Goal: Task Accomplishment & Management: Manage account settings

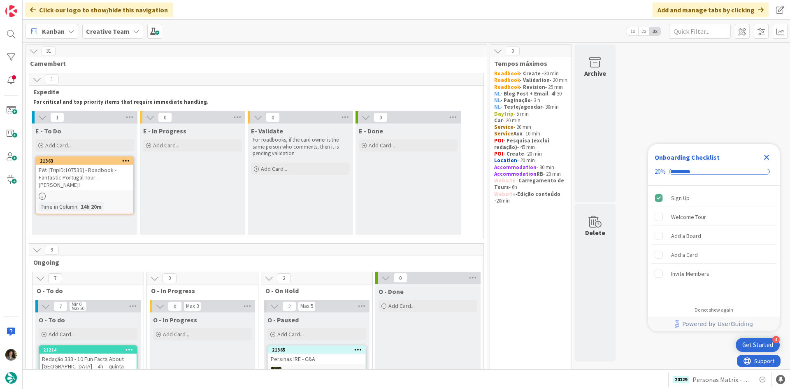
click at [99, 177] on div "FW: [TripID:107539] - Roadbook - Fantastic Portugal Tour — Timothy Beyer!" at bounding box center [84, 178] width 97 height 26
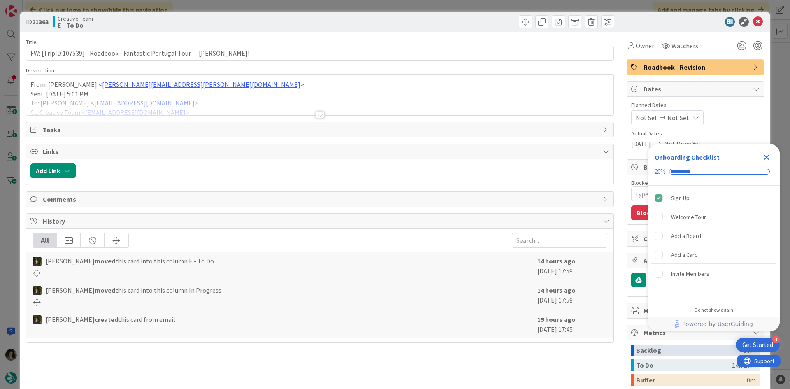
click at [320, 112] on div at bounding box center [320, 115] width 9 height 7
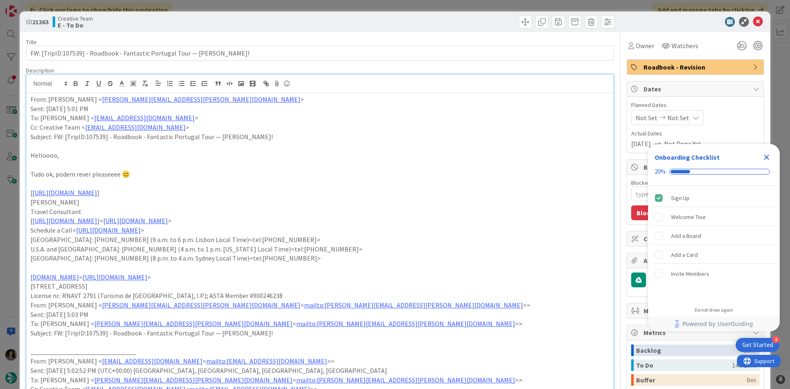
click at [636, 43] on span "Owner" at bounding box center [645, 46] width 19 height 10
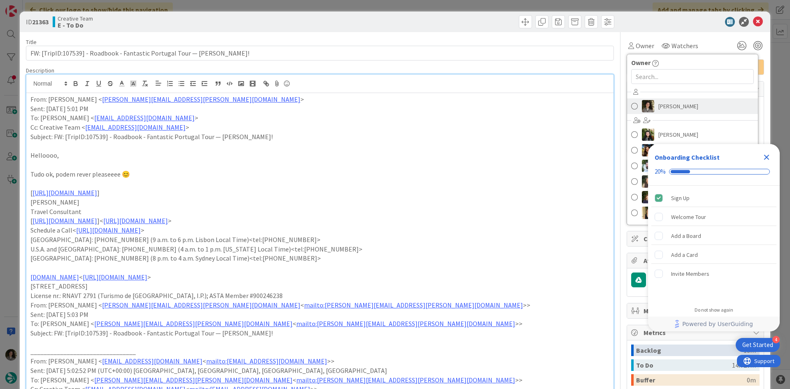
click at [666, 107] on span "Melissa Santos" at bounding box center [678, 106] width 40 height 12
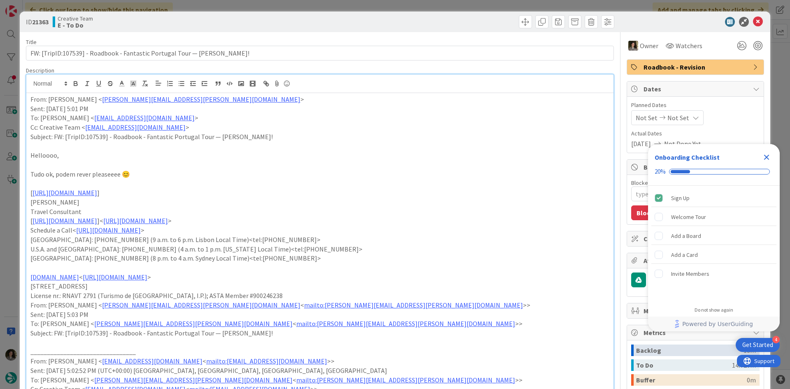
click at [767, 153] on icon "Close Checklist" at bounding box center [767, 157] width 10 height 10
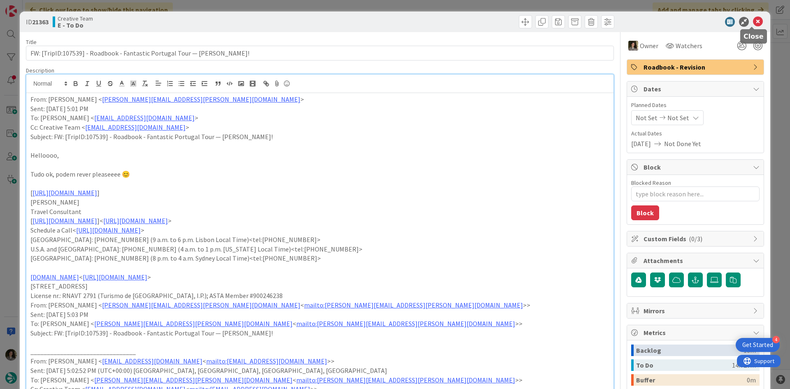
click at [753, 19] on icon at bounding box center [758, 22] width 10 height 10
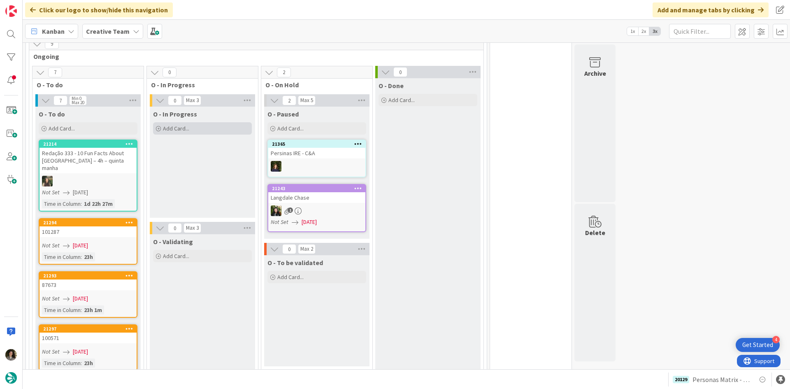
click at [189, 128] on div "Add Card..." at bounding box center [202, 128] width 99 height 12
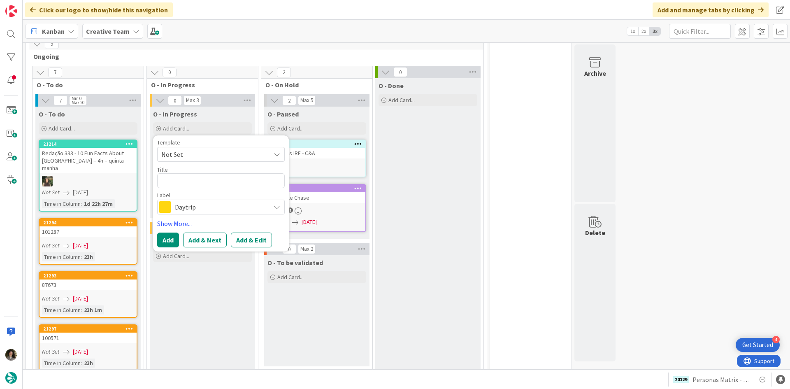
type textarea "x"
type textarea "P"
type textarea "x"
type textarea "Pe"
type textarea "x"
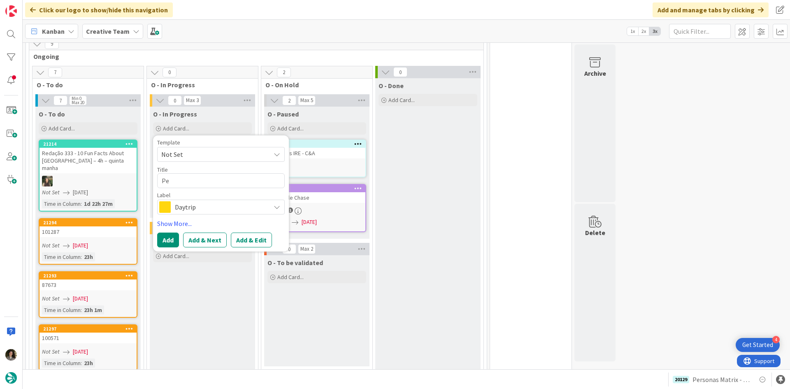
type textarea "Per"
type textarea "x"
type textarea "Pers"
type textarea "x"
type textarea "Perso"
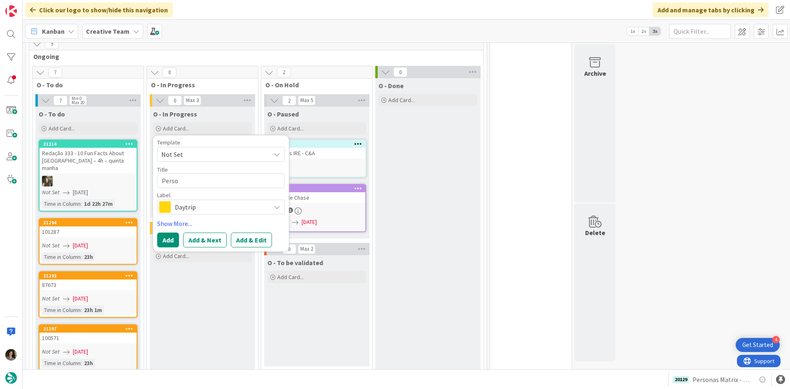
type textarea "x"
type textarea "Person"
type textarea "x"
type textarea "Persona"
type textarea "x"
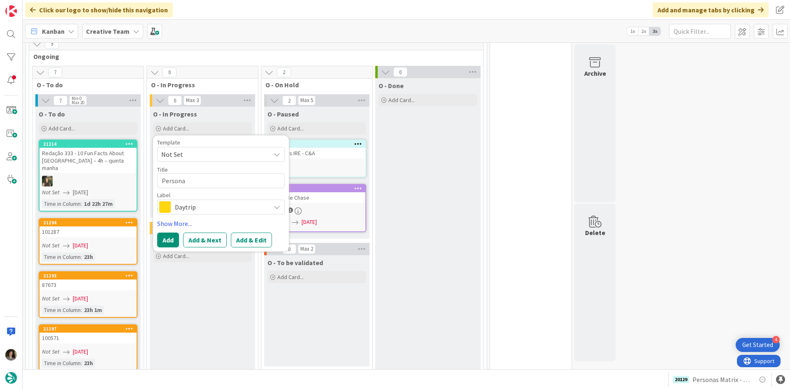
type textarea "Personas"
type textarea "x"
type textarea "Personas"
type textarea "x"
type textarea "Personas M"
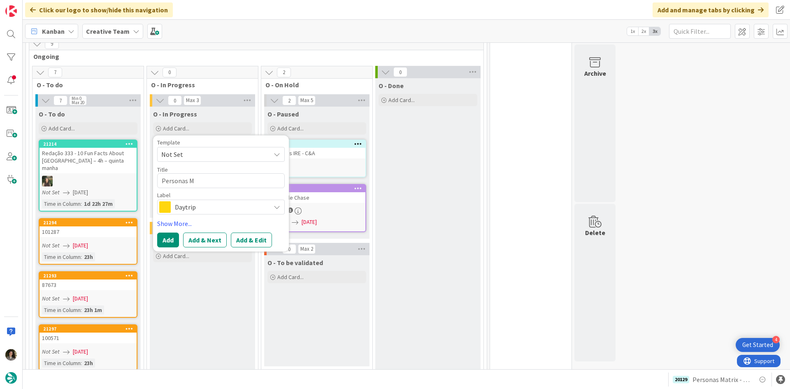
type textarea "x"
type textarea "Personas Ma"
type textarea "x"
type textarea "Personas Mat"
type textarea "x"
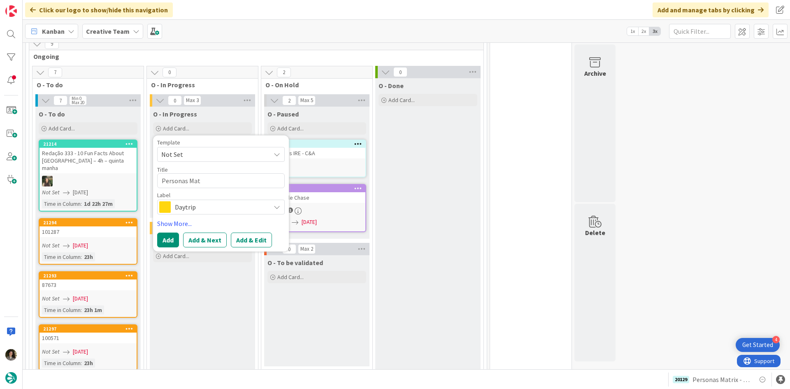
type textarea "Personas Matr"
type textarea "x"
type textarea "Personas Matri"
type textarea "x"
type textarea "Personas Matrix"
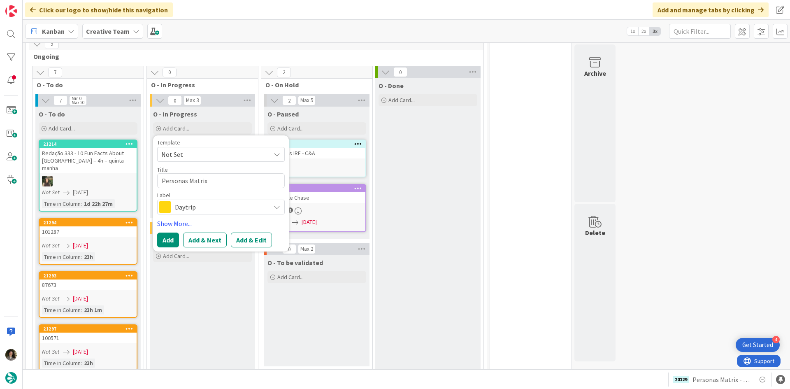
type textarea "x"
type textarea "Personas Matrix"
type textarea "x"
type textarea "Personas Matrix -"
type textarea "x"
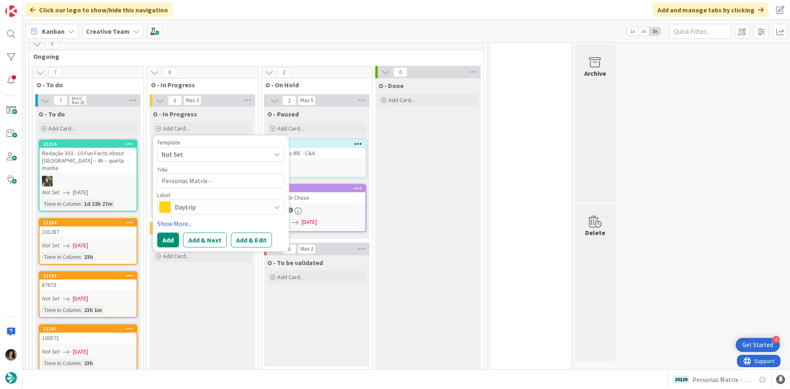
type textarea "Personas Matrix - U"
type textarea "x"
type textarea "Personas Matrix - UK"
type textarea "x"
type textarea "Personas Matrix - UK"
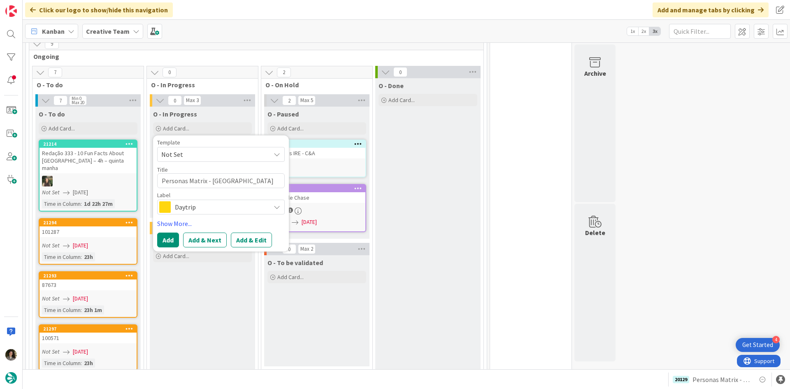
type textarea "x"
type textarea "Personas Matrix - UK C"
type textarea "x"
type textarea "Personas Matrix - UK CC"
click at [244, 205] on span "Daytrip" at bounding box center [220, 207] width 91 height 12
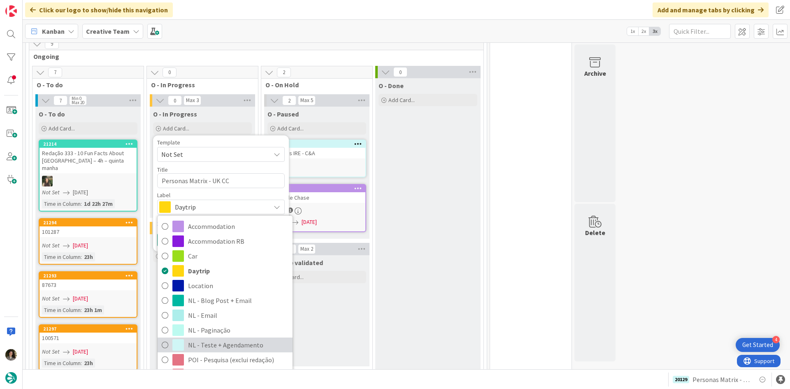
click at [225, 341] on span "NL - Teste + Agendamento" at bounding box center [238, 345] width 100 height 12
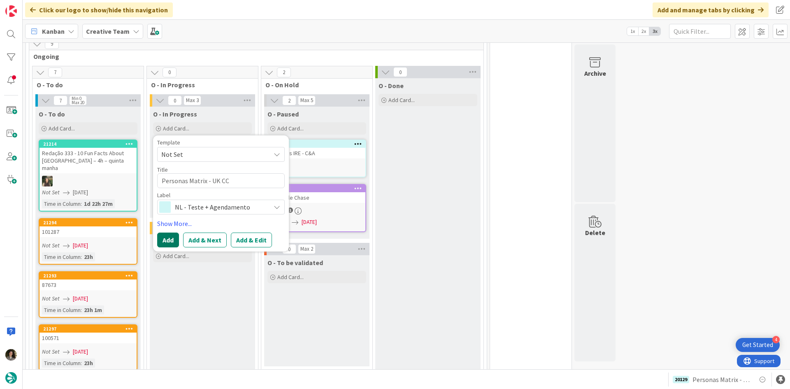
click at [165, 236] on button "Add" at bounding box center [168, 239] width 22 height 15
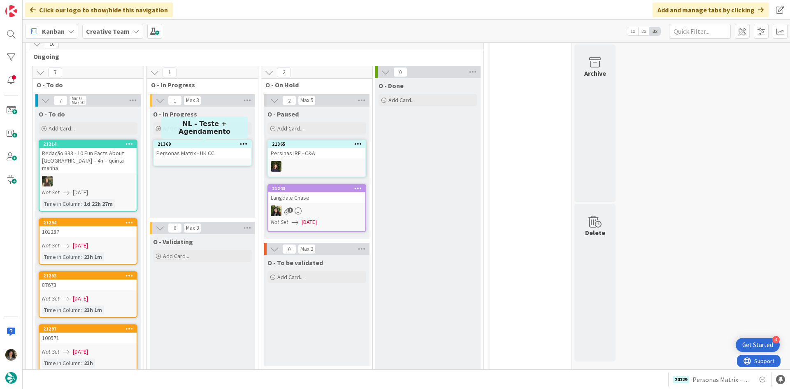
click at [198, 146] on div "21369" at bounding box center [204, 144] width 93 height 6
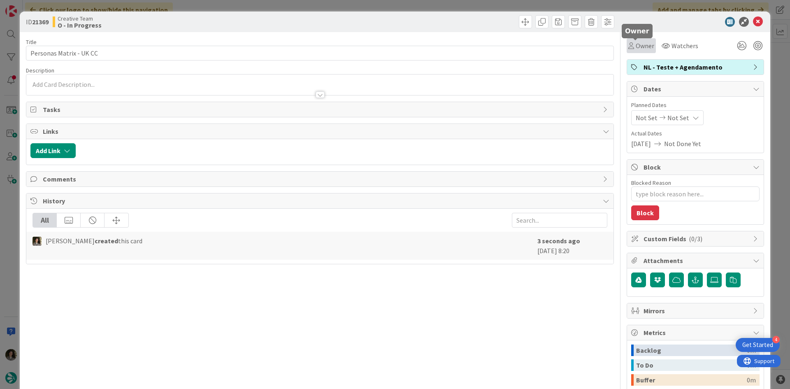
click at [629, 44] on div "Owner" at bounding box center [641, 46] width 26 height 10
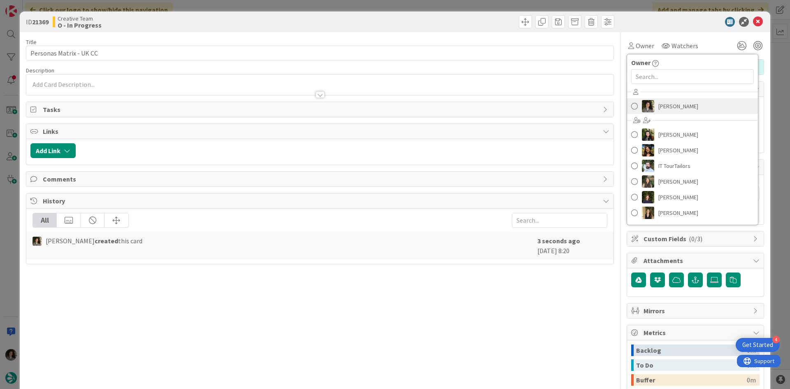
click at [658, 104] on span "Melissa Santos" at bounding box center [678, 106] width 40 height 12
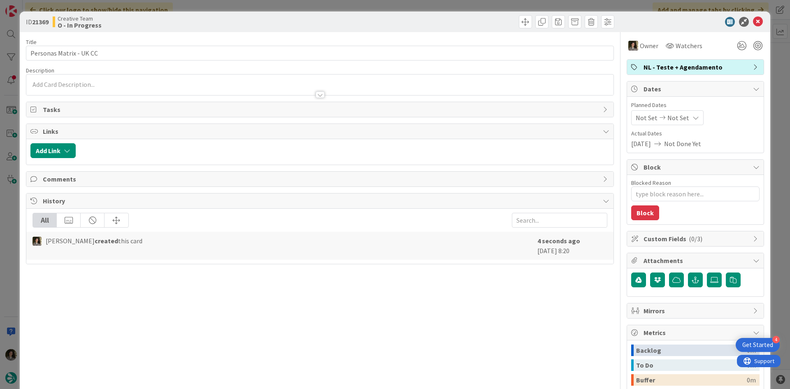
type textarea "x"
click at [673, 117] on span "Not Set" at bounding box center [678, 118] width 22 height 10
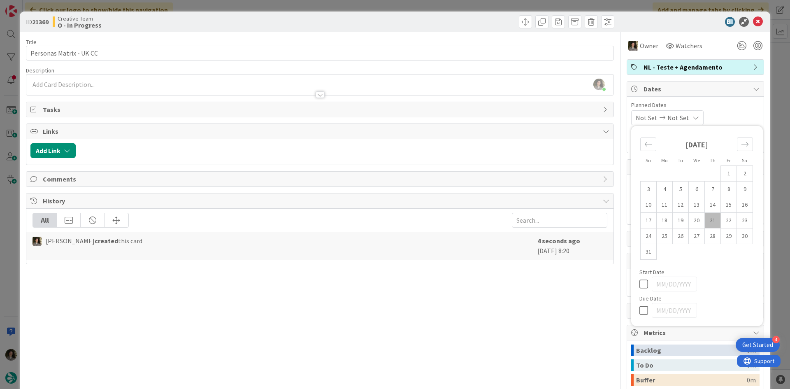
click at [639, 310] on icon at bounding box center [645, 310] width 12 height 10
type input "08/21/2025"
click at [462, 330] on div "Title 23 / 128 Personas Matrix - UK CC Description Melissa Santos just joined O…" at bounding box center [320, 256] width 588 height 448
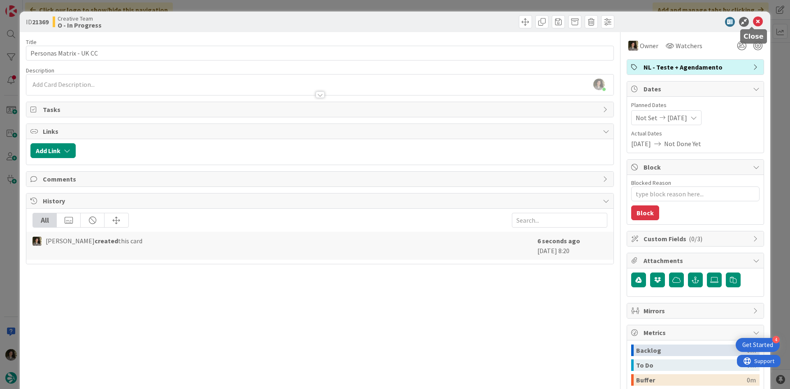
click at [753, 23] on icon at bounding box center [758, 22] width 10 height 10
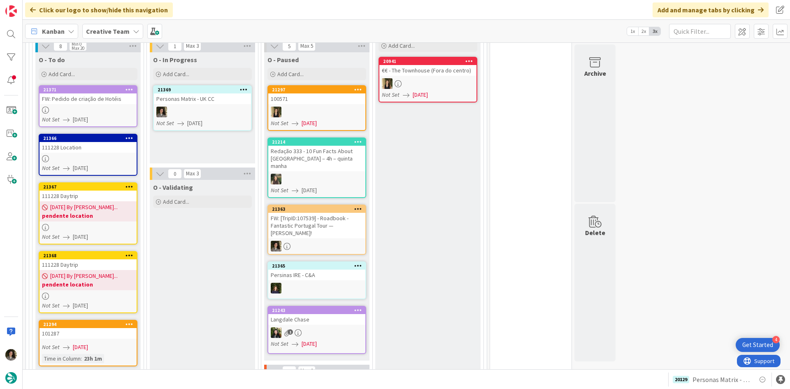
scroll to position [247, 0]
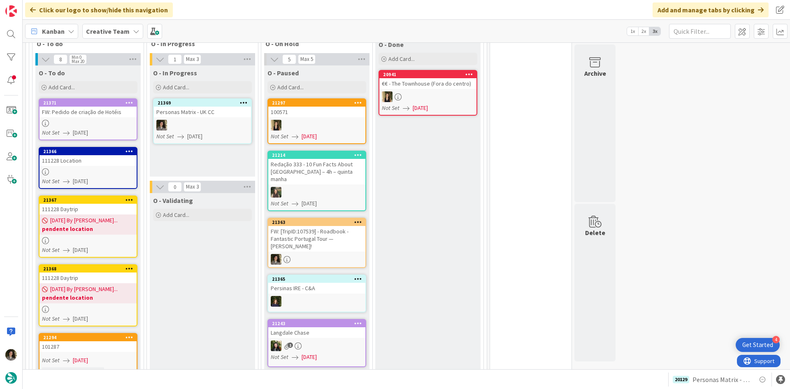
click at [205, 125] on div at bounding box center [202, 125] width 97 height 11
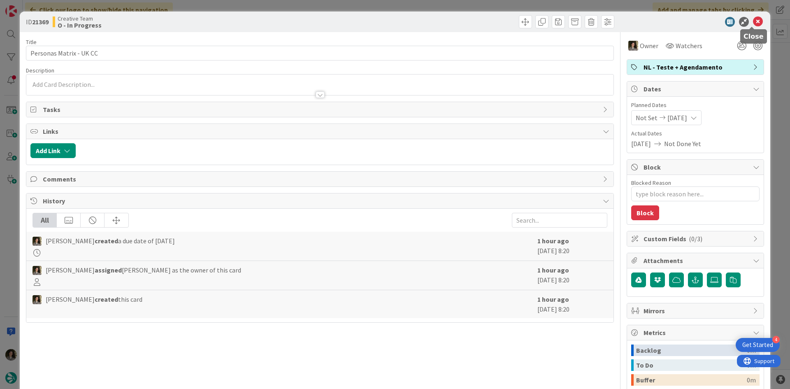
click at [755, 19] on icon at bounding box center [758, 22] width 10 height 10
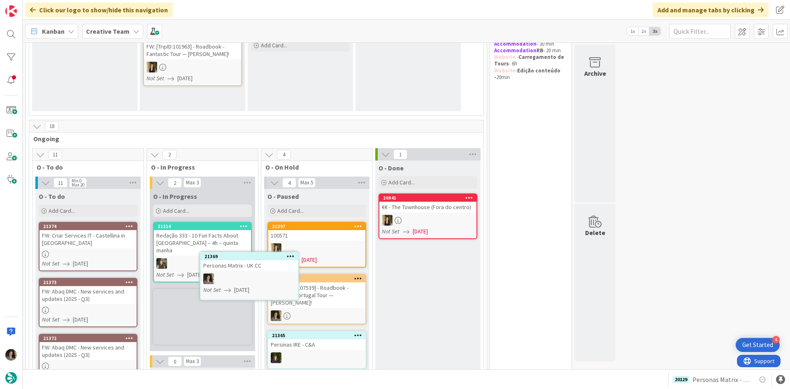
scroll to position [135, 0]
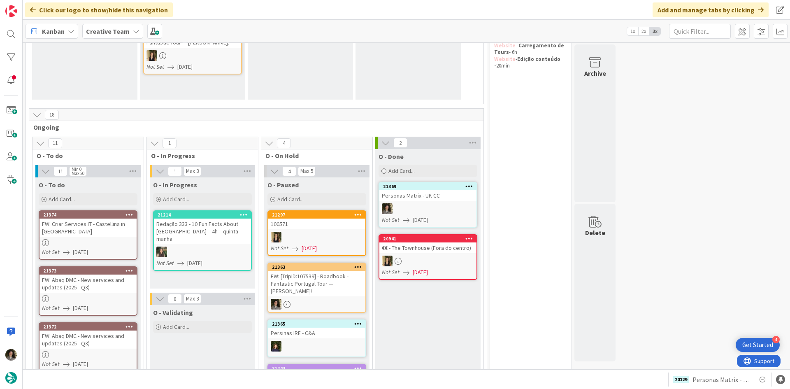
click at [431, 203] on link "21369 Personas Matrix - UK CC Not Set 08/21/2025" at bounding box center [428, 205] width 99 height 46
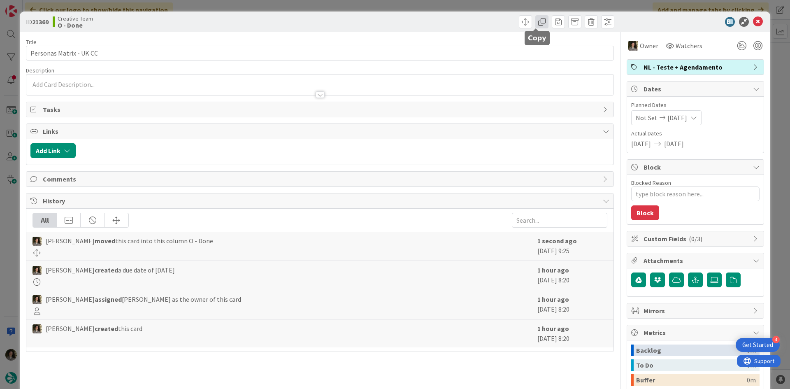
click at [537, 21] on span at bounding box center [541, 21] width 13 height 13
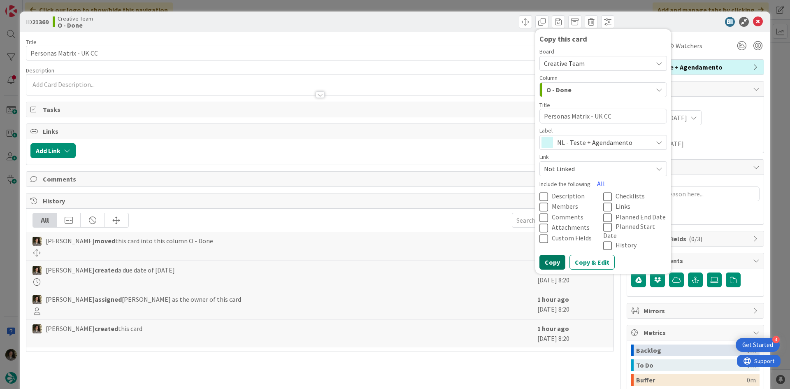
click at [549, 255] on button "Copy" at bounding box center [552, 262] width 26 height 15
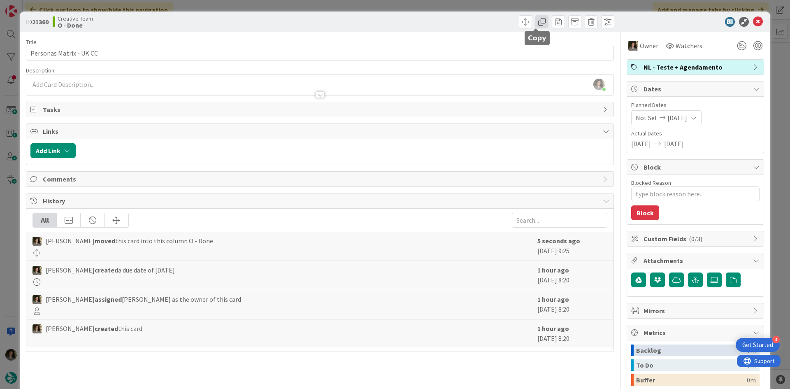
click at [536, 25] on span at bounding box center [541, 21] width 13 height 13
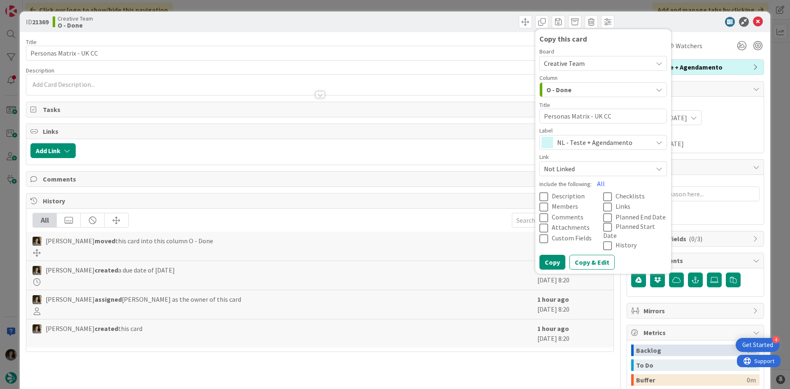
drag, startPoint x: 576, startPoint y: 142, endPoint x: 583, endPoint y: 149, distance: 10.2
click at [576, 142] on span "NL - Teste + Agendamento" at bounding box center [602, 143] width 91 height 12
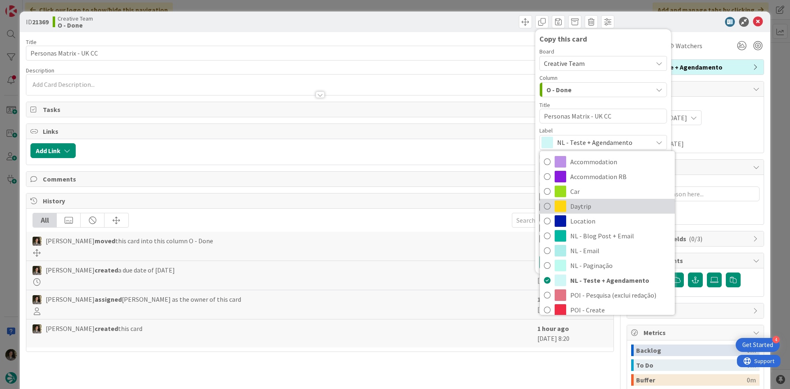
click at [603, 211] on span "Daytrip" at bounding box center [620, 206] width 100 height 12
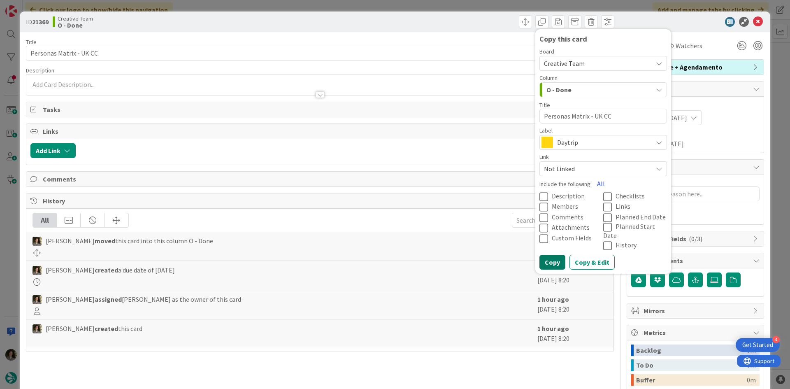
click at [550, 256] on button "Copy" at bounding box center [552, 262] width 26 height 15
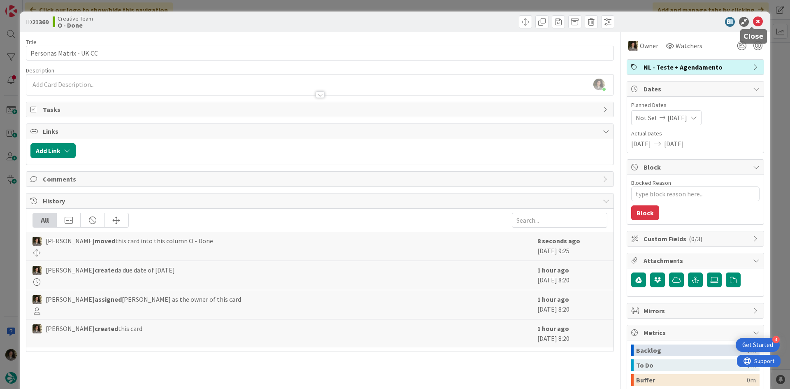
click at [753, 22] on icon at bounding box center [758, 22] width 10 height 10
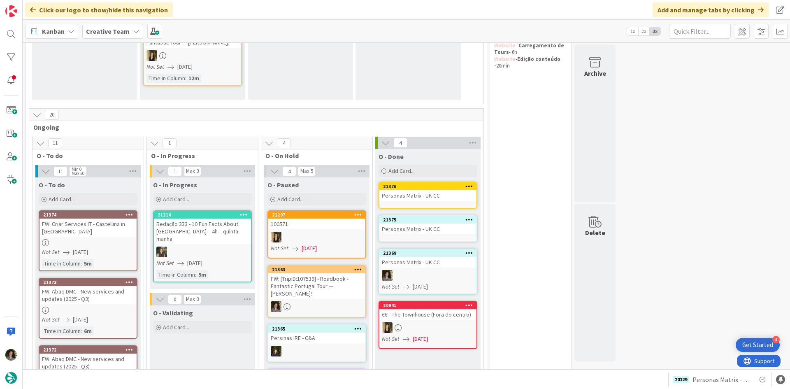
click at [439, 231] on div "Personas Matrix - UK CC" at bounding box center [427, 228] width 97 height 11
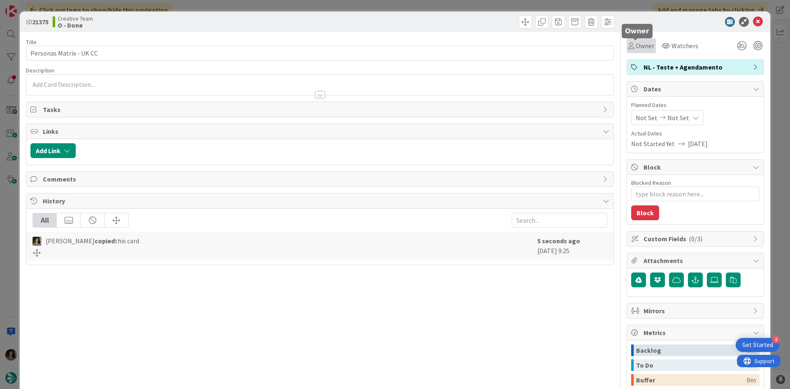
drag, startPoint x: 632, startPoint y: 48, endPoint x: 639, endPoint y: 52, distance: 7.2
click at [636, 49] on span "Owner" at bounding box center [645, 46] width 19 height 10
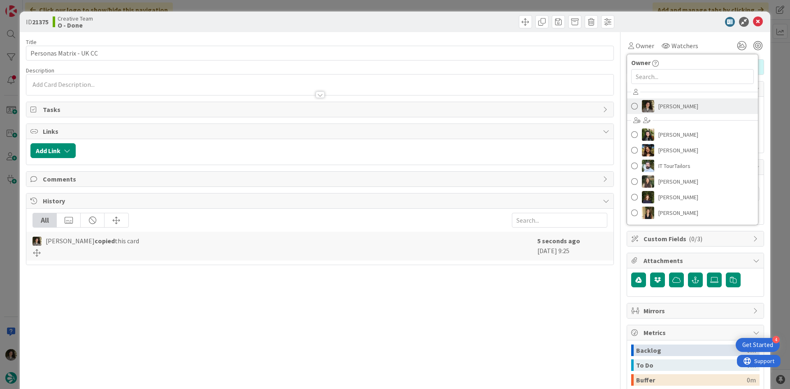
click at [666, 100] on span "Melissa Santos" at bounding box center [678, 106] width 40 height 12
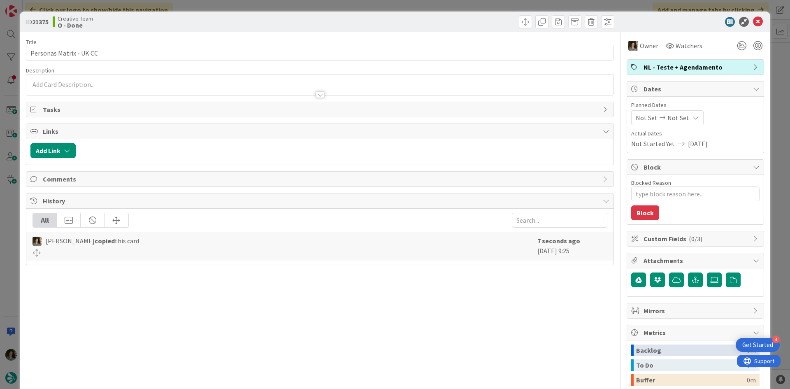
type textarea "x"
click at [682, 116] on div "Not Set Not Set" at bounding box center [667, 117] width 72 height 15
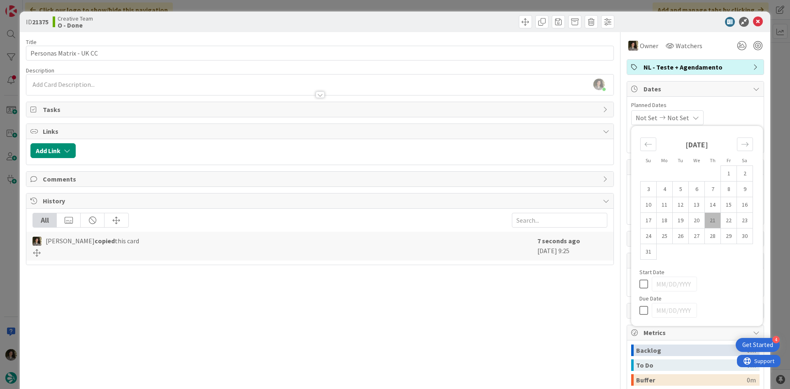
drag, startPoint x: 635, startPoint y: 310, endPoint x: 652, endPoint y: 290, distance: 26.0
click at [639, 307] on icon at bounding box center [645, 310] width 12 height 10
type input "08/21/2025"
click at [754, 22] on icon at bounding box center [758, 22] width 10 height 10
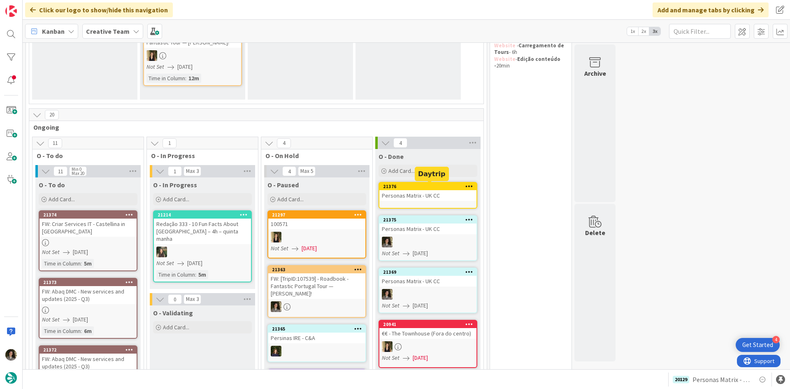
click at [442, 199] on div "Personas Matrix - UK CC" at bounding box center [427, 195] width 97 height 11
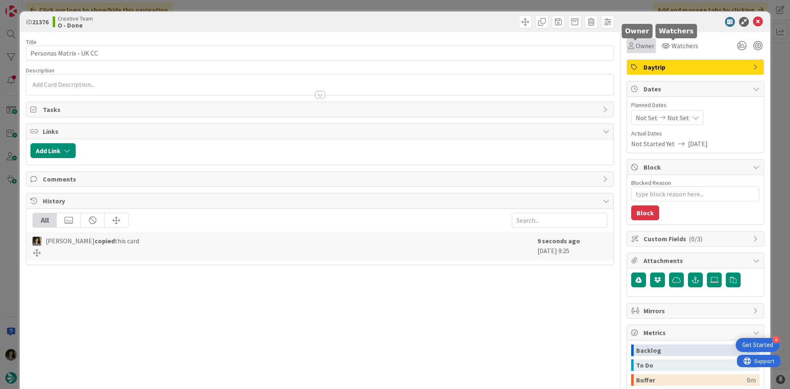
click at [640, 44] on span "Owner" at bounding box center [645, 46] width 19 height 10
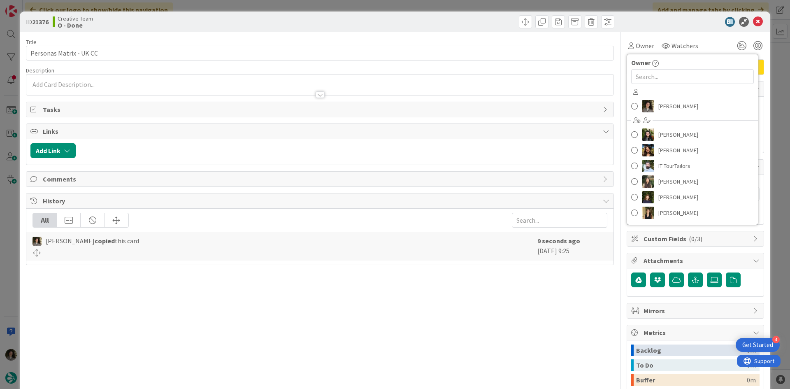
click at [665, 97] on div "Melissa Santos Beatriz Cassona Diana Ramos IT TourTailors Inês Gonçalves Margar…" at bounding box center [692, 154] width 131 height 136
click at [673, 104] on span "Melissa Santos" at bounding box center [678, 106] width 40 height 12
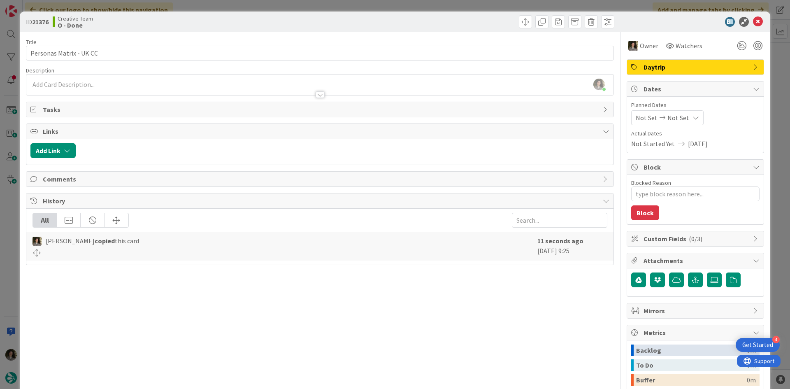
type textarea "x"
click at [692, 119] on icon at bounding box center [695, 117] width 7 height 7
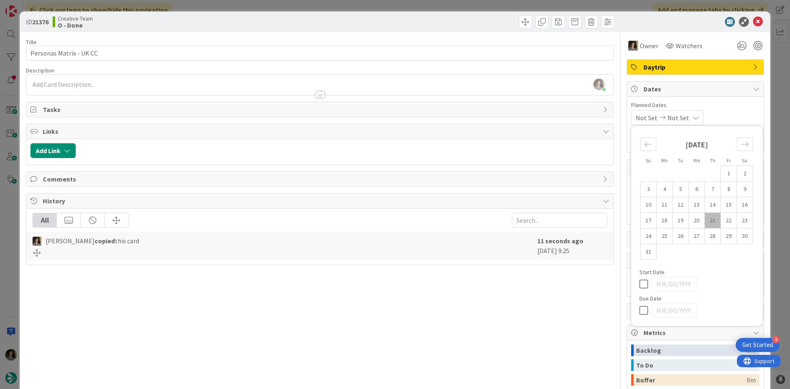
click at [642, 314] on icon at bounding box center [645, 310] width 12 height 10
type input "08/21/2025"
drag, startPoint x: 507, startPoint y: 321, endPoint x: 520, endPoint y: 305, distance: 20.2
click at [507, 319] on div "Title 23 / 128 Personas Matrix - UK CC Description Melissa Santos just joined O…" at bounding box center [320, 256] width 588 height 448
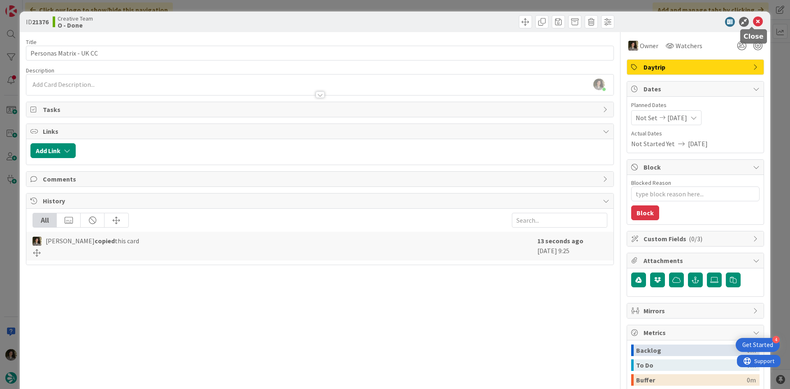
drag, startPoint x: 754, startPoint y: 23, endPoint x: 730, endPoint y: 22, distance: 23.9
click at [754, 22] on icon at bounding box center [758, 22] width 10 height 10
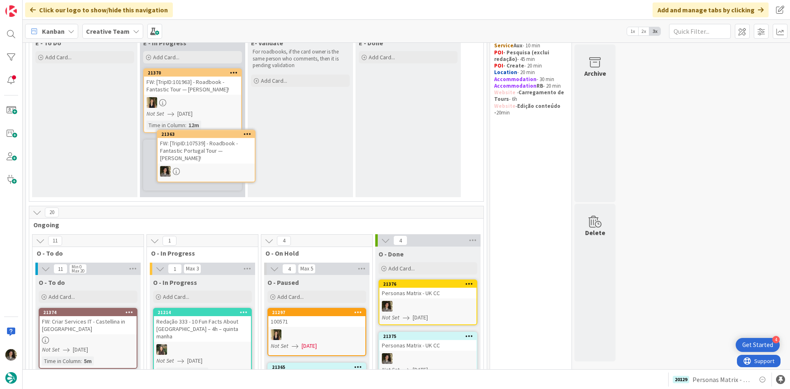
scroll to position [81, 0]
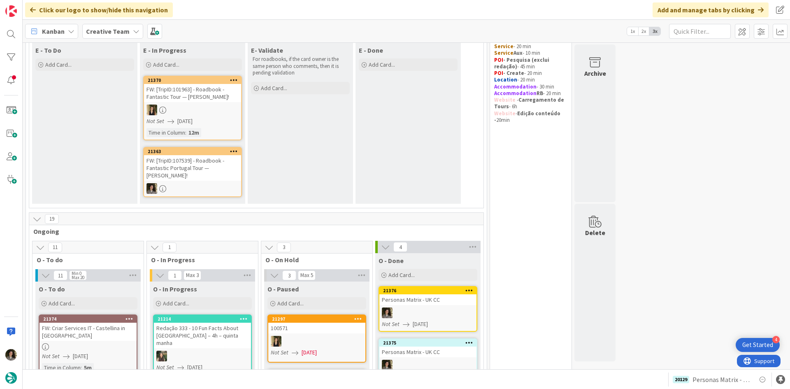
click at [203, 173] on div "FW: [TripID:107539] - Roadbook - Fantastic Portugal Tour — Timothy Beyer!" at bounding box center [192, 168] width 97 height 26
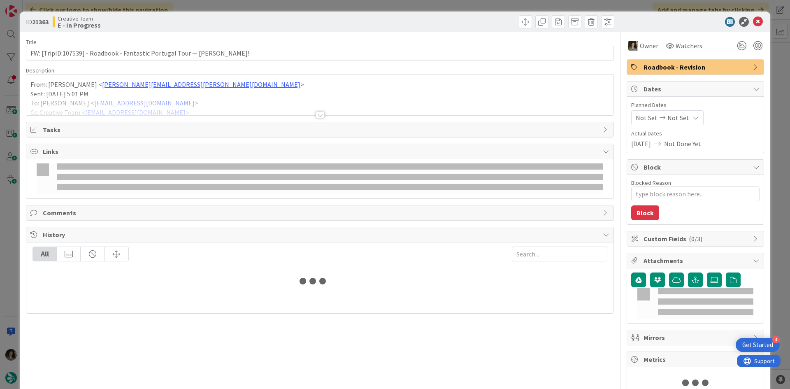
type textarea "x"
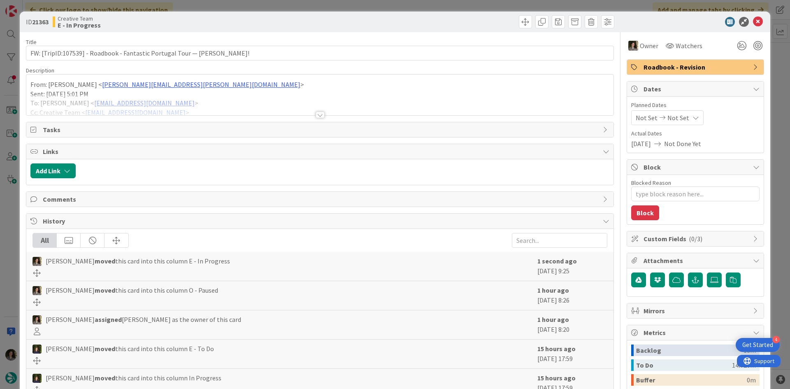
click at [318, 116] on div at bounding box center [320, 115] width 9 height 7
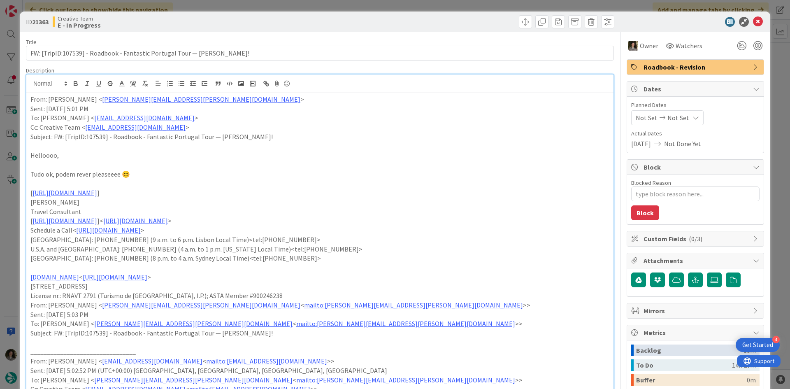
click at [678, 115] on span "Not Set" at bounding box center [678, 118] width 22 height 10
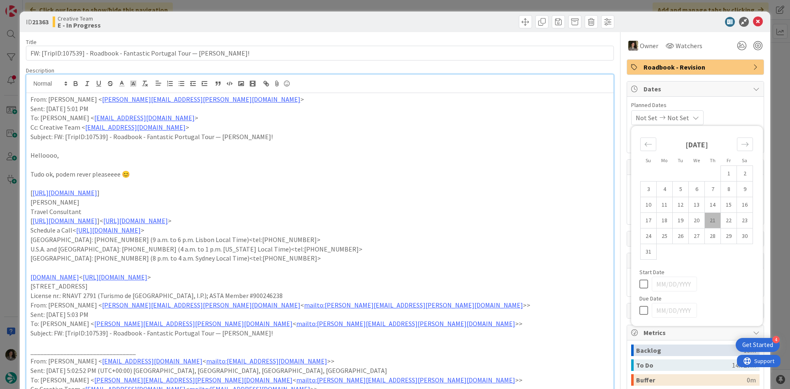
click at [639, 307] on icon at bounding box center [645, 310] width 12 height 10
type input "08/21/2025"
type textarea "x"
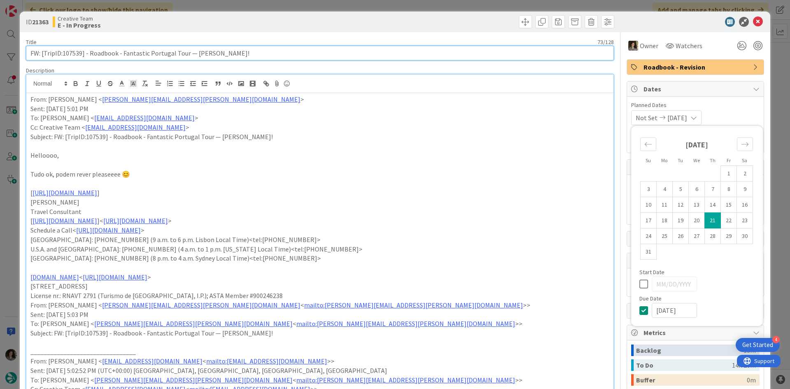
drag, startPoint x: 80, startPoint y: 52, endPoint x: 61, endPoint y: 53, distance: 18.9
click at [61, 53] on input "FW: [TripID:107539] - Roadbook - Fantastic Portugal Tour — Timothy Beyer!" at bounding box center [320, 53] width 588 height 15
paste input "https://www.tripadvisor.com/Attraction_Review-g186338-d189780"
type input "FW: [TripID:https://www.tripadvisor.com/Attraction_Review-g186338-d189780] - Ro…"
type textarea "x"
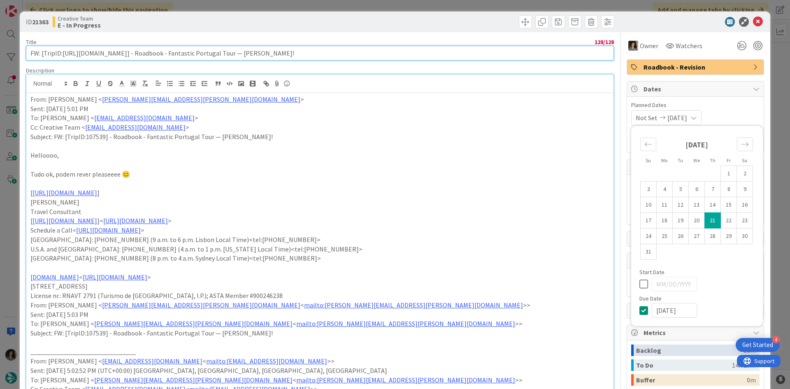
type input "FW: [TripID:107539] - Roadbook - Fantastic Portugal Tour — Timothy Beyer!"
click at [289, 53] on input "FW: [TripID:107539] - Roadbook - Fantastic Portugal Tour — Timothy Beyer!" at bounding box center [320, 53] width 588 height 15
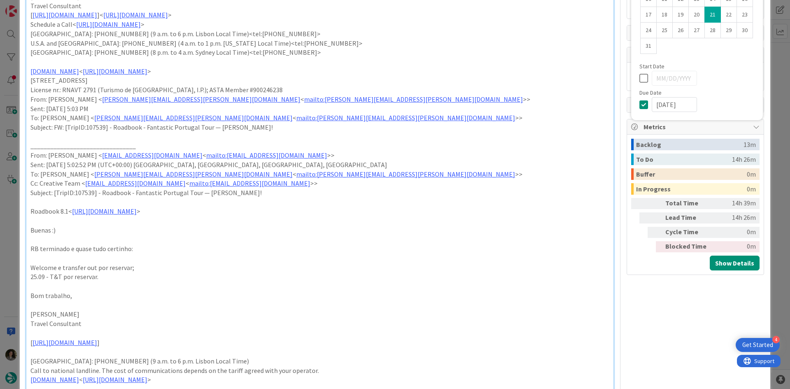
scroll to position [247, 0]
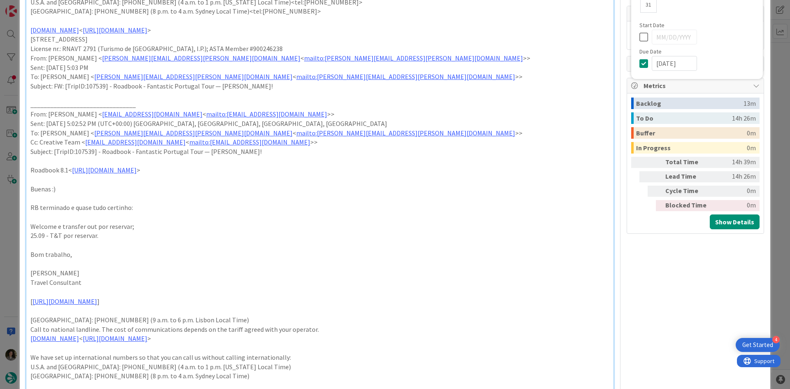
click at [105, 235] on p "25.09 - T&T por reservar." at bounding box center [319, 235] width 579 height 9
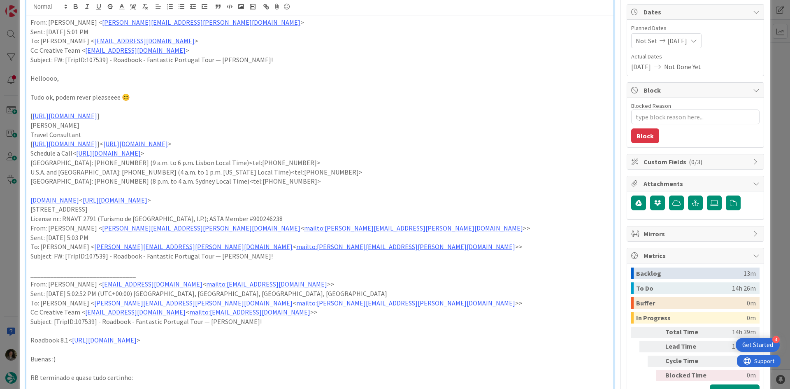
scroll to position [0, 0]
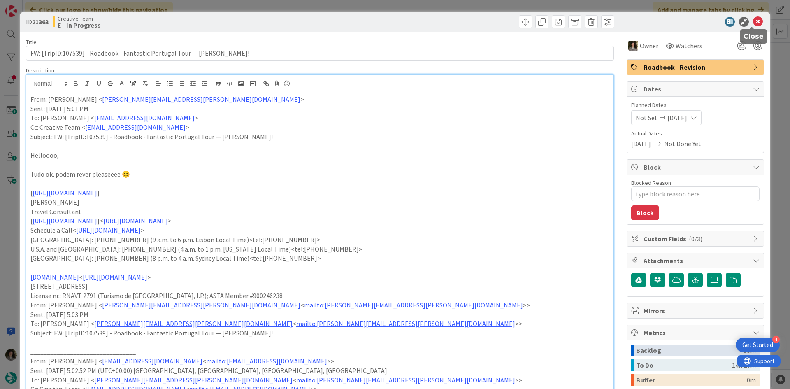
click at [754, 20] on icon at bounding box center [758, 22] width 10 height 10
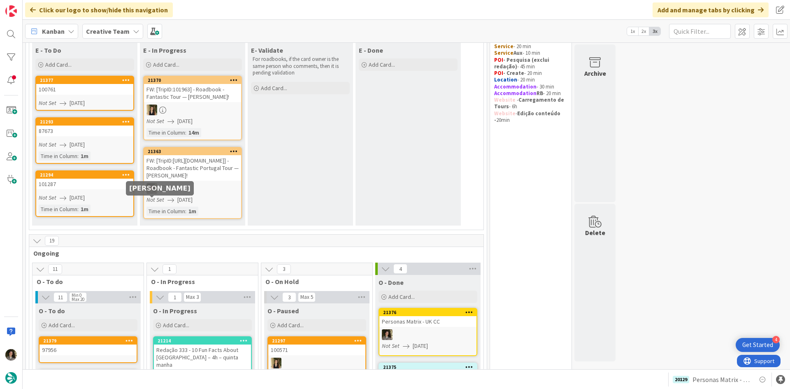
click at [192, 181] on div "FW: [TripID:https://www.tripadvisor.com/Attraction_Review-g186338-d189780] - Ro…" at bounding box center [192, 168] width 97 height 26
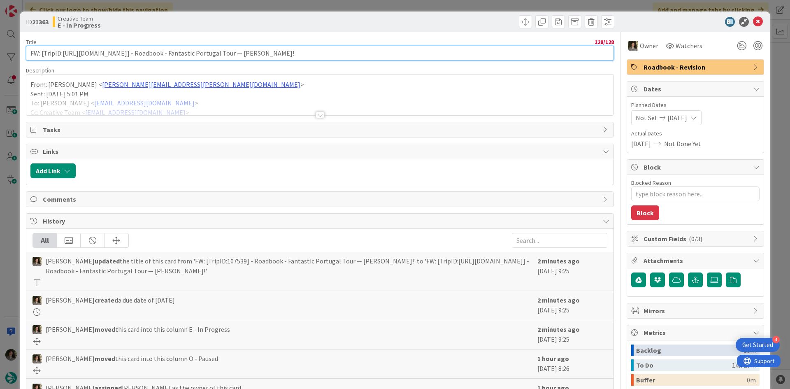
type textarea "x"
drag, startPoint x: 243, startPoint y: 55, endPoint x: 63, endPoint y: 53, distance: 180.2
click at [63, 53] on input "FW: [TripID:https://www.tripadvisor.com/Attraction_Review-g186338-d189780] - Ro…" at bounding box center [320, 53] width 588 height 15
paste input "107539"
type input "FW: [TripID:107539] - Roadbook - Fantastic Portugal Tour — Timothy Beyer!"
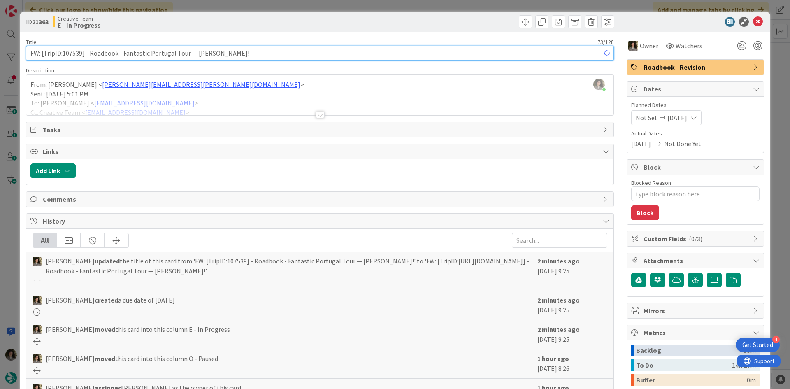
type textarea "x"
click at [352, 52] on input "FW: [TripID:107539] - Roadbook - Fantastic Portugal Tour — Timothy Beyer!" at bounding box center [320, 53] width 588 height 15
type input "FW: [TripID:107539] - Roadbook - Fantastic Portugal Tour — Timothy Beyer!"
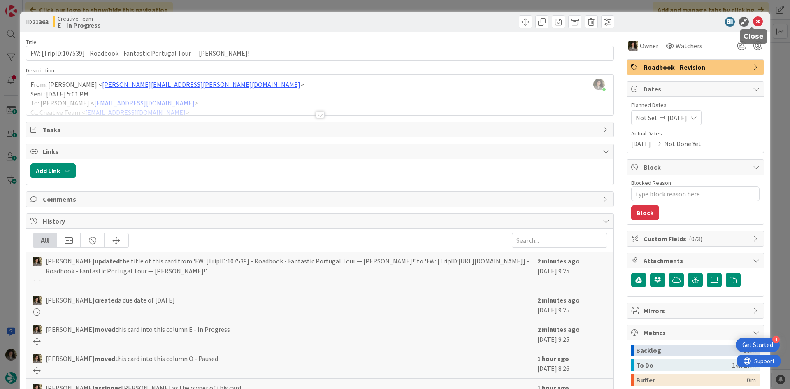
click at [753, 20] on icon at bounding box center [758, 22] width 10 height 10
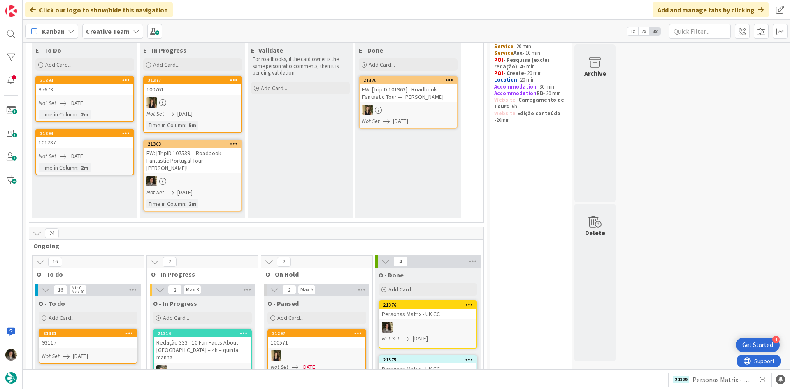
click at [223, 174] on link "21363 FW: [TripID:107539] - Roadbook - Fantastic Portugal Tour — Timothy Beyer!…" at bounding box center [192, 175] width 99 height 72
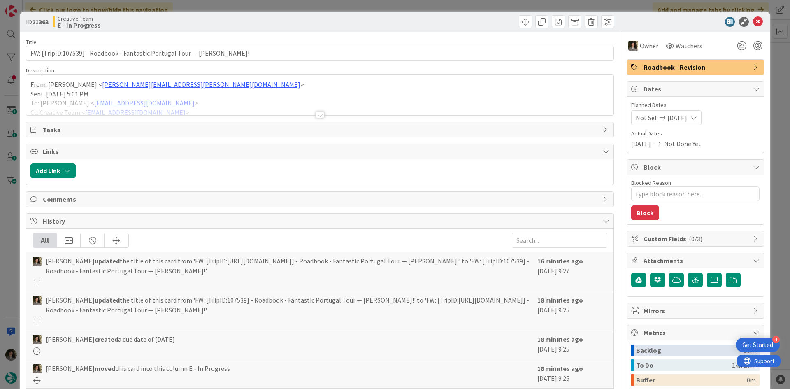
click at [754, 20] on icon at bounding box center [758, 22] width 10 height 10
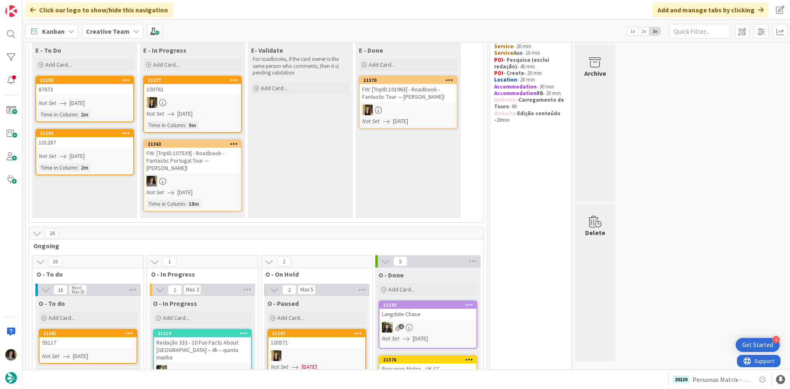
click at [200, 168] on div "FW: [TripID:107539] - Roadbook - Fantastic Portugal Tour — Timothy Beyer!" at bounding box center [192, 161] width 97 height 26
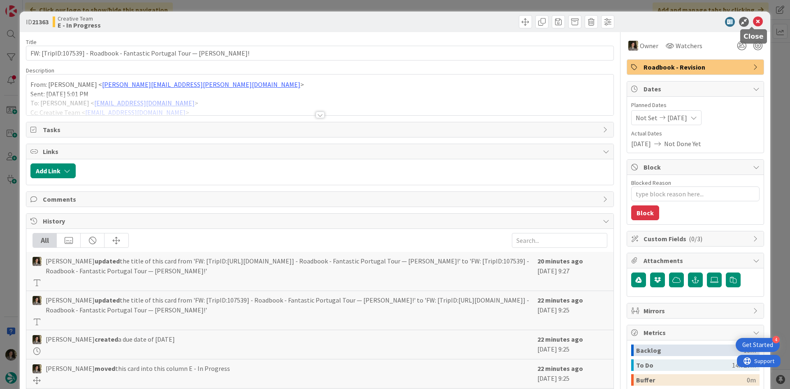
click at [755, 19] on icon at bounding box center [758, 22] width 10 height 10
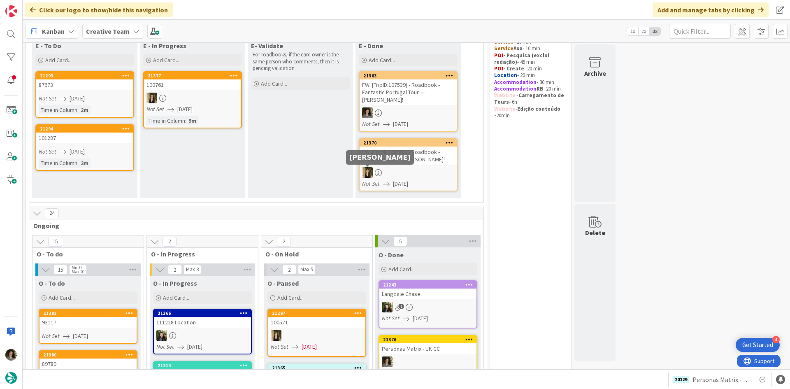
scroll to position [41, 0]
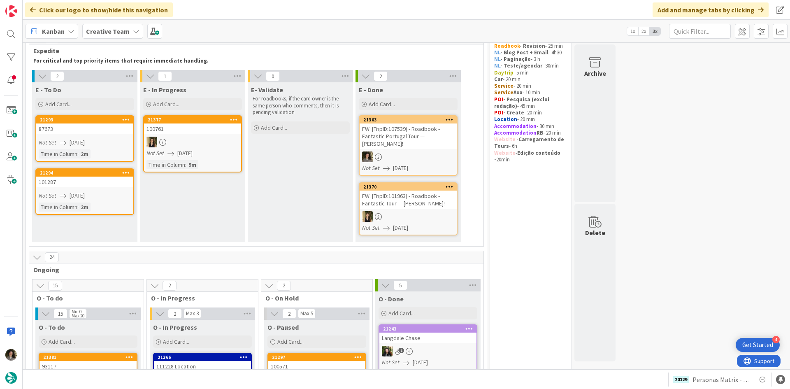
click at [407, 136] on div "FW: [TripID:107539] - Roadbook - Fantastic Portugal Tour — Timothy Beyer!" at bounding box center [408, 136] width 97 height 26
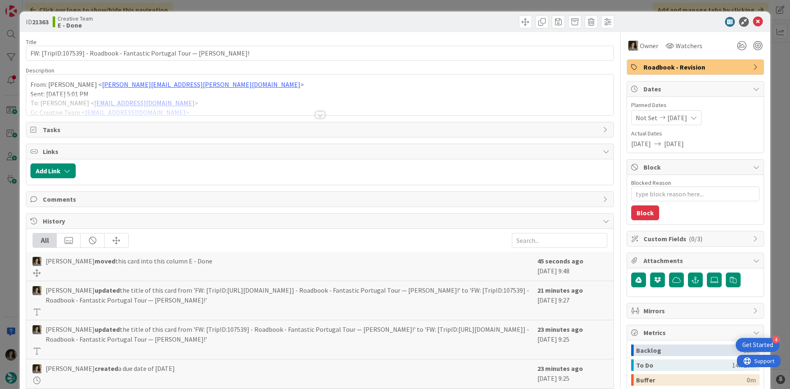
click at [318, 111] on div at bounding box center [319, 104] width 587 height 21
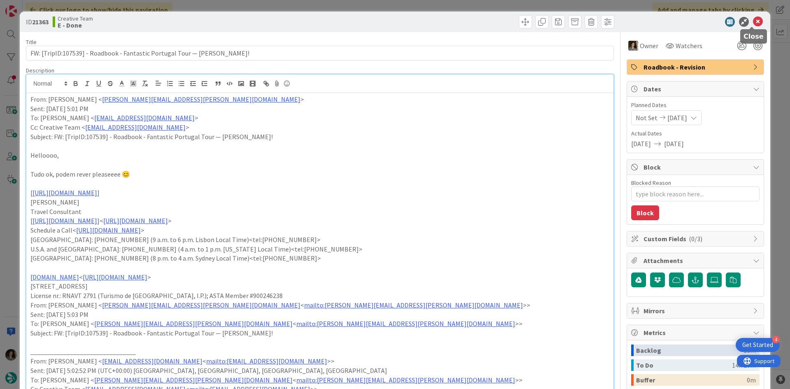
click at [756, 21] on icon at bounding box center [758, 22] width 10 height 10
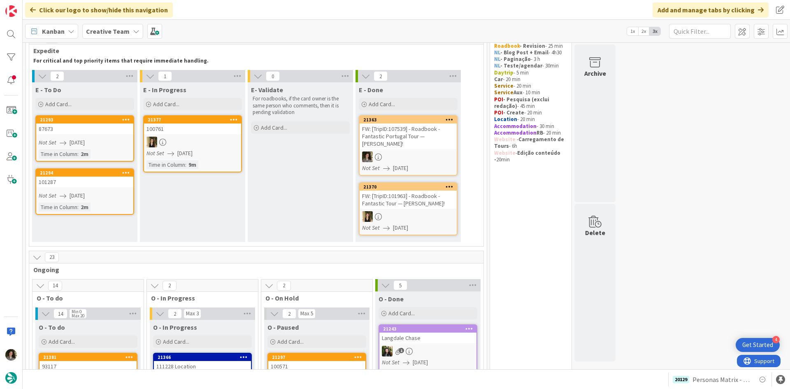
click at [79, 131] on div "87673" at bounding box center [84, 128] width 97 height 11
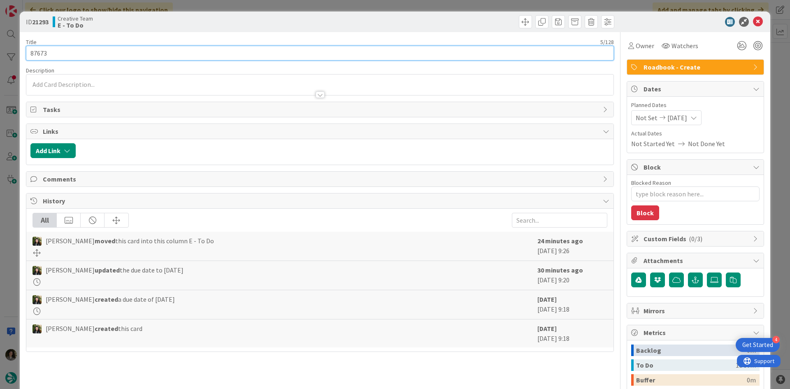
click at [20, 37] on div "ID 21293 Creative Team E - To Do Title 5 / 128 87673 Description Owner Watchers…" at bounding box center [395, 249] width 751 height 475
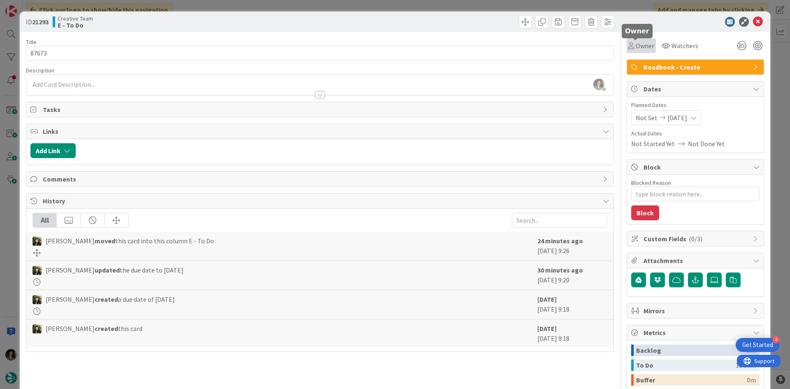
click at [639, 47] on span "Owner" at bounding box center [645, 46] width 19 height 10
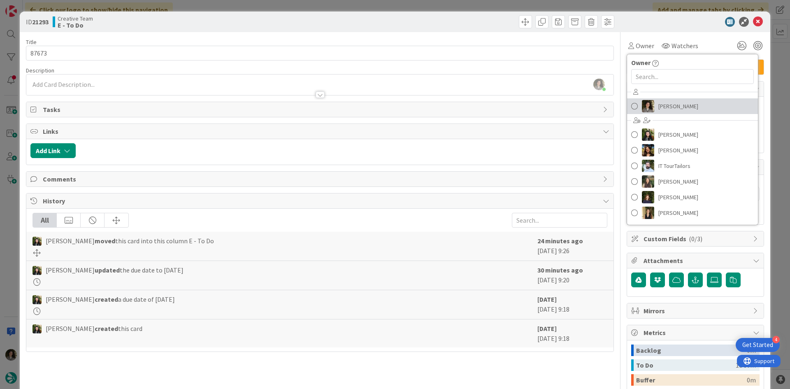
drag, startPoint x: 671, startPoint y: 102, endPoint x: 680, endPoint y: 94, distance: 12.5
click at [671, 102] on span "Melissa Santos" at bounding box center [678, 106] width 40 height 12
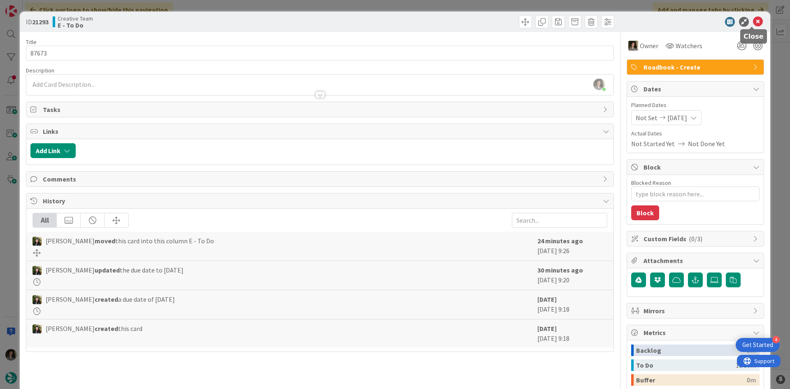
click at [753, 21] on icon at bounding box center [758, 22] width 10 height 10
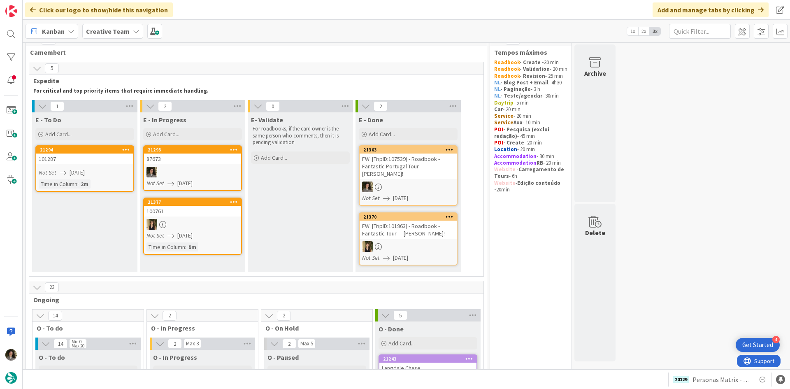
click at [197, 160] on div "87673" at bounding box center [192, 158] width 97 height 11
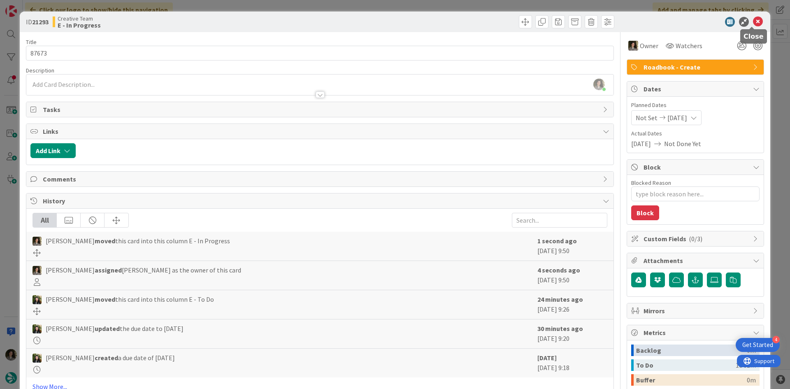
click at [753, 22] on icon at bounding box center [758, 22] width 10 height 10
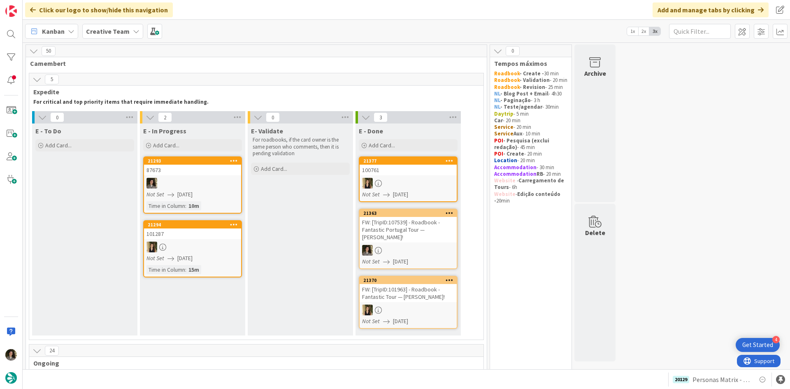
click at [210, 184] on div at bounding box center [192, 183] width 97 height 11
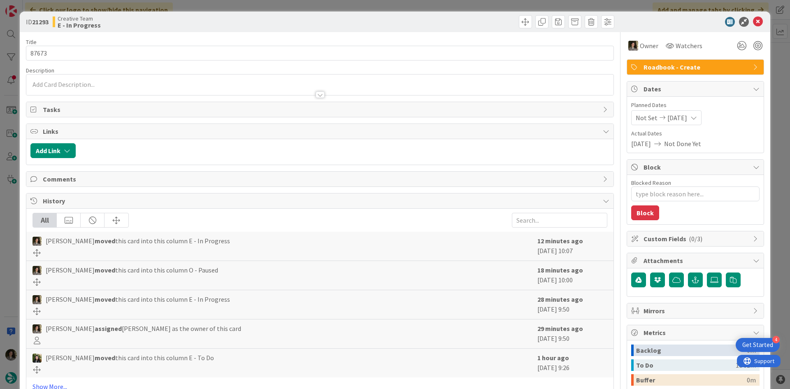
click at [753, 19] on icon at bounding box center [758, 22] width 10 height 10
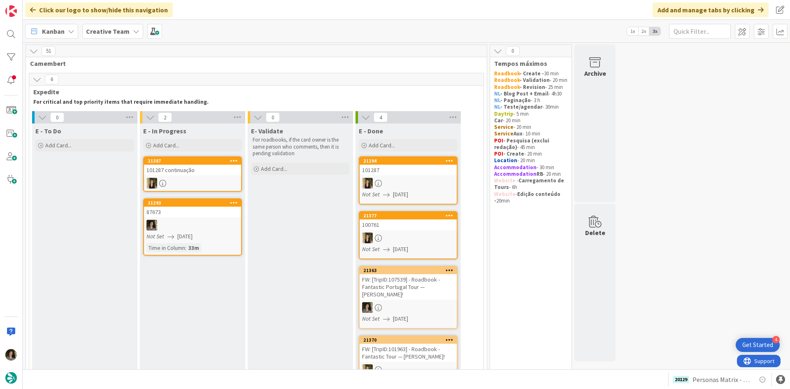
click at [215, 222] on div at bounding box center [192, 225] width 97 height 11
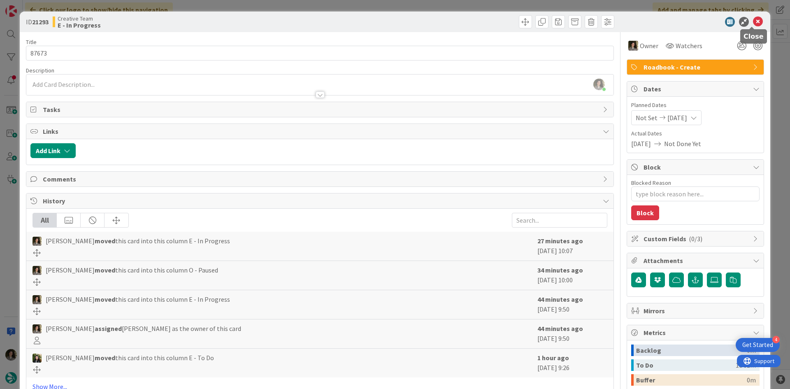
click at [753, 20] on icon at bounding box center [758, 22] width 10 height 10
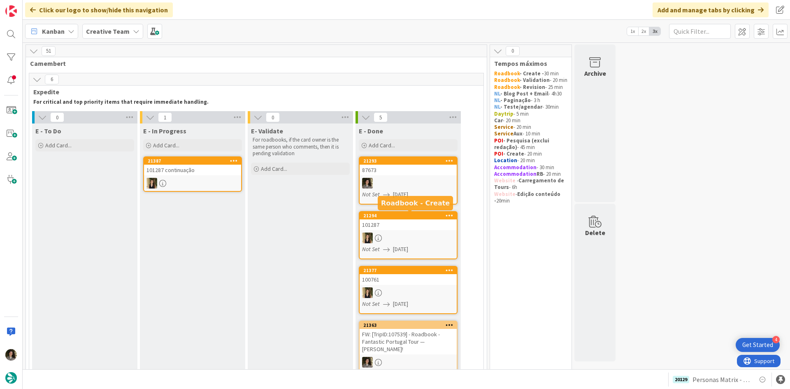
click at [418, 219] on div "21294" at bounding box center [408, 215] width 97 height 7
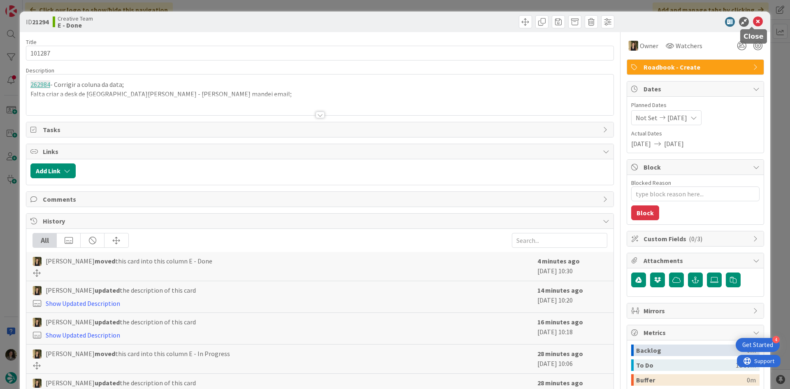
click at [753, 21] on icon at bounding box center [758, 22] width 10 height 10
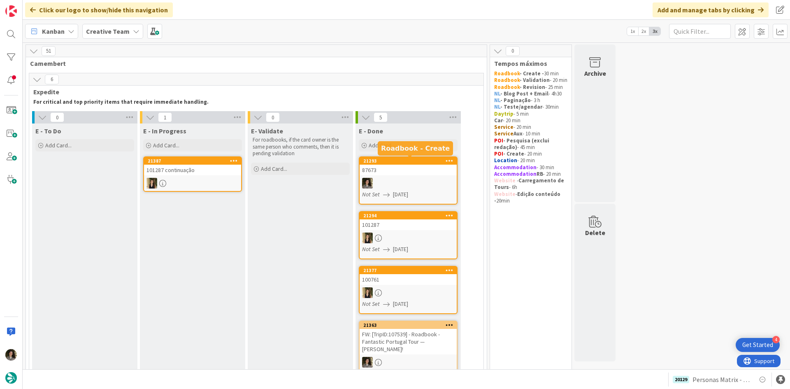
click at [421, 173] on div "87673" at bounding box center [408, 170] width 97 height 11
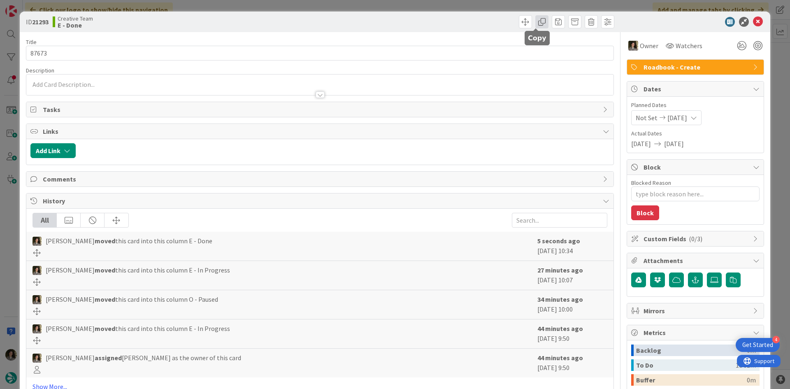
click at [537, 18] on span at bounding box center [541, 21] width 13 height 13
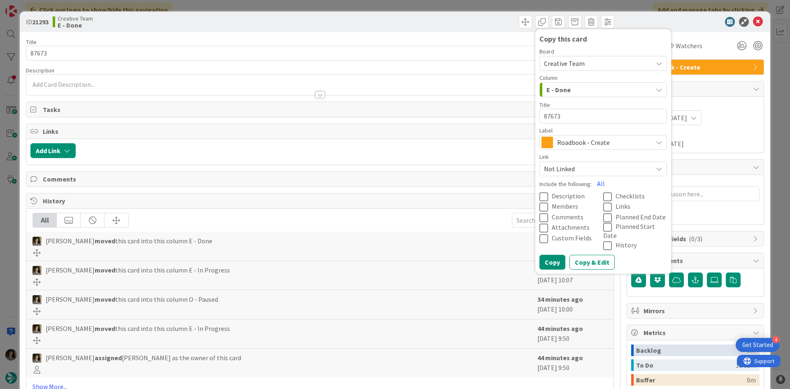
click at [571, 143] on span "Roadbook - Create" at bounding box center [602, 143] width 91 height 12
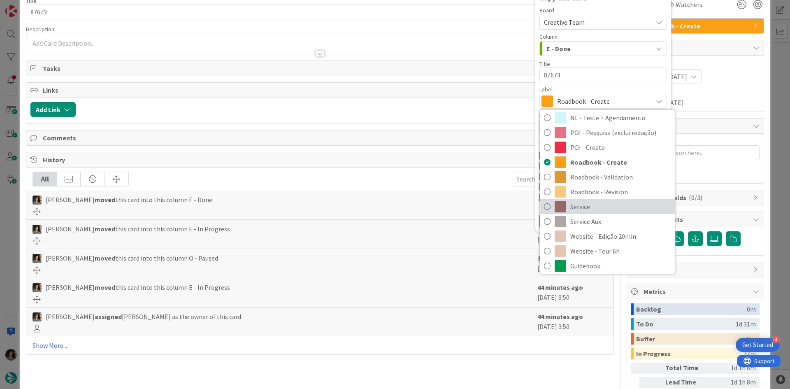
scroll to position [123, 0]
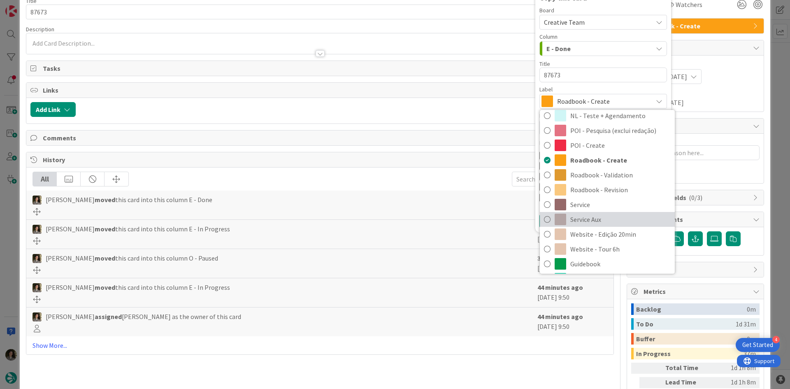
click at [610, 216] on span "Service Aux" at bounding box center [620, 219] width 100 height 12
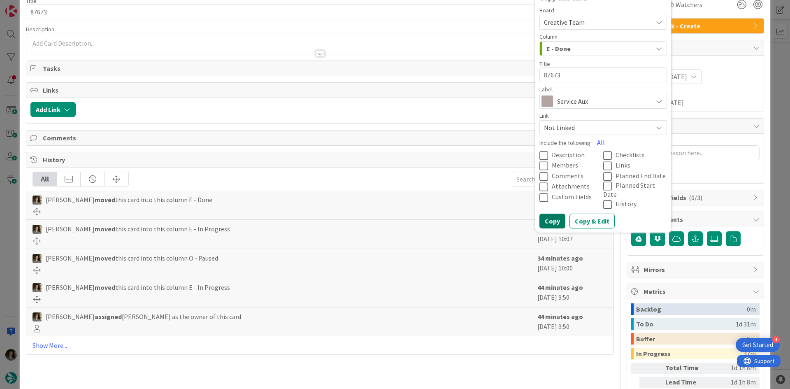
click at [550, 214] on button "Copy" at bounding box center [552, 221] width 26 height 15
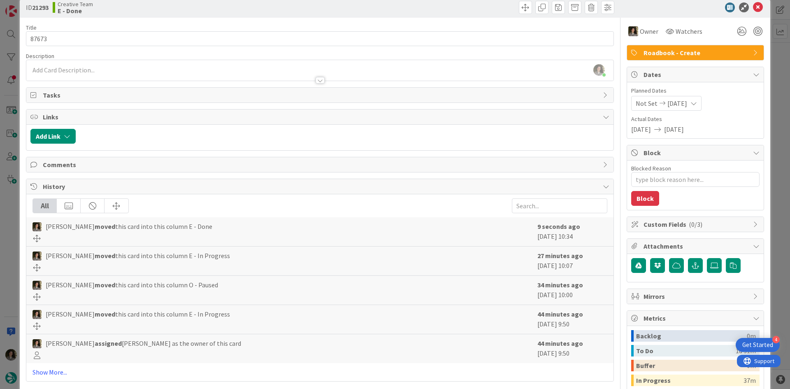
scroll to position [0, 0]
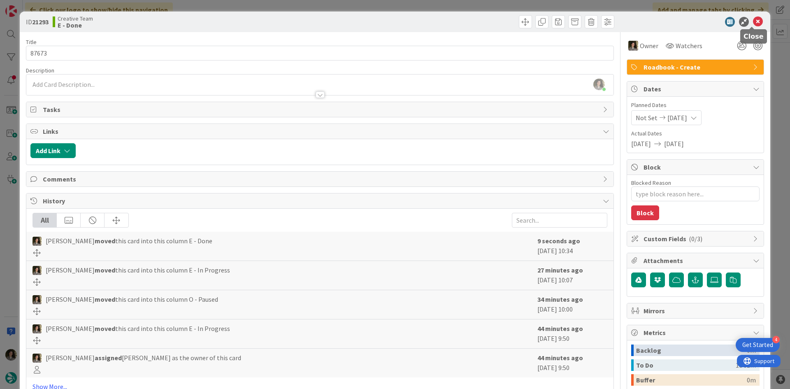
click at [753, 19] on icon at bounding box center [758, 22] width 10 height 10
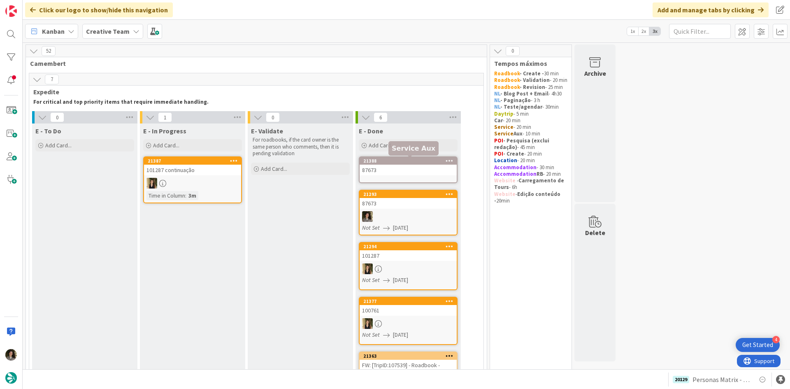
click at [402, 167] on div "87673" at bounding box center [408, 170] width 97 height 11
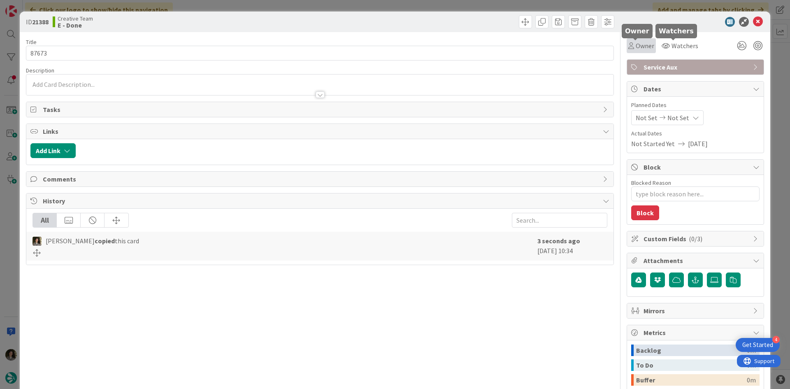
click at [639, 42] on span "Owner" at bounding box center [645, 46] width 19 height 10
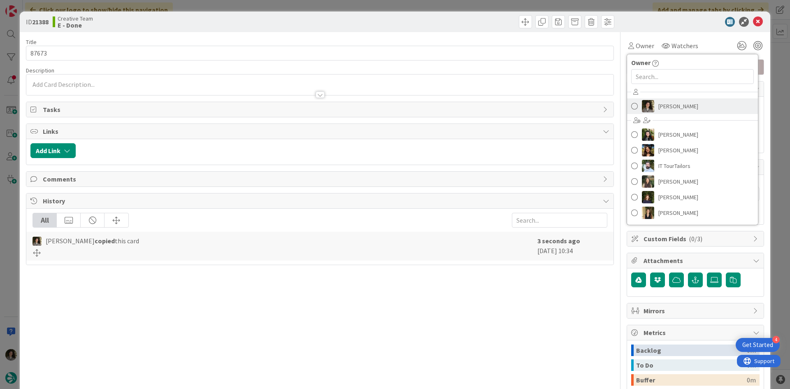
drag, startPoint x: 667, startPoint y: 102, endPoint x: 674, endPoint y: 107, distance: 9.1
click at [667, 102] on span "Melissa Santos" at bounding box center [678, 106] width 40 height 12
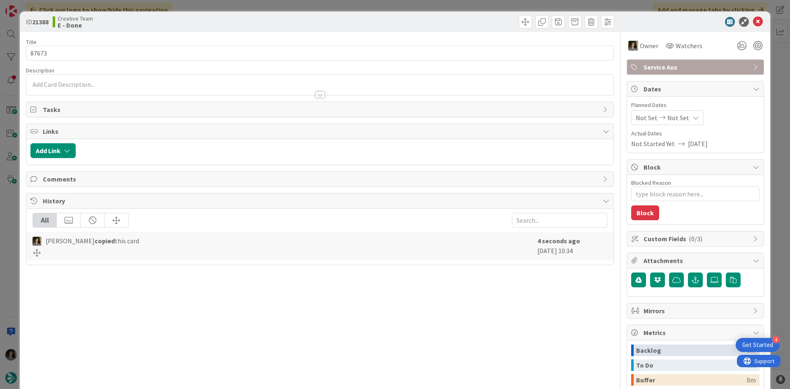
type textarea "x"
click at [673, 112] on div "Not Set Not Set" at bounding box center [667, 117] width 72 height 15
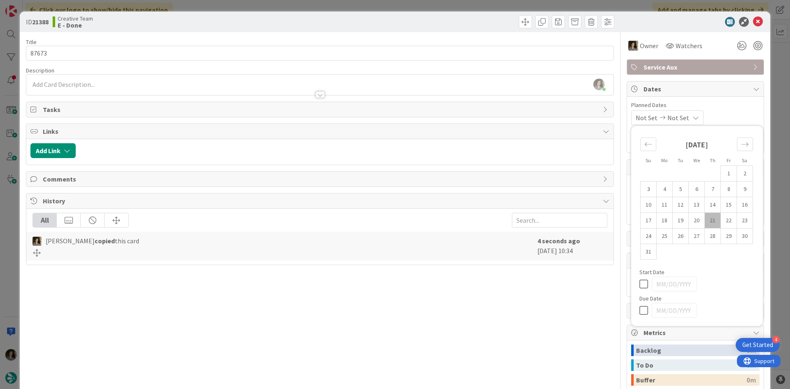
click at [639, 309] on icon at bounding box center [645, 310] width 12 height 10
type input "08/21/2025"
click at [537, 293] on div "Title 5 / 128 87673 Description Melissa Santos just joined Owner Watchers Servi…" at bounding box center [320, 256] width 588 height 448
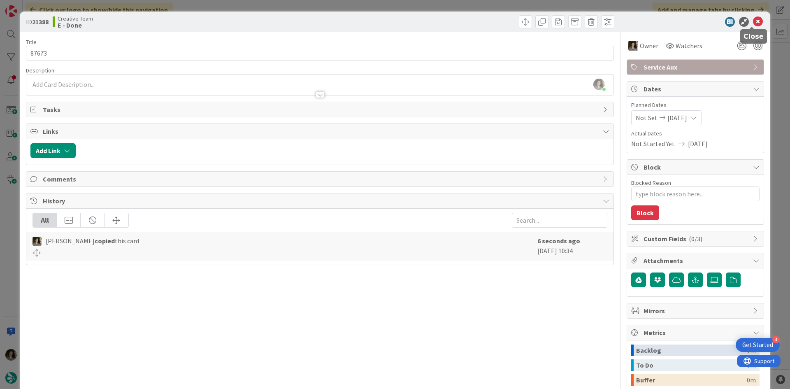
click at [753, 21] on icon at bounding box center [758, 22] width 10 height 10
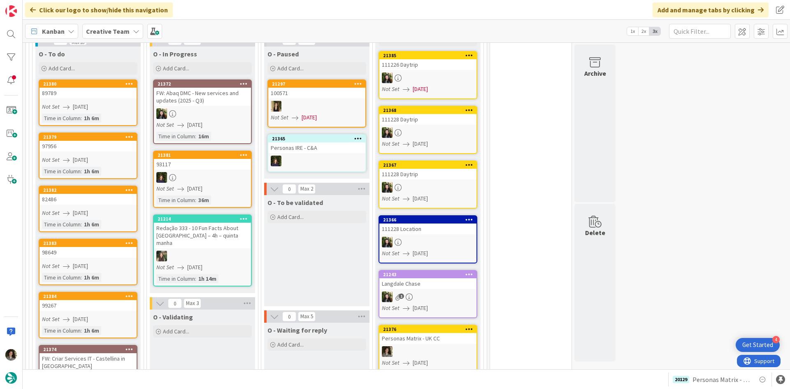
scroll to position [494, 0]
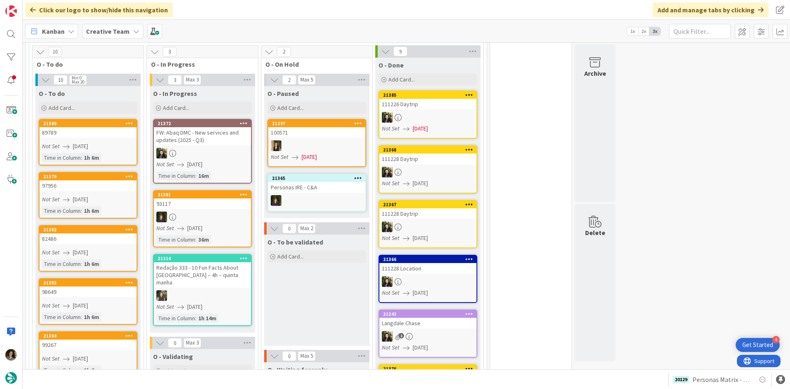
click at [103, 141] on link "21380 89789 Not Set 08/21/2025 Time in Column : 1h 6m" at bounding box center [88, 142] width 99 height 46
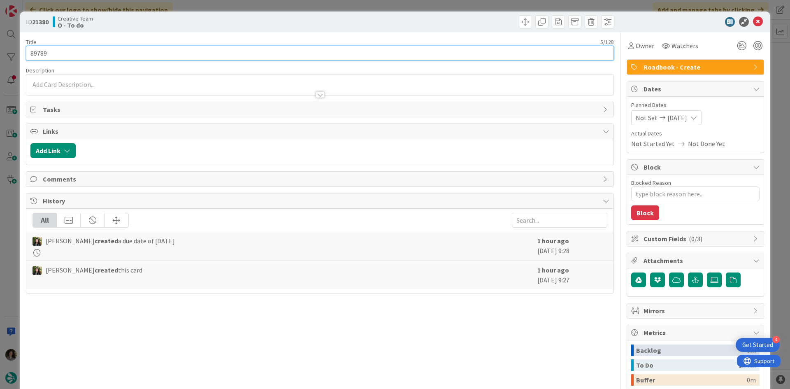
click at [33, 50] on input "89789" at bounding box center [320, 53] width 588 height 15
click at [46, 53] on input "89789" at bounding box center [320, 53] width 588 height 15
click at [27, 56] on input "89789" at bounding box center [320, 53] width 588 height 15
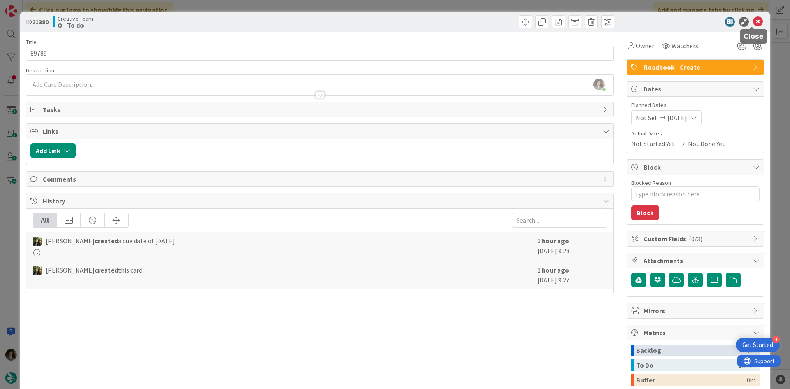
click at [755, 21] on icon at bounding box center [758, 22] width 10 height 10
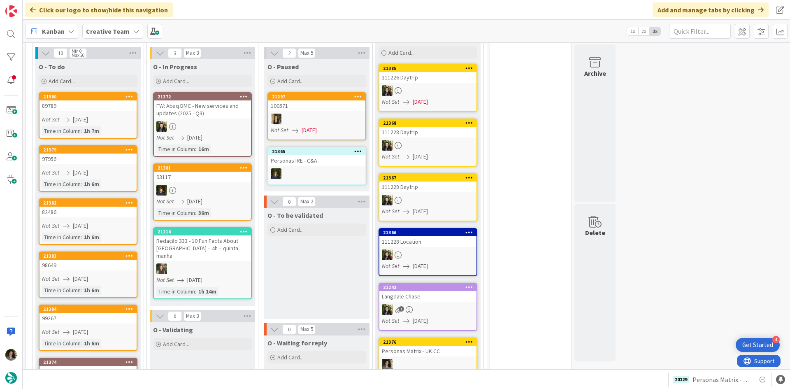
scroll to position [535, 0]
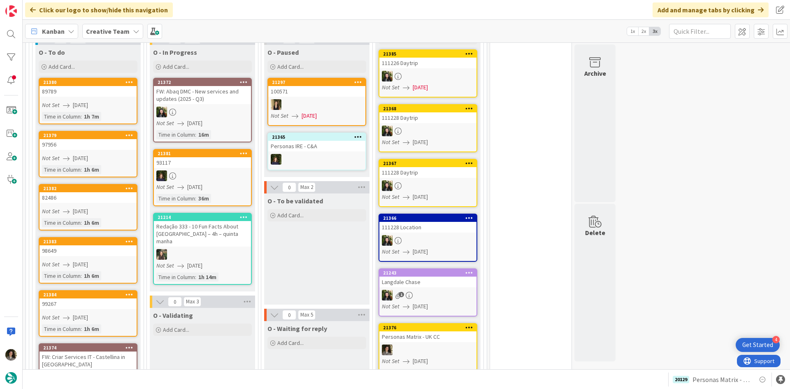
click at [77, 155] on span "08/21/2025" at bounding box center [80, 158] width 15 height 9
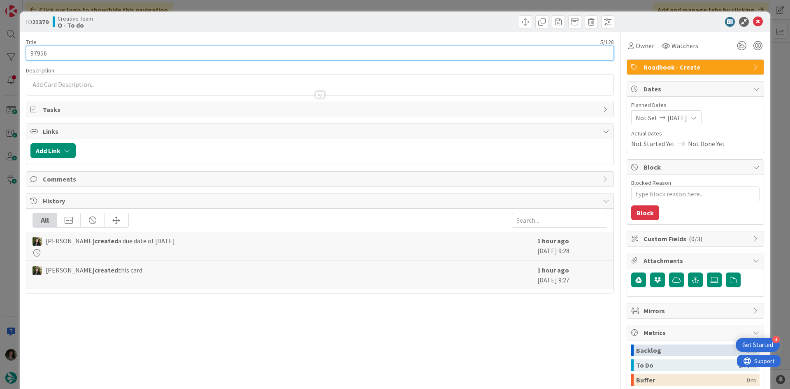
drag, startPoint x: 53, startPoint y: 57, endPoint x: 3, endPoint y: 58, distance: 49.4
click at [3, 58] on div "ID 21379 Creative Team O - To do Title 5 / 128 97956 Description Owner Watchers…" at bounding box center [395, 194] width 790 height 389
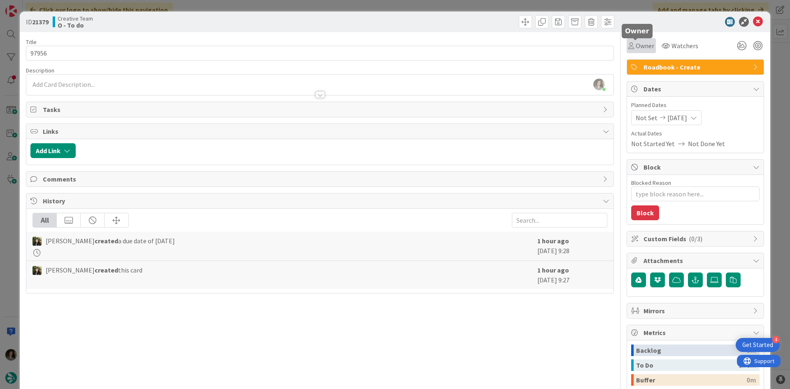
click at [637, 46] on span "Owner" at bounding box center [645, 46] width 19 height 10
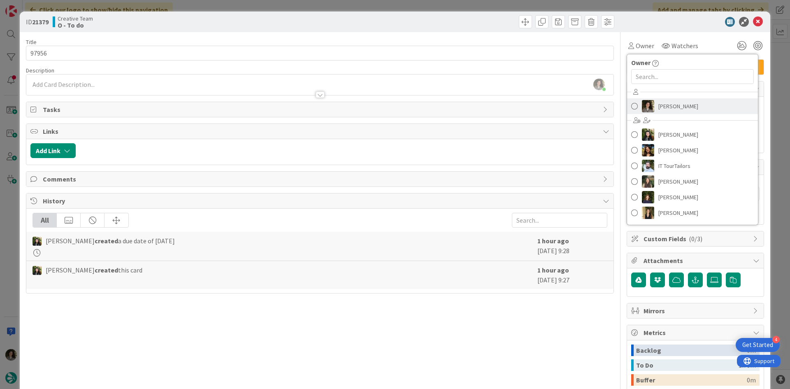
click at [664, 101] on span "Melissa Santos" at bounding box center [678, 106] width 40 height 12
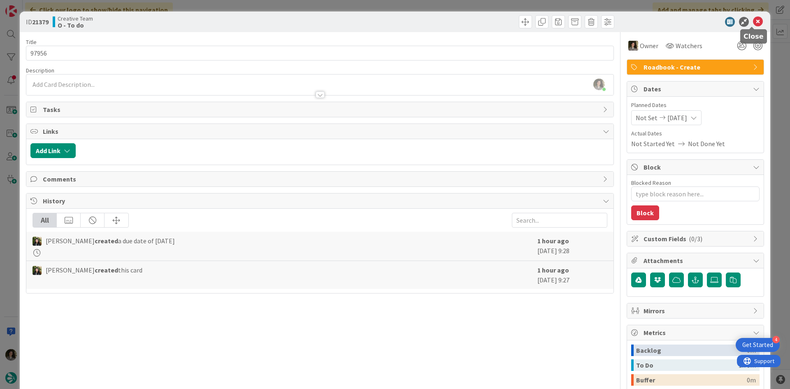
click at [753, 21] on icon at bounding box center [758, 22] width 10 height 10
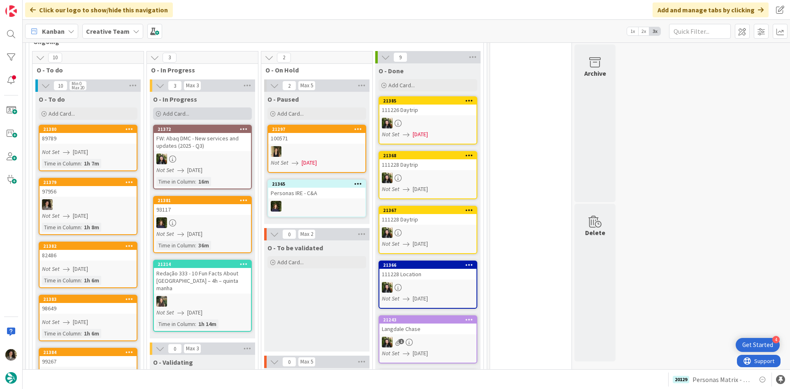
scroll to position [453, 0]
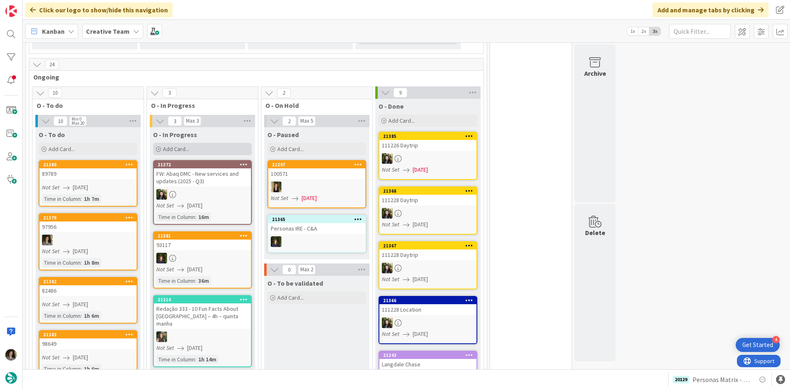
click at [185, 145] on div "Add Card..." at bounding box center [202, 149] width 99 height 12
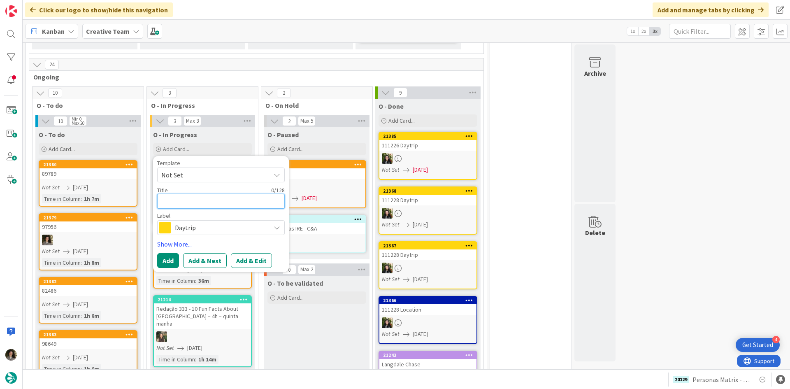
type textarea "x"
type textarea "P"
type textarea "x"
type textarea "Pe"
type textarea "x"
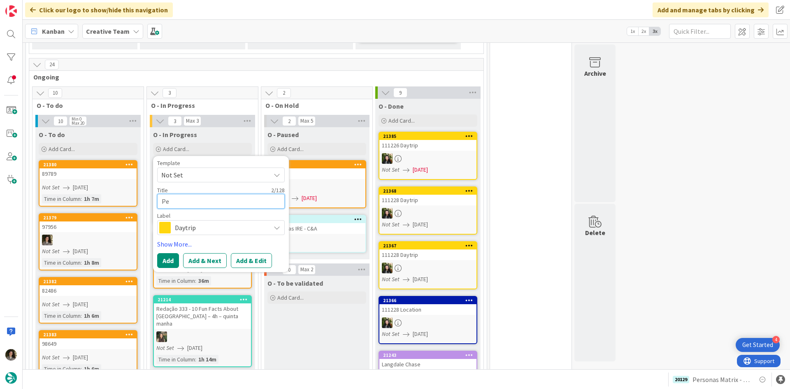
type textarea "Per"
type textarea "x"
type textarea "Pers"
type textarea "x"
type textarea "Persi"
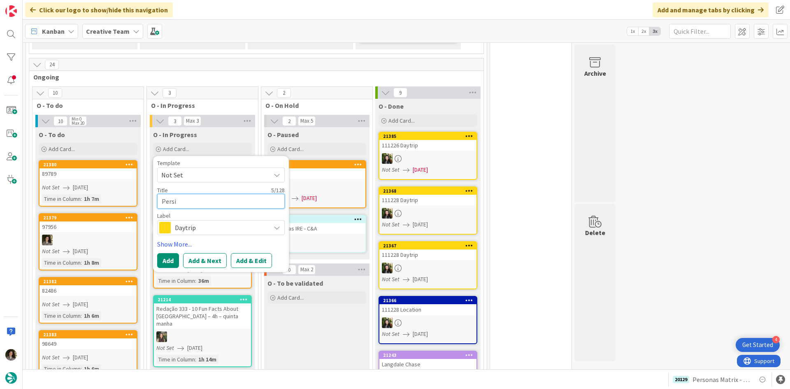
type textarea "x"
type textarea "Persib"
type textarea "x"
type textarea "Persiba"
type textarea "x"
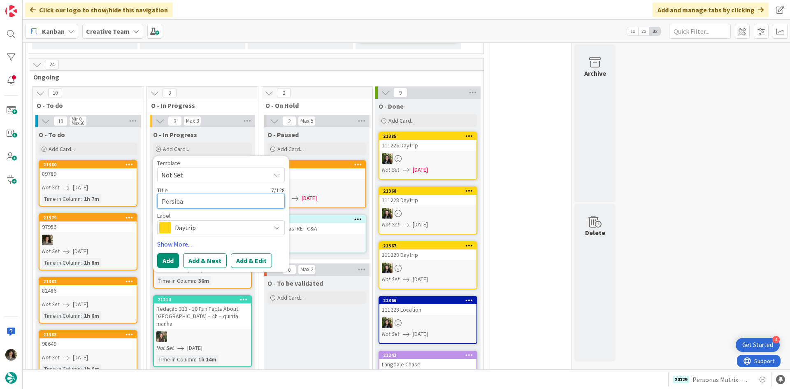
type textarea "Persibas"
type textarea "x"
type textarea "Persiba"
type textarea "x"
type textarea "Persib"
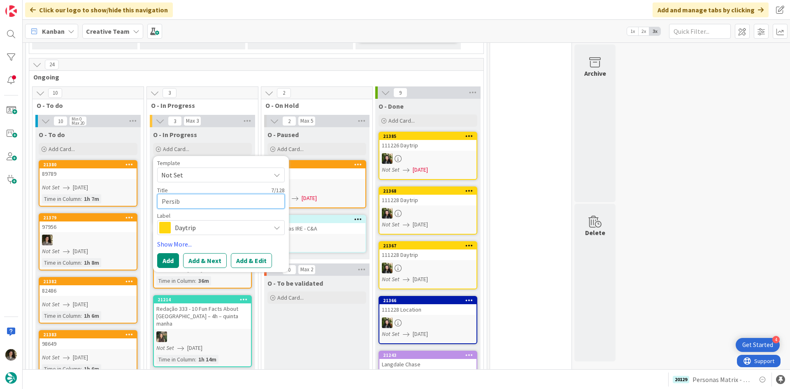
type textarea "x"
type textarea "Persi"
type textarea "x"
type textarea "Pers"
type textarea "x"
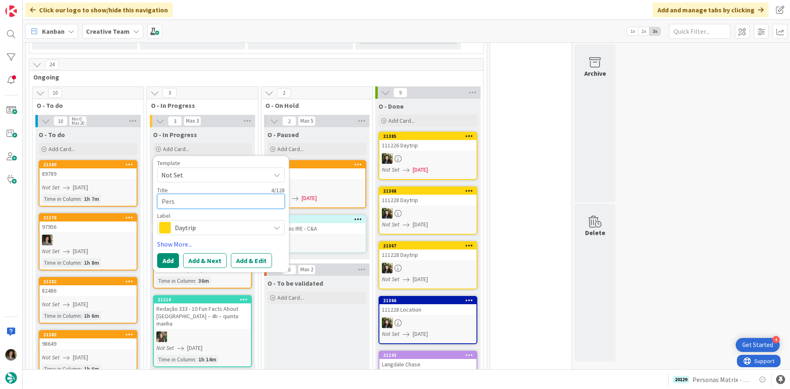
type textarea "Perso"
type textarea "x"
type textarea "Persona"
type textarea "x"
type textarea "Personas"
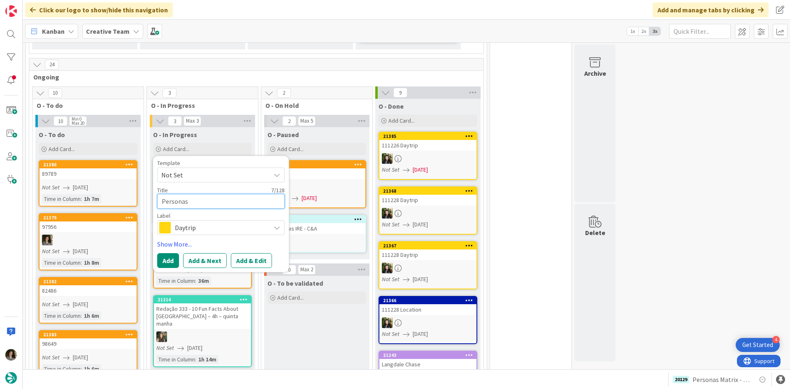
type textarea "x"
type textarea "Personas"
type textarea "x"
type textarea "Personas M"
type textarea "x"
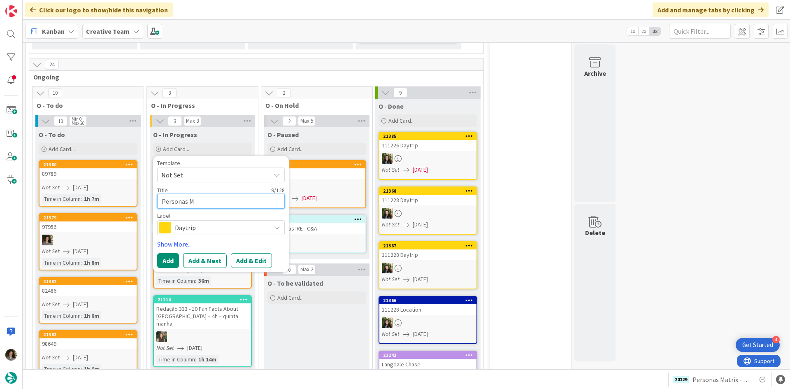
type textarea "Personas Ma"
type textarea "x"
type textarea "Personas Mat"
type textarea "x"
type textarea "Personas Matr"
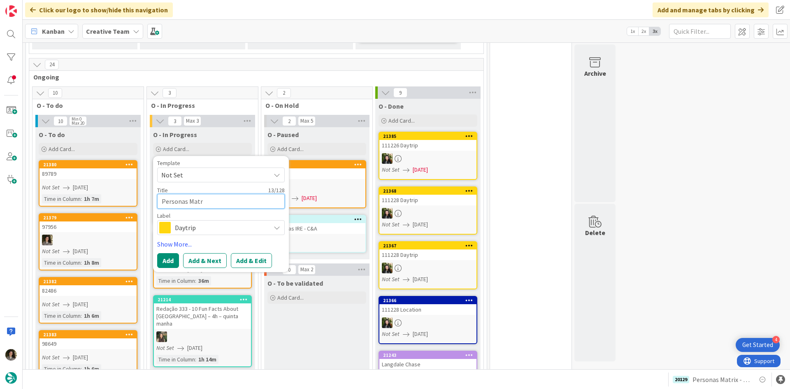
type textarea "x"
type textarea "Personas Matri"
type textarea "x"
type textarea "Personas Matrix"
type textarea "x"
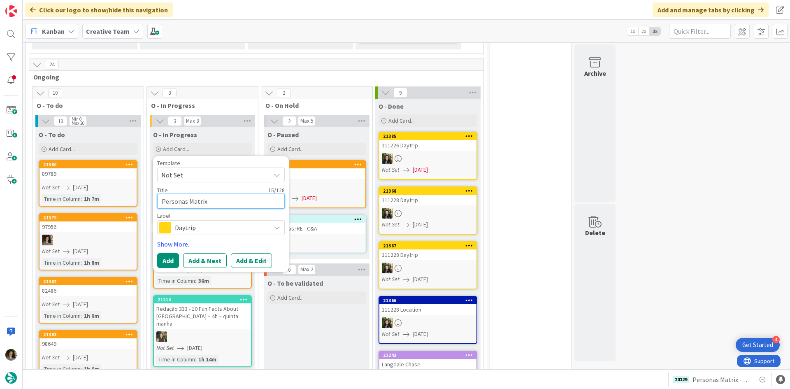
type textarea "Personas Matrix"
type textarea "x"
type textarea "Personas Matrix -"
type textarea "x"
type textarea "Personas Matrix -"
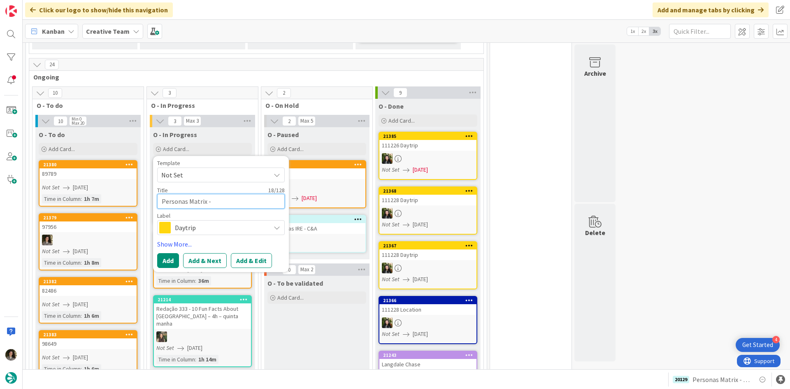
type textarea "x"
type textarea "Personas Matrix - C"
type textarea "x"
type textarea "Personas Matrix - CC"
type textarea "x"
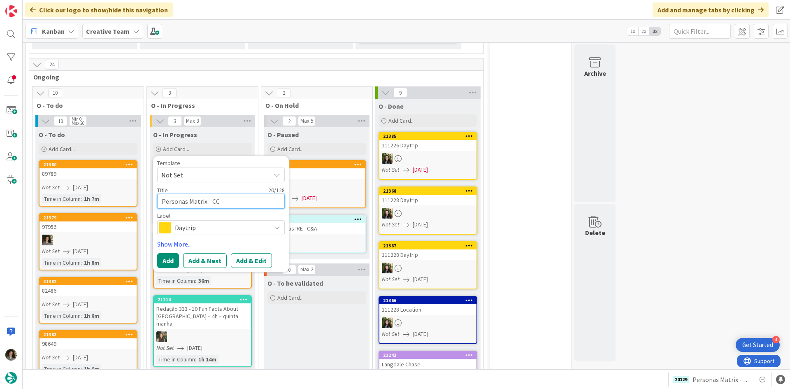
type textarea "Personas Matrix - CC"
type textarea "x"
type textarea "Personas Matrix - CC U"
type textarea "x"
type textarea "Personas Matrix - CC UK"
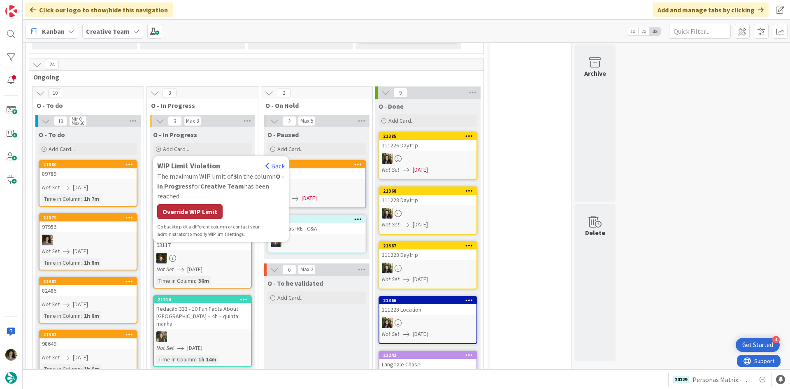
click at [201, 214] on div "Override WIP Limit" at bounding box center [189, 211] width 65 height 15
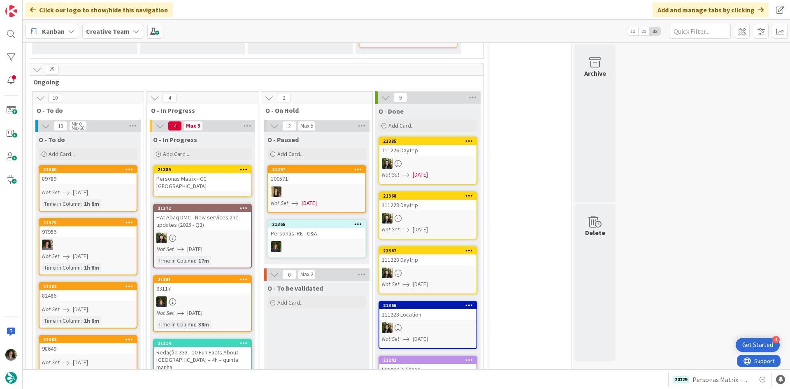
click at [202, 176] on div "Personas Matrix - CC UK" at bounding box center [202, 182] width 97 height 18
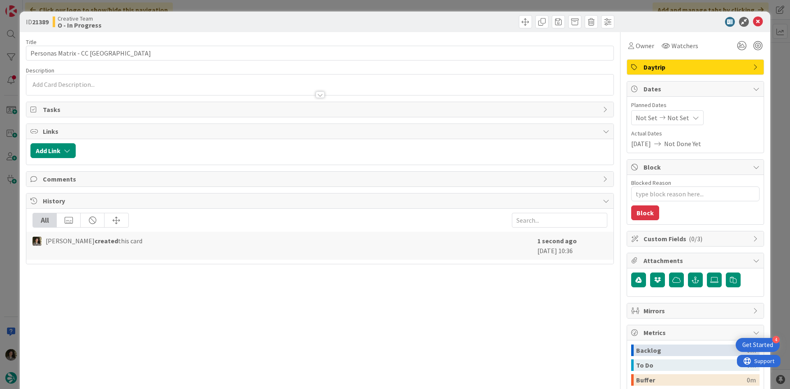
click at [629, 54] on div "Owner Watchers Daytrip Dates Planned Dates Not Set Not Set Actual Dates 08/21/2…" at bounding box center [695, 256] width 137 height 448
click at [641, 44] on span "Owner" at bounding box center [645, 46] width 19 height 10
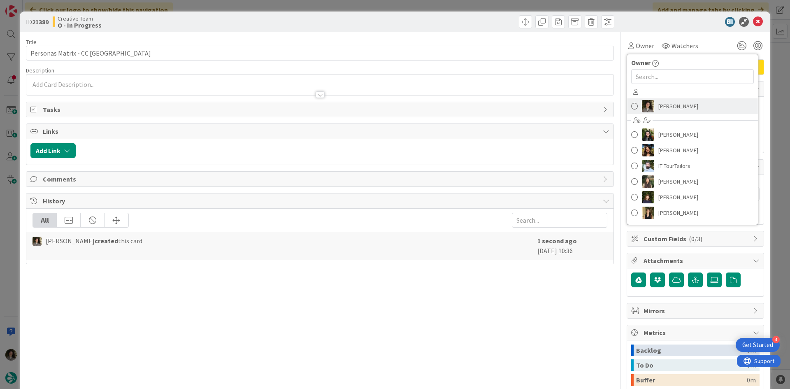
click at [676, 103] on span "Melissa Santos" at bounding box center [678, 106] width 40 height 12
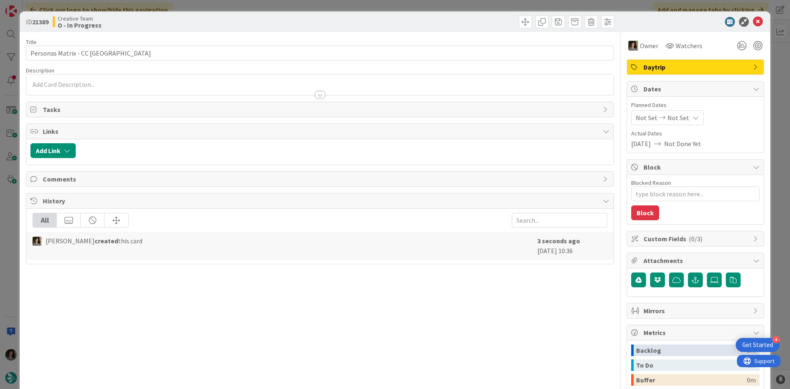
type textarea "x"
click at [682, 115] on div "Not Set Not Set" at bounding box center [667, 117] width 72 height 15
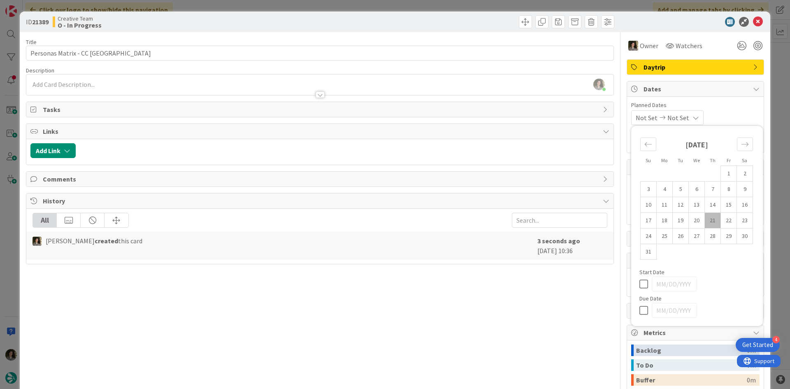
click at [639, 309] on icon at bounding box center [645, 310] width 12 height 10
type input "08/21/2025"
click at [658, 67] on span "Daytrip" at bounding box center [696, 67] width 105 height 10
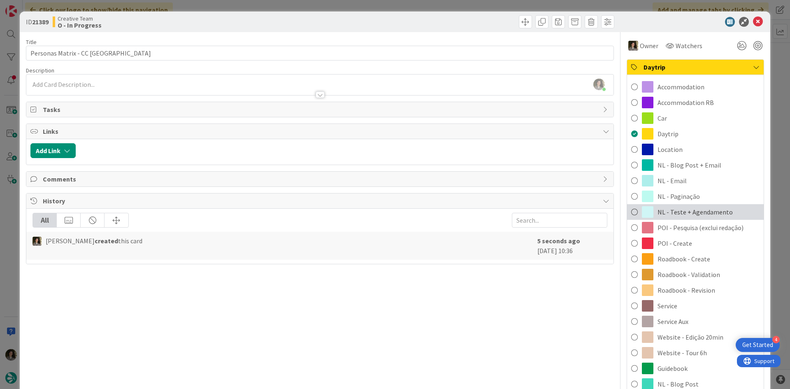
click at [687, 210] on span "NL - Teste + Agendamento" at bounding box center [695, 212] width 75 height 10
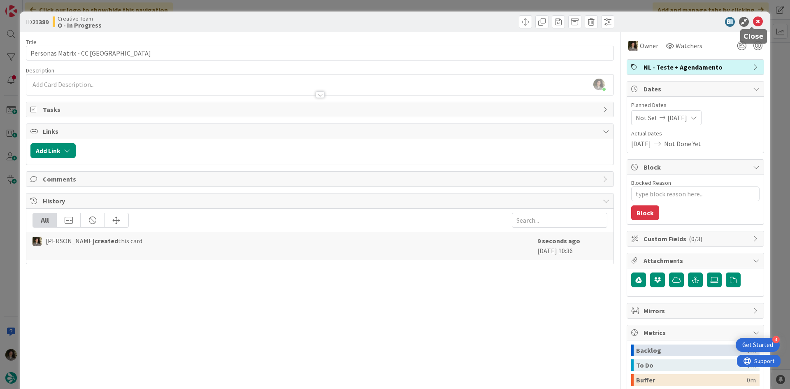
click at [753, 23] on icon at bounding box center [758, 22] width 10 height 10
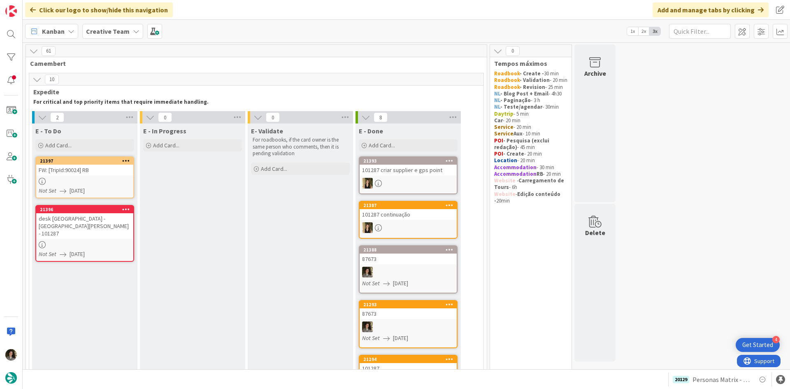
click at [86, 171] on div "FW: [TripId:90024] RB" at bounding box center [84, 170] width 97 height 11
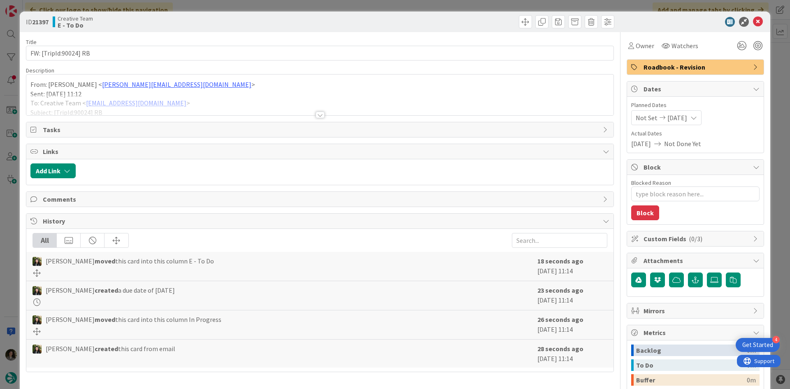
click at [316, 115] on div at bounding box center [320, 115] width 9 height 7
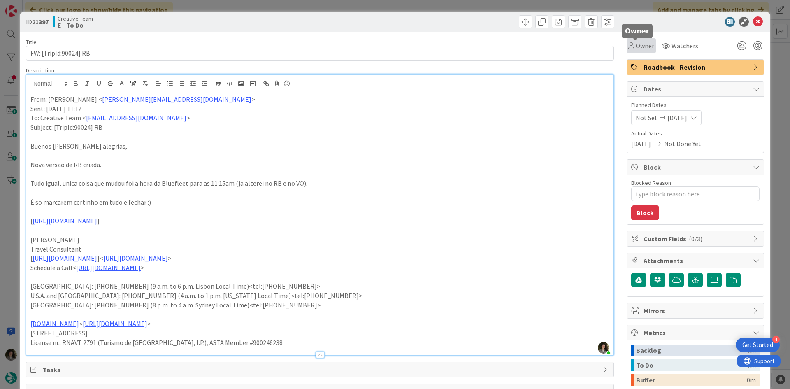
click at [637, 48] on span "Owner" at bounding box center [645, 46] width 19 height 10
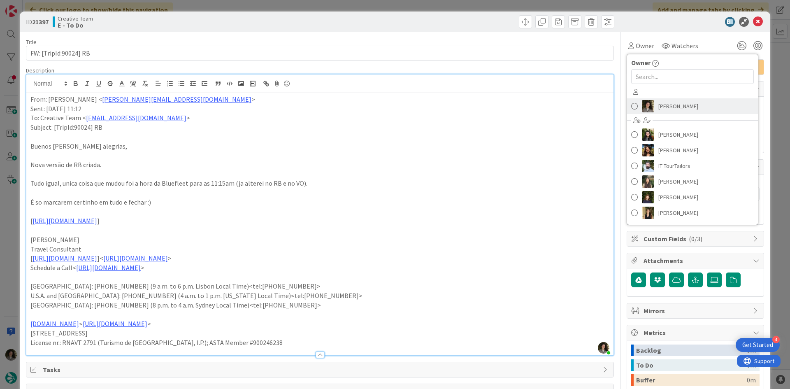
click at [672, 108] on span "Melissa Santos" at bounding box center [678, 106] width 40 height 12
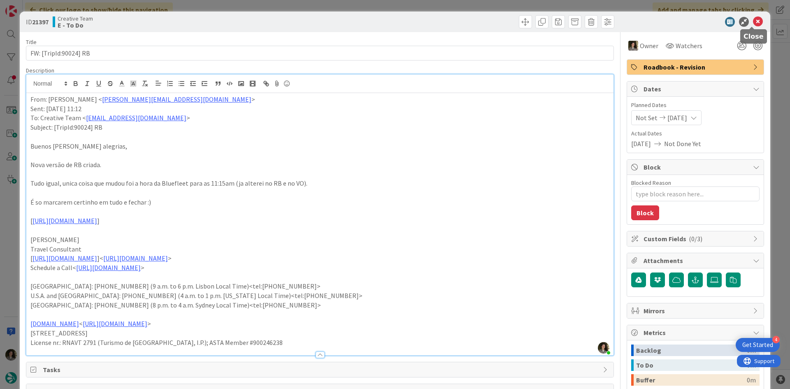
click at [753, 20] on icon at bounding box center [758, 22] width 10 height 10
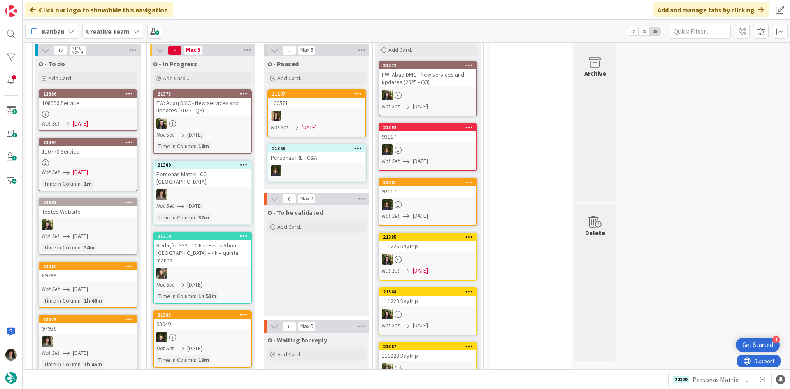
click at [93, 105] on div "108996 Service" at bounding box center [88, 103] width 97 height 11
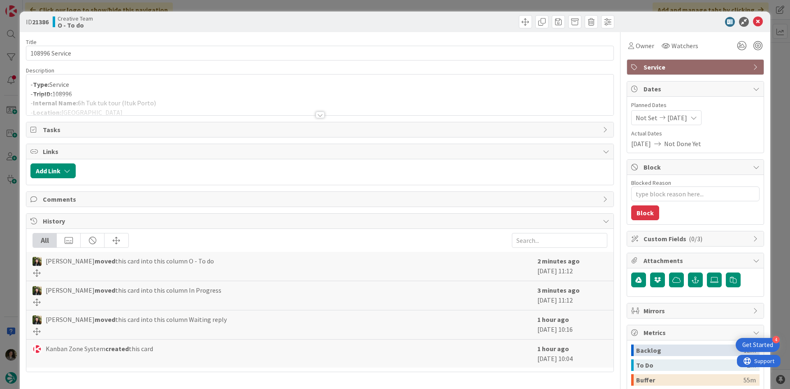
click at [756, 16] on div "ID 21386 Creative Team O - To do" at bounding box center [395, 22] width 751 height 21
click at [753, 19] on icon at bounding box center [758, 22] width 10 height 10
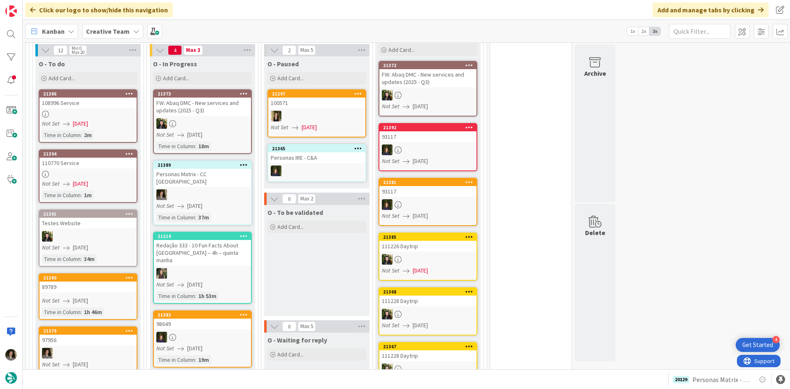
click at [76, 171] on div at bounding box center [88, 174] width 97 height 7
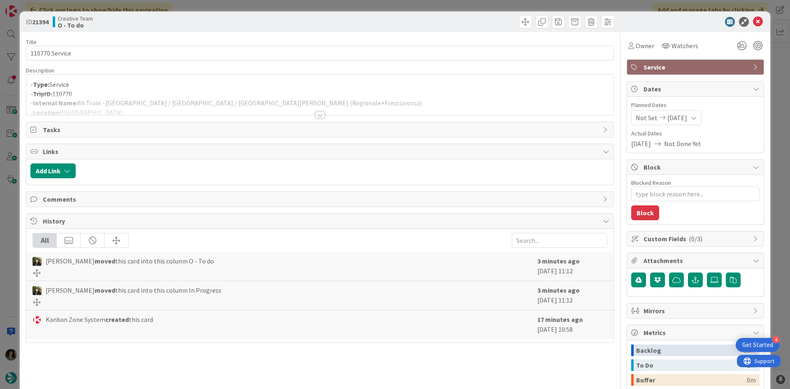
click at [316, 111] on div at bounding box center [319, 104] width 587 height 21
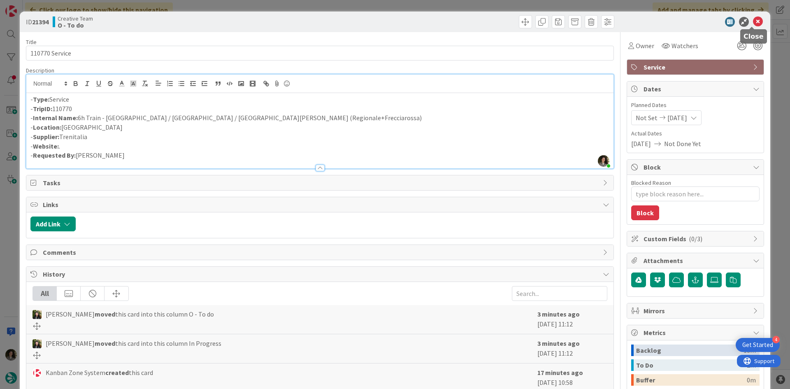
click at [756, 19] on icon at bounding box center [758, 22] width 10 height 10
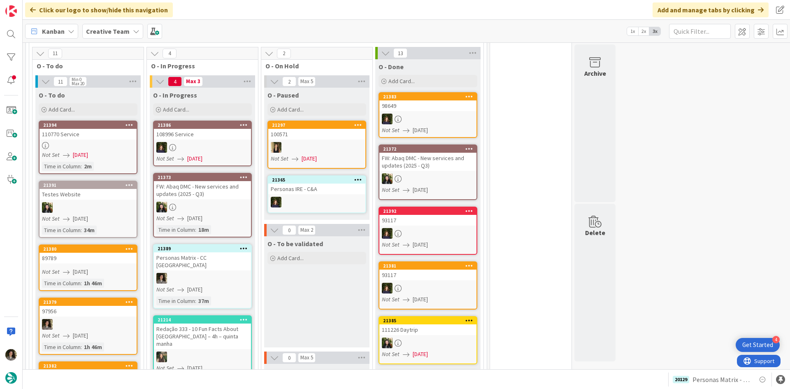
scroll to position [598, 0]
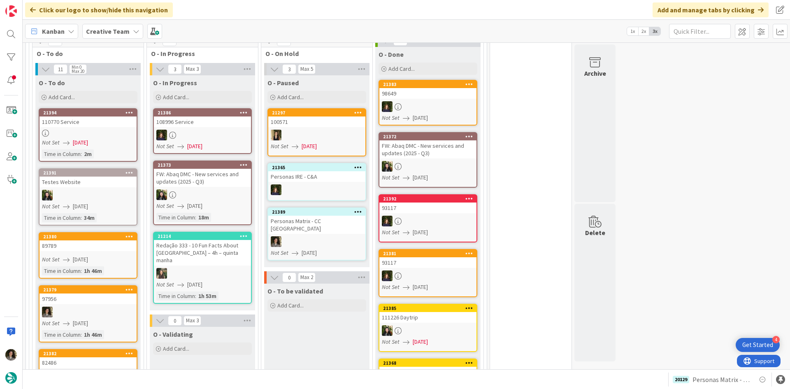
click at [323, 225] on div "Personas Matrix - CC UK" at bounding box center [316, 225] width 97 height 18
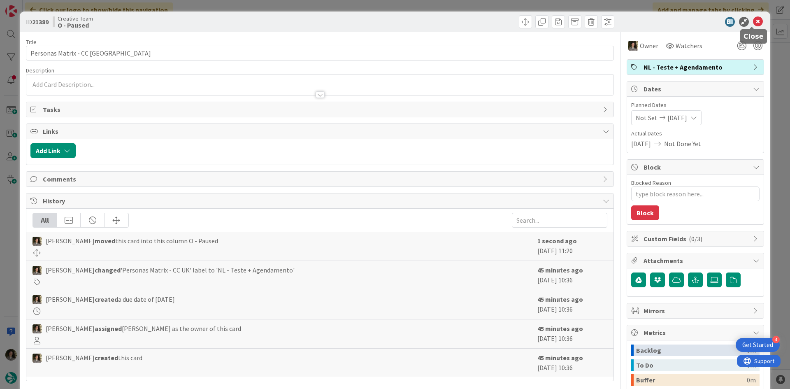
click at [753, 23] on icon at bounding box center [758, 22] width 10 height 10
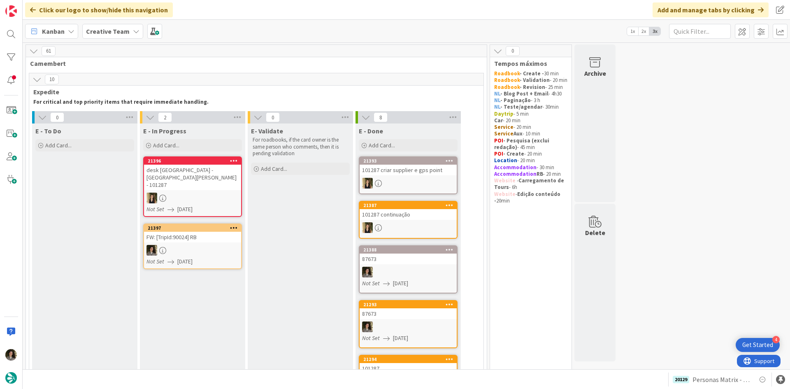
click at [208, 245] on div at bounding box center [192, 250] width 97 height 11
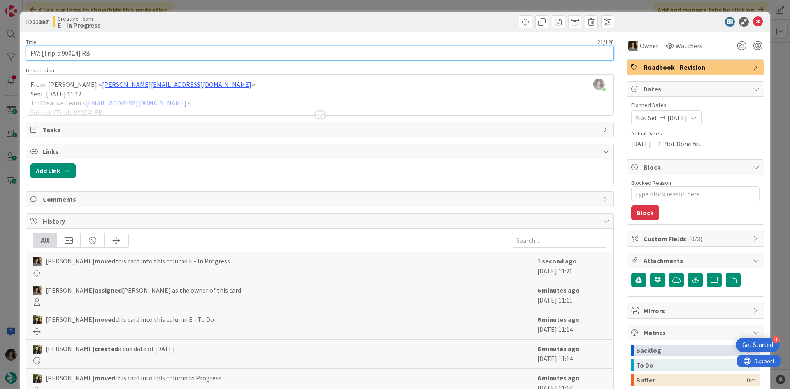
drag, startPoint x: 77, startPoint y: 50, endPoint x: 62, endPoint y: 47, distance: 16.0
click at [62, 47] on input "FW: [TripId:90024] RB" at bounding box center [320, 53] width 588 height 15
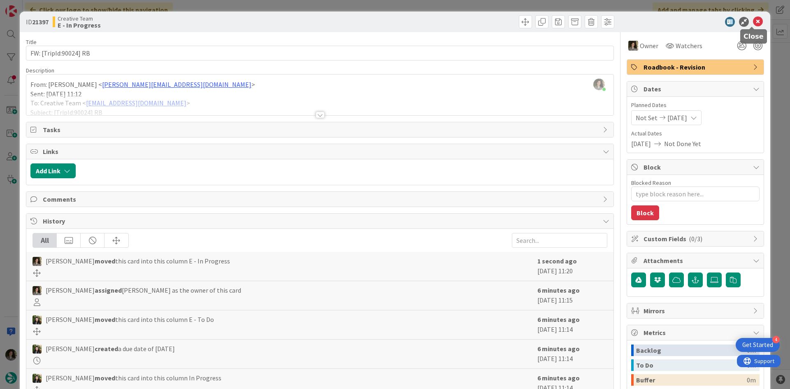
click at [753, 18] on icon at bounding box center [758, 22] width 10 height 10
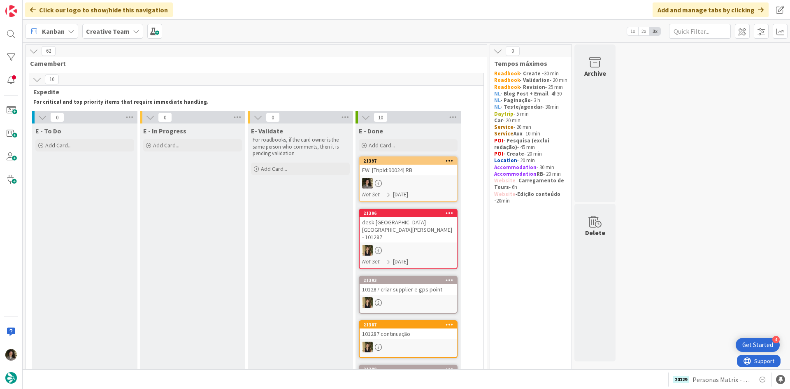
click at [411, 167] on div "FW: [TripId:90024] RB" at bounding box center [408, 170] width 97 height 11
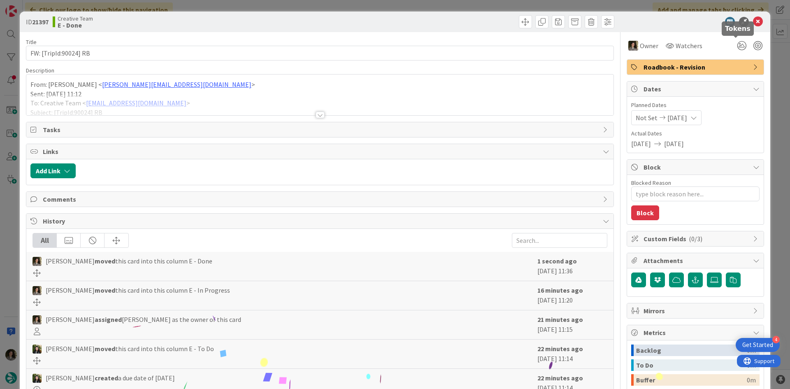
click at [716, 67] on span "Roadbook - Revision" at bounding box center [696, 67] width 105 height 10
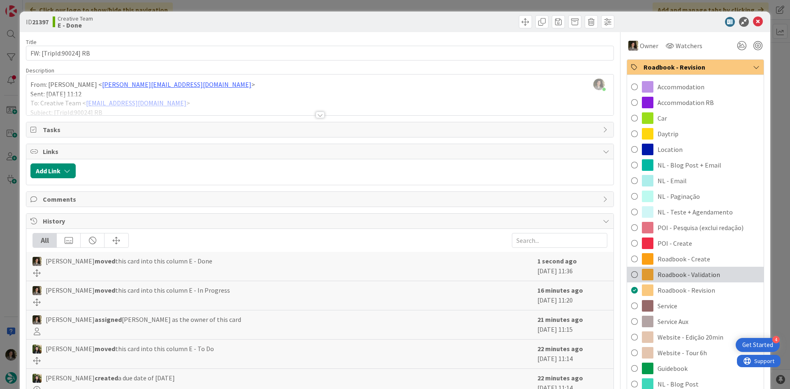
click at [701, 273] on span "Roadbook - Validation" at bounding box center [689, 275] width 63 height 10
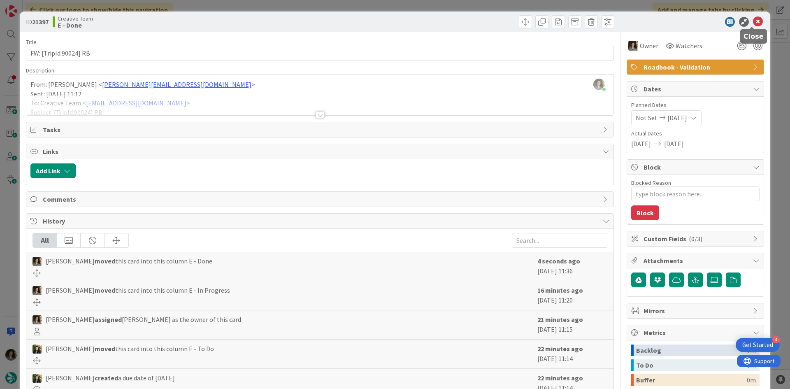
click at [753, 22] on icon at bounding box center [758, 22] width 10 height 10
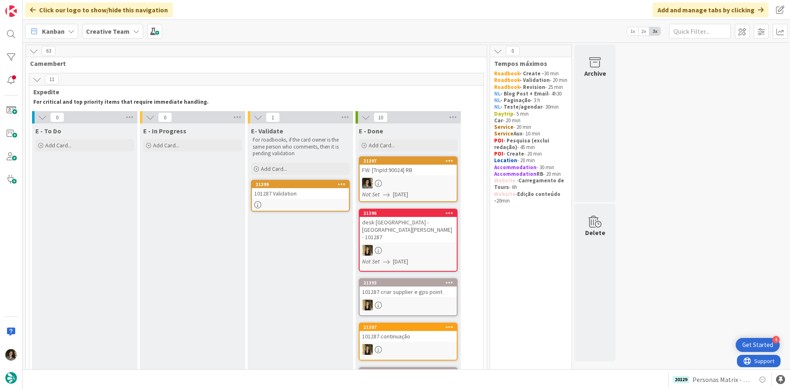
click at [295, 194] on div "101287 Validation" at bounding box center [300, 193] width 97 height 11
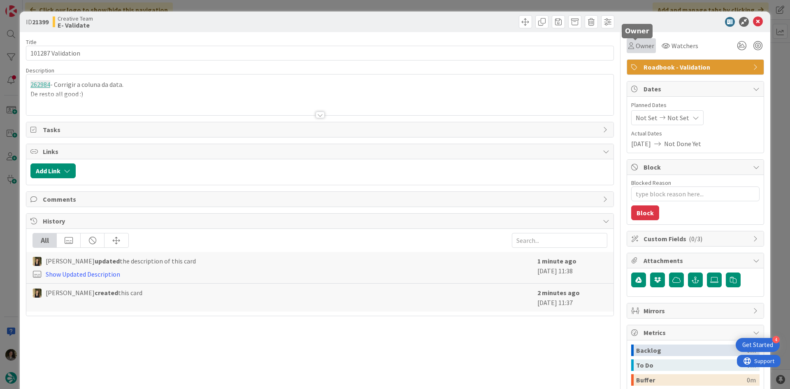
click at [627, 46] on div "Owner" at bounding box center [641, 45] width 29 height 15
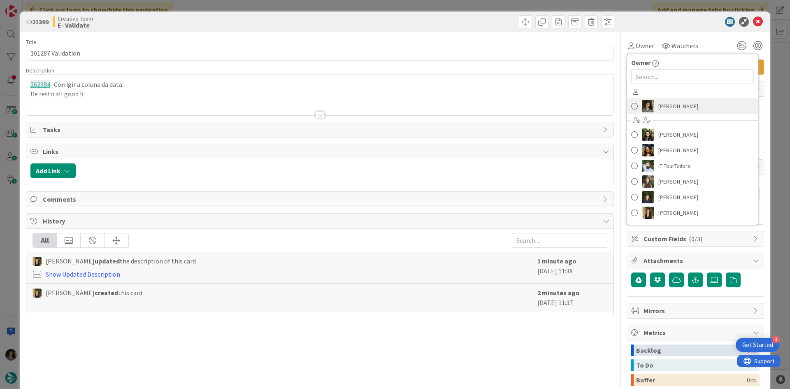
click at [665, 101] on span "Melissa Santos" at bounding box center [678, 106] width 40 height 12
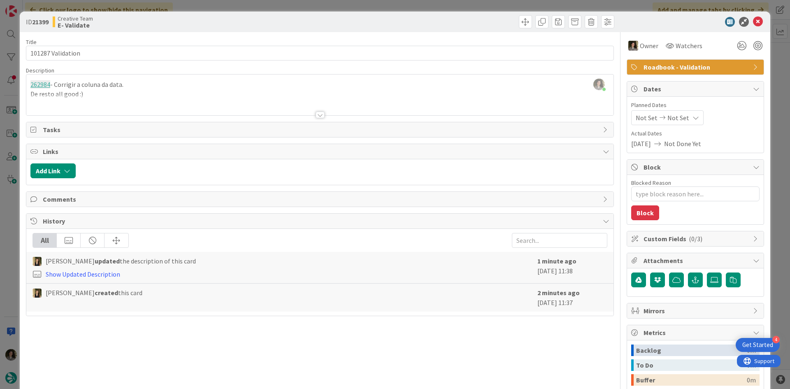
click at [757, 20] on icon at bounding box center [758, 22] width 10 height 10
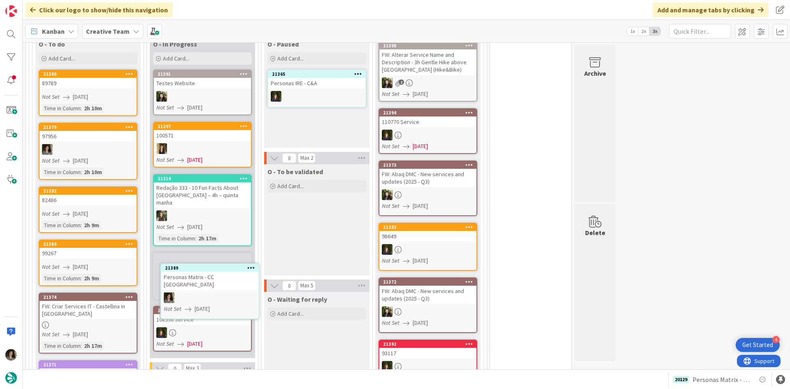
scroll to position [773, 0]
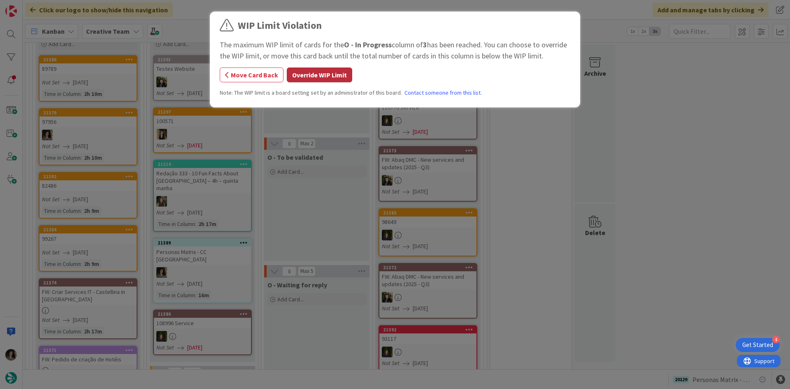
click at [312, 67] on button "Override WIP Limit" at bounding box center [319, 74] width 65 height 15
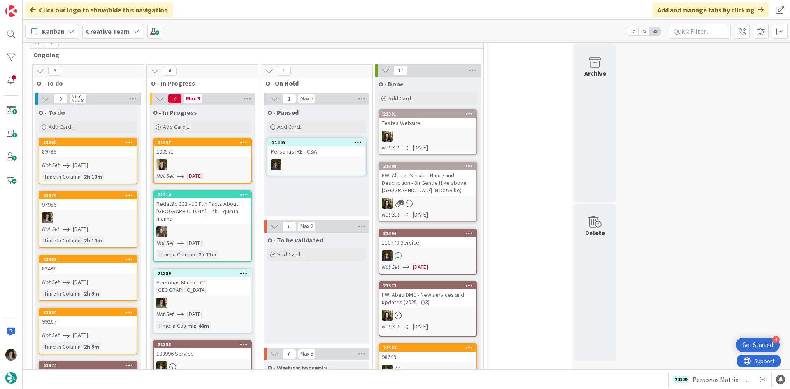
scroll to position [691, 0]
click at [206, 279] on link "21389 Personas Matrix - CC UK Not Set 08/21/2025 Time in Column : 46m" at bounding box center [202, 300] width 99 height 65
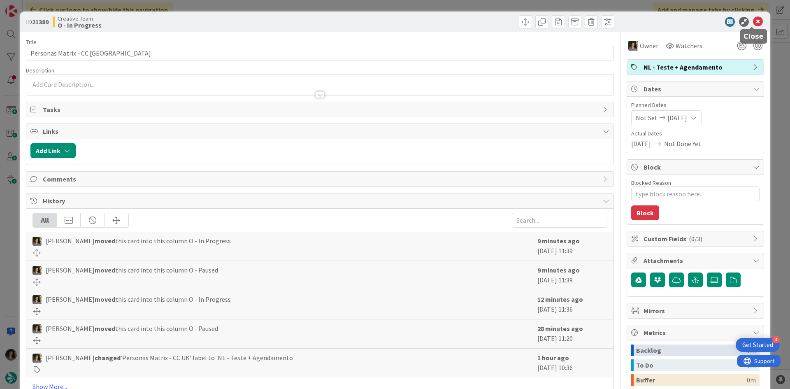
click at [753, 20] on icon at bounding box center [758, 22] width 10 height 10
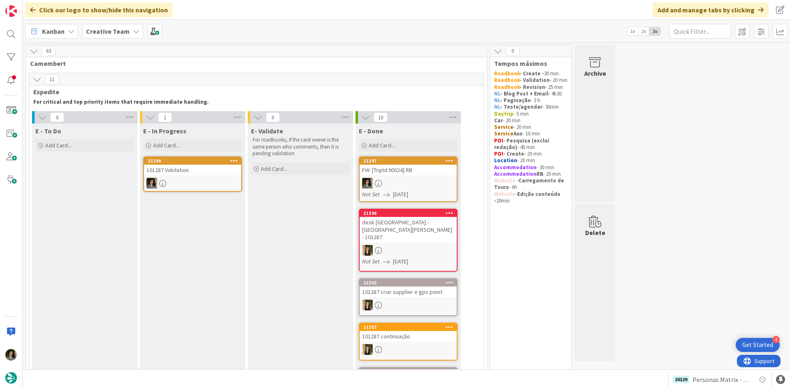
click at [204, 181] on div at bounding box center [192, 183] width 97 height 11
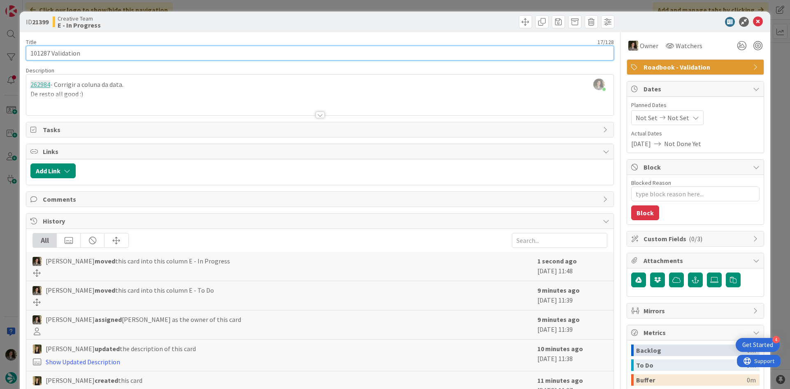
drag, startPoint x: 49, startPoint y: 51, endPoint x: 13, endPoint y: 51, distance: 36.2
click at [13, 51] on div "ID 21399 Creative Team E - In Progress Title 17 / 128 101287 Validation Descrip…" at bounding box center [395, 194] width 790 height 389
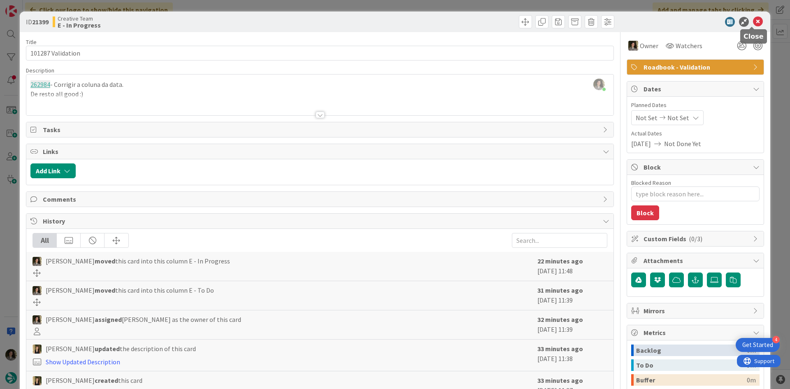
click at [753, 20] on icon at bounding box center [758, 22] width 10 height 10
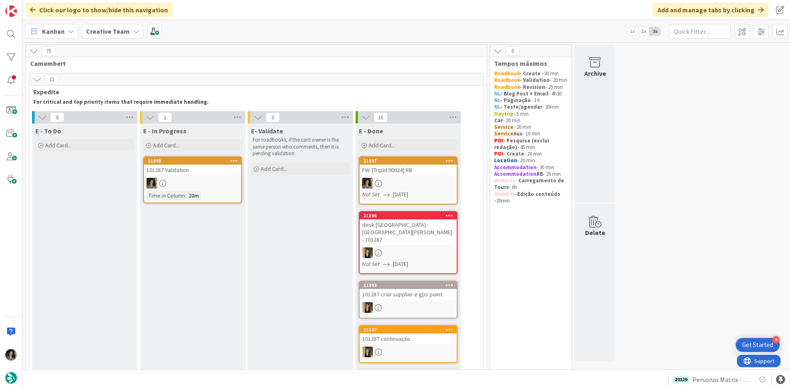
click at [193, 192] on div "22m" at bounding box center [193, 195] width 15 height 9
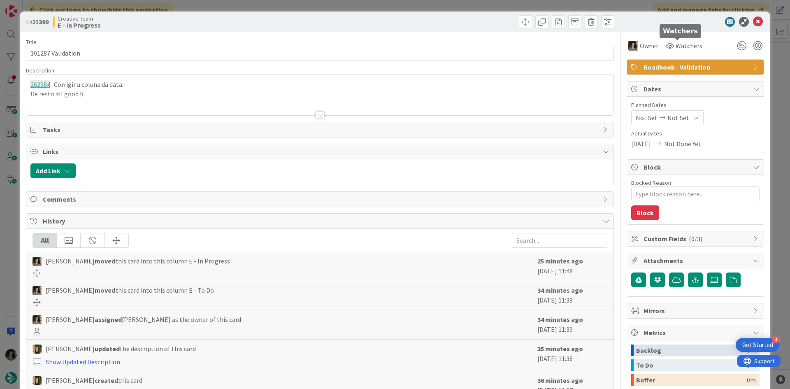
click at [661, 64] on span "Roadbook - Validation" at bounding box center [696, 67] width 105 height 10
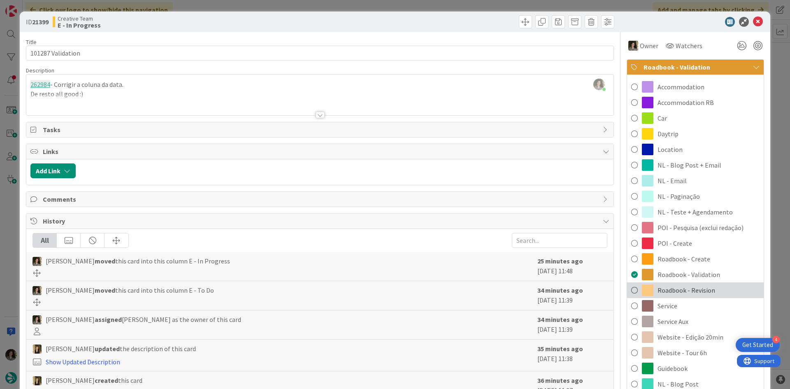
click at [700, 290] on span "Roadbook - Revision" at bounding box center [687, 290] width 58 height 10
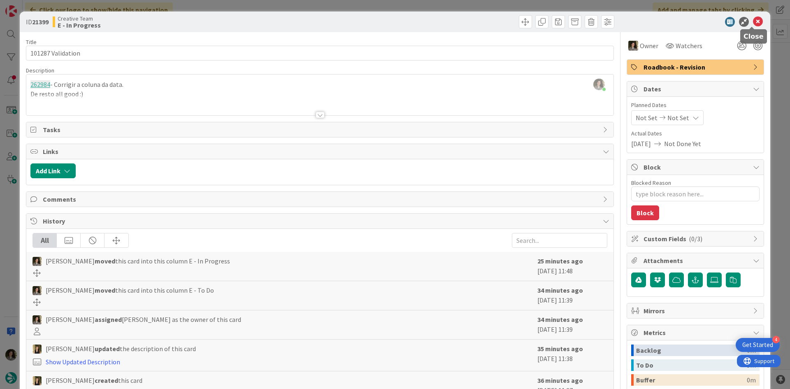
click at [753, 22] on icon at bounding box center [758, 22] width 10 height 10
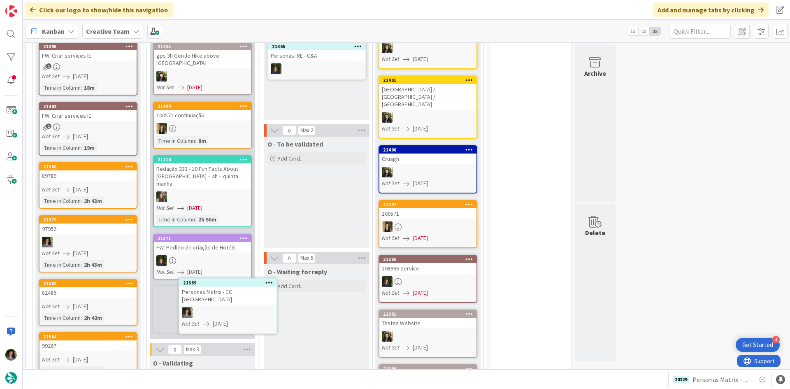
scroll to position [792, 0]
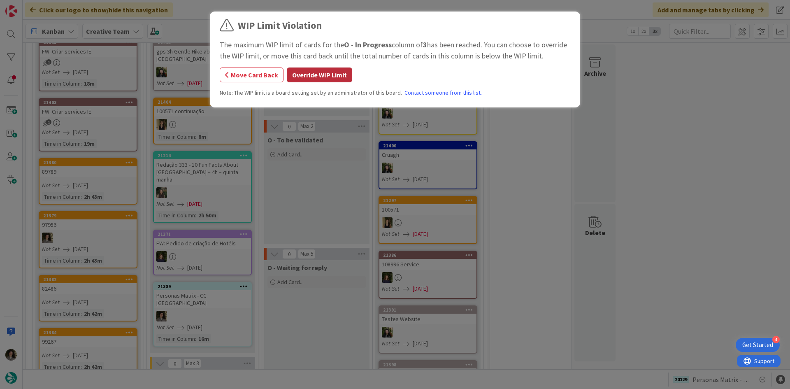
click at [332, 77] on button "Override WIP Limit" at bounding box center [319, 74] width 65 height 15
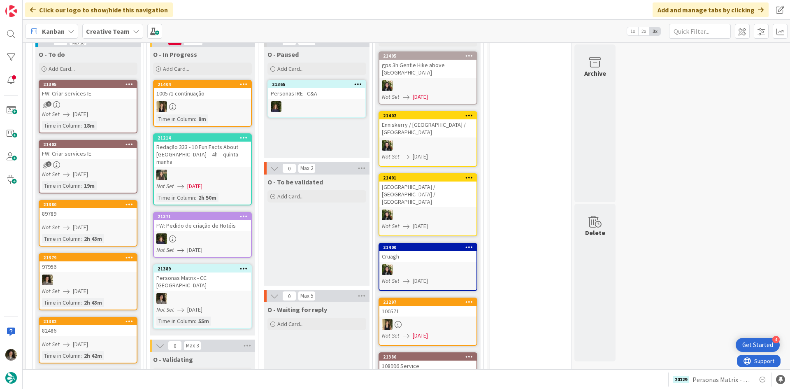
scroll to position [751, 0]
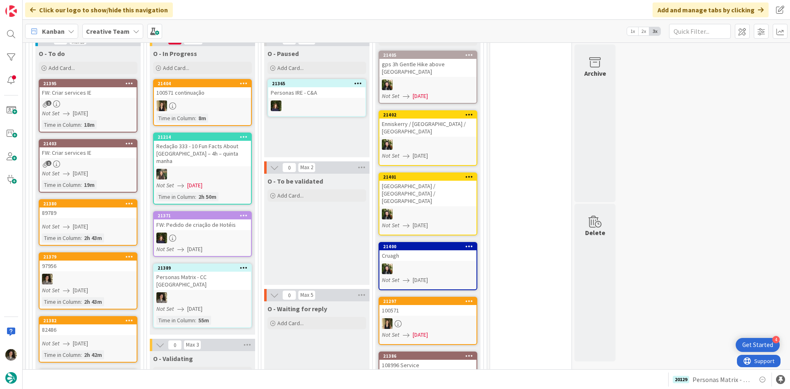
click at [179, 272] on div "Personas Matrix - CC UK" at bounding box center [202, 281] width 97 height 18
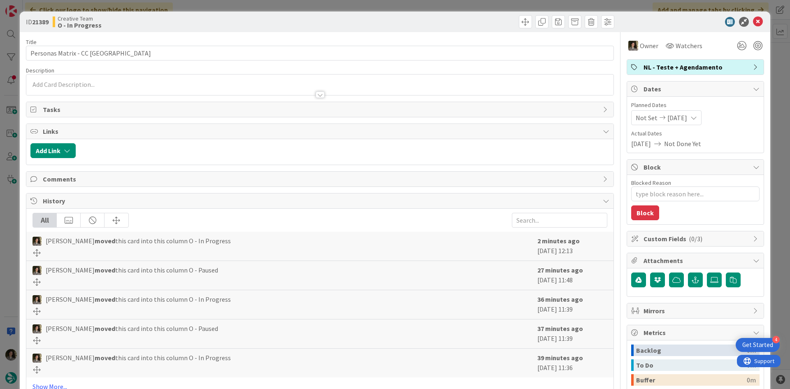
type textarea "x"
click at [756, 22] on icon at bounding box center [758, 22] width 10 height 10
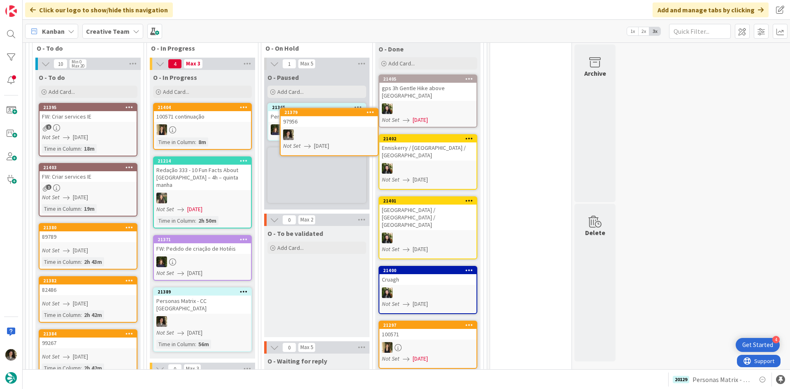
scroll to position [727, 0]
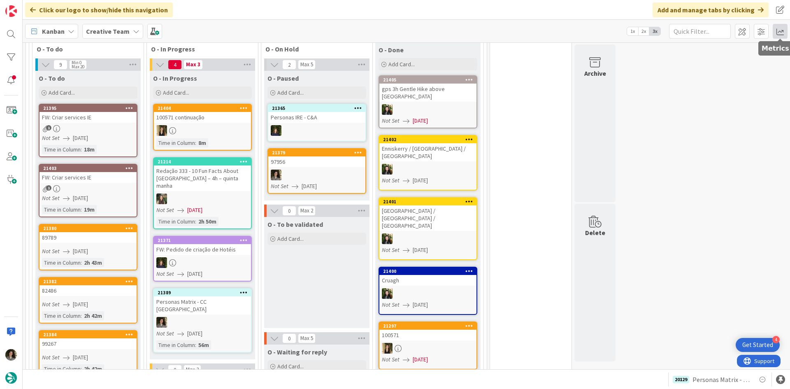
click at [782, 28] on span at bounding box center [780, 31] width 15 height 15
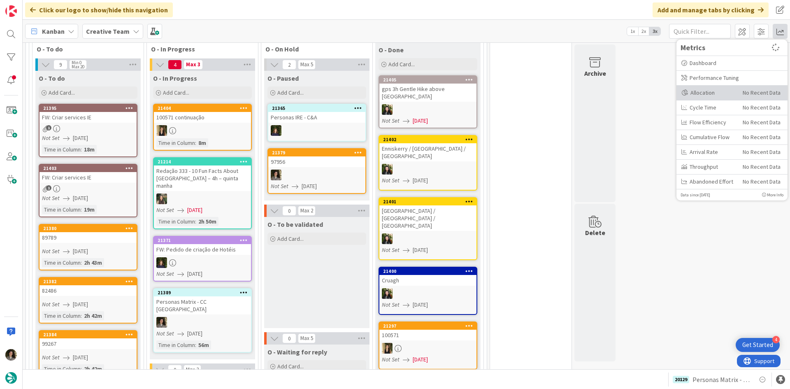
click at [713, 96] on div "Allocation" at bounding box center [708, 92] width 55 height 9
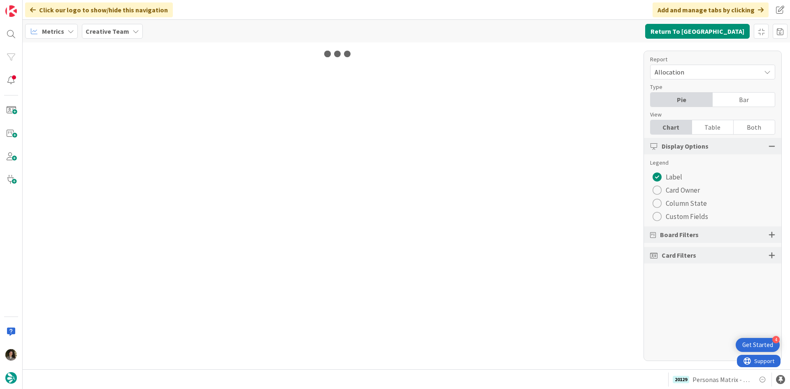
click at [697, 125] on div "Table" at bounding box center [713, 127] width 42 height 14
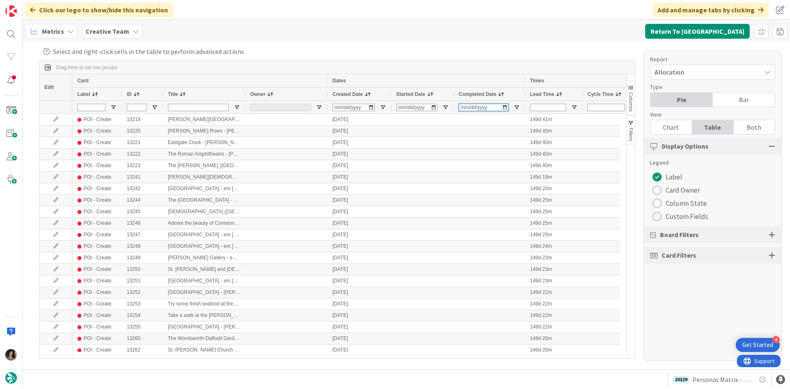
click at [467, 107] on input "Completed Date Filter Input" at bounding box center [484, 107] width 50 height 7
type input "2025-08-21"
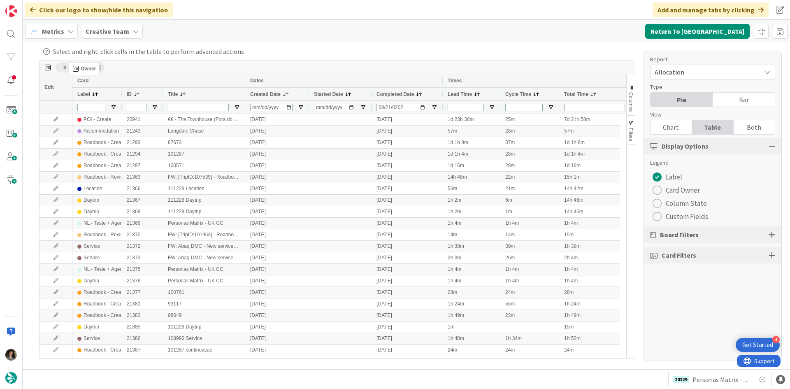
drag, startPoint x: 263, startPoint y: 94, endPoint x: 71, endPoint y: 66, distance: 193.4
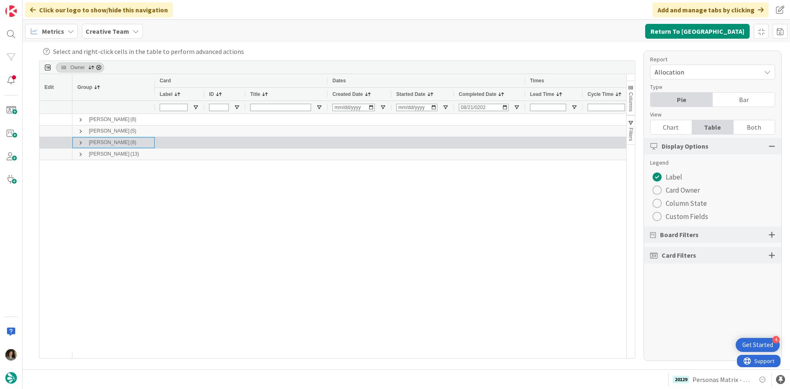
click at [80, 142] on span at bounding box center [80, 142] width 7 height 7
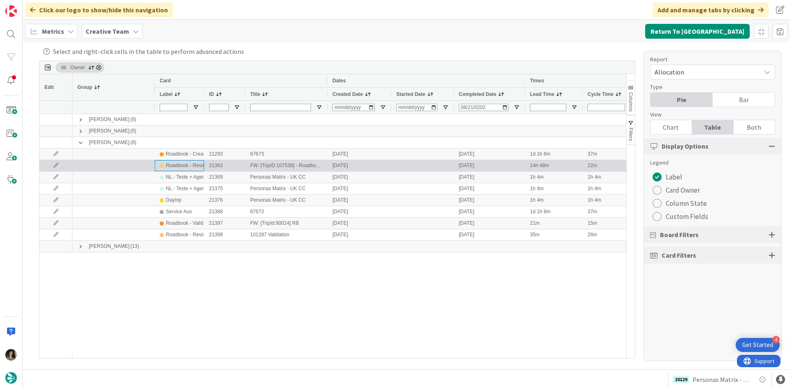
click at [180, 163] on div "Roadbook - Revision" at bounding box center [189, 165] width 46 height 10
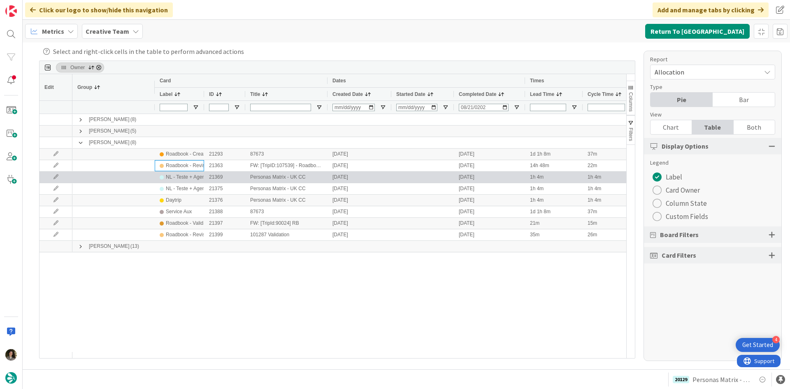
click at [177, 173] on div "NL - Teste + Agendamento" at bounding box center [195, 177] width 58 height 10
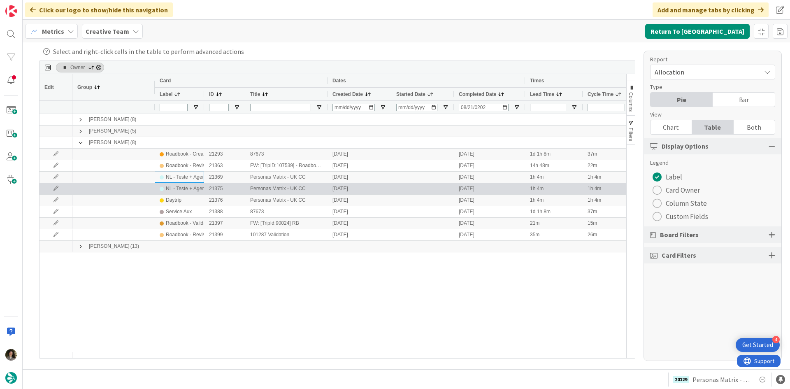
click at [177, 186] on div "NL - Teste + Agendamento" at bounding box center [195, 189] width 58 height 10
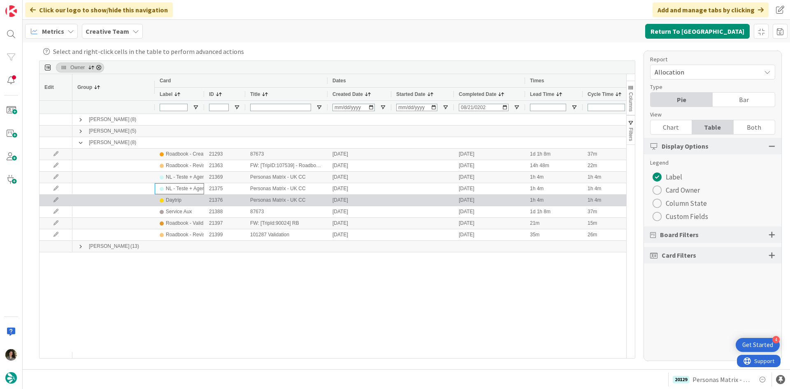
click at [177, 201] on div "Daytrip" at bounding box center [174, 200] width 16 height 10
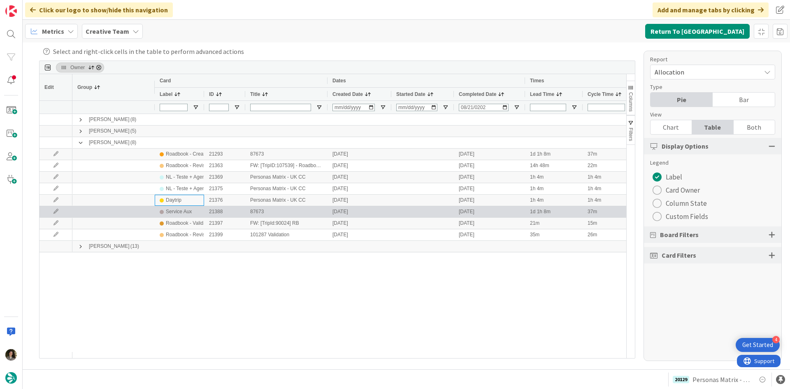
click at [180, 211] on div "Service Aux" at bounding box center [179, 212] width 26 height 10
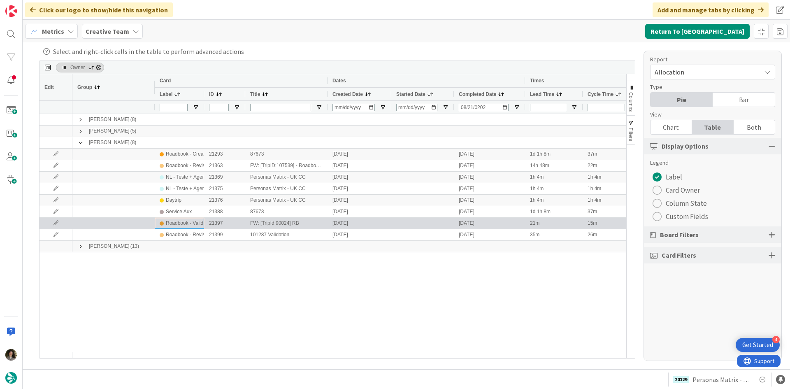
click at [179, 223] on div "Roadbook - Validation" at bounding box center [190, 223] width 48 height 10
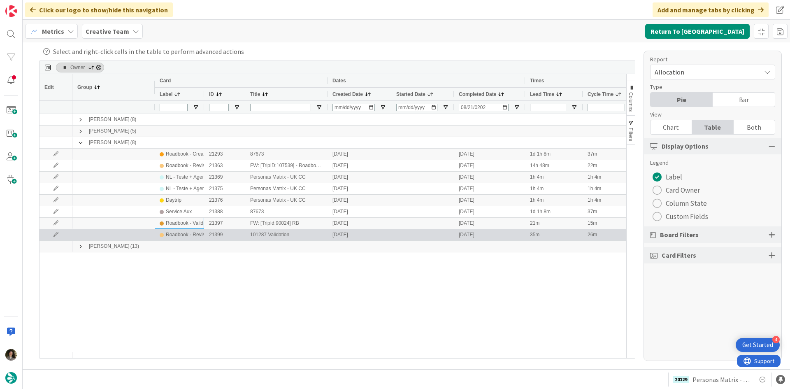
click at [178, 233] on div "Roadbook - Revision" at bounding box center [189, 235] width 46 height 10
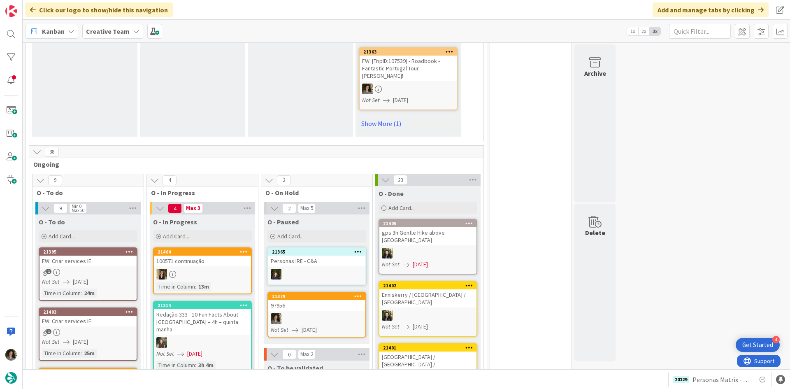
scroll to position [699, 0]
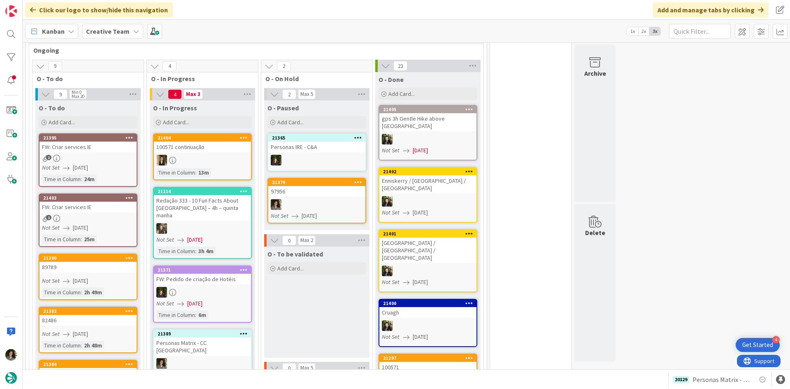
click at [88, 155] on div "1" at bounding box center [88, 158] width 97 height 7
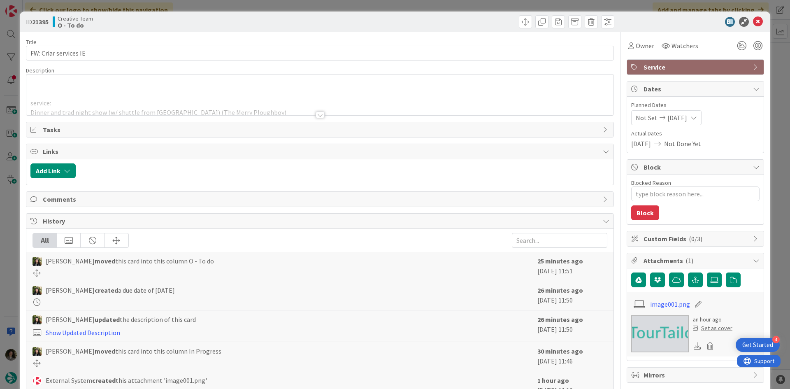
click at [325, 112] on div at bounding box center [319, 104] width 587 height 21
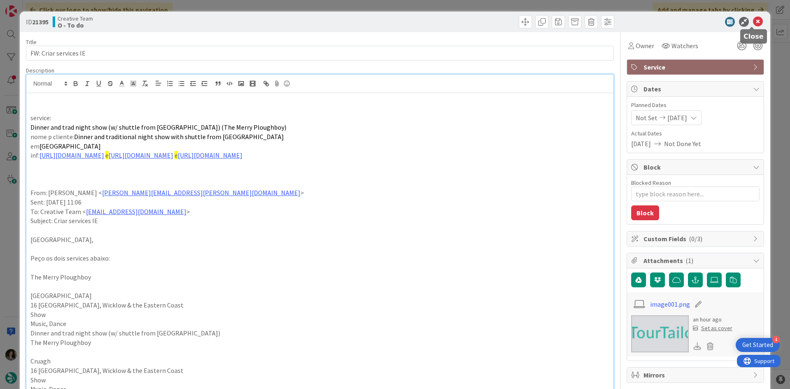
click at [754, 23] on icon at bounding box center [758, 22] width 10 height 10
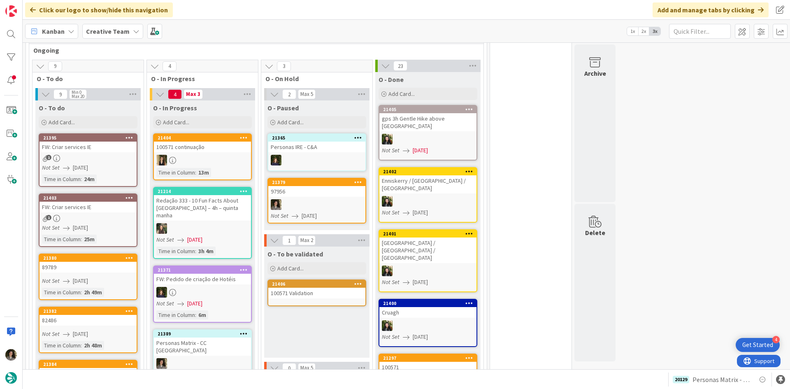
click at [76, 202] on div "FW: Criar services IE" at bounding box center [88, 207] width 97 height 11
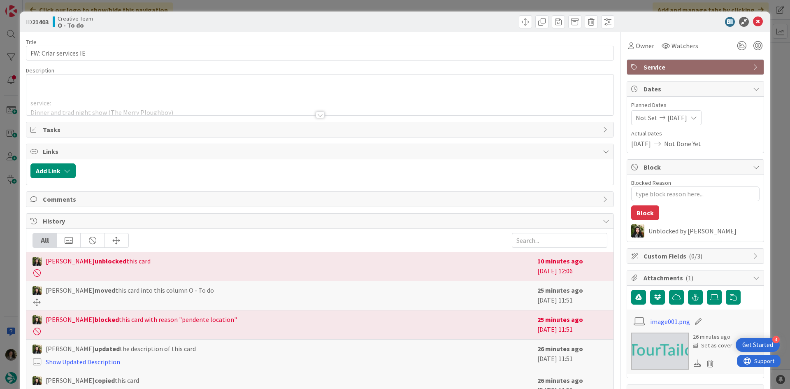
click at [316, 107] on div at bounding box center [319, 104] width 587 height 21
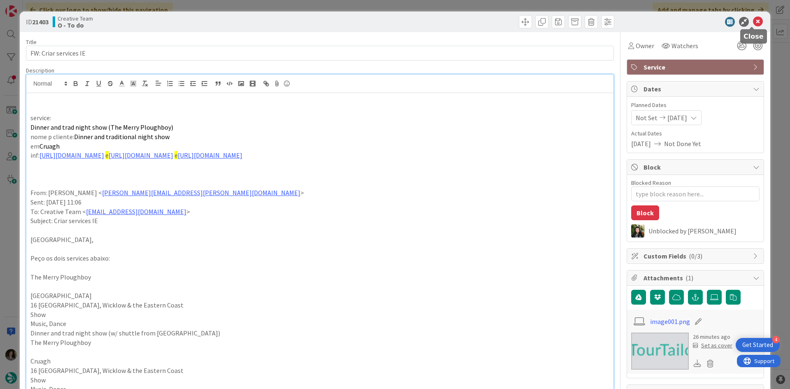
click at [753, 24] on icon at bounding box center [758, 22] width 10 height 10
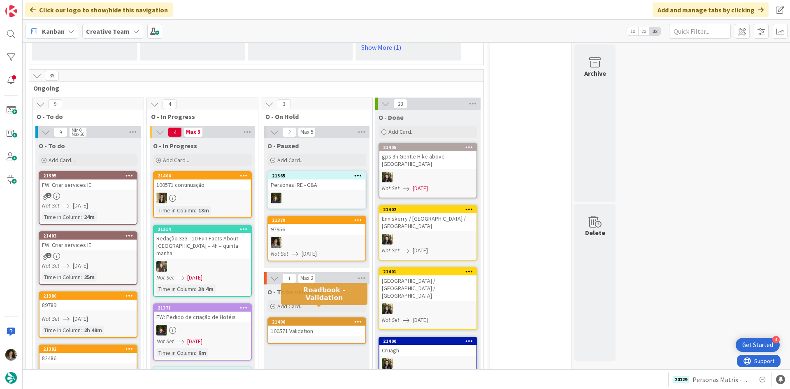
scroll to position [658, 0]
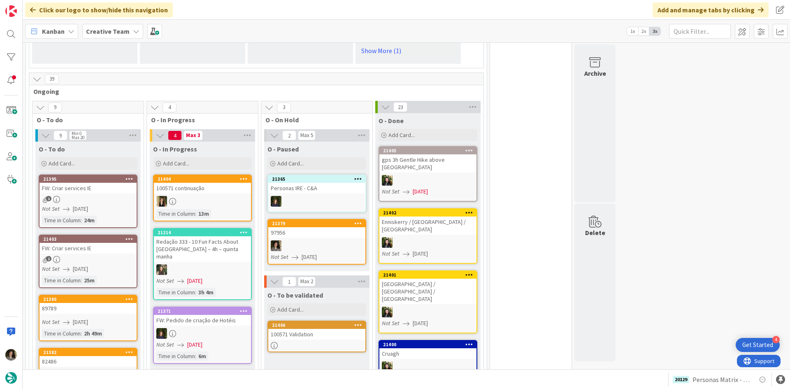
click at [324, 329] on div "100571 Validation" at bounding box center [316, 334] width 97 height 11
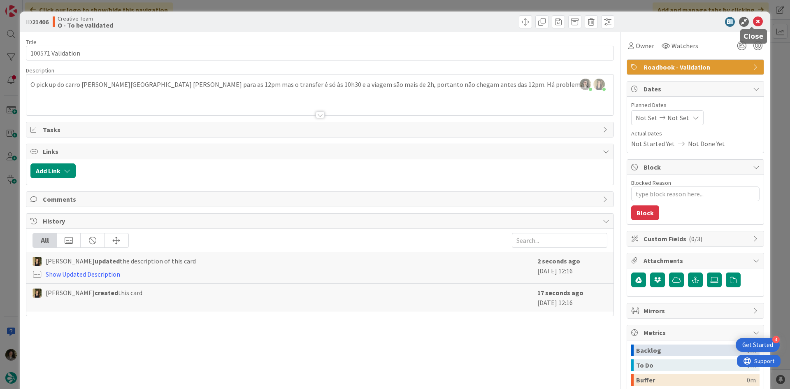
click at [755, 21] on icon at bounding box center [758, 22] width 10 height 10
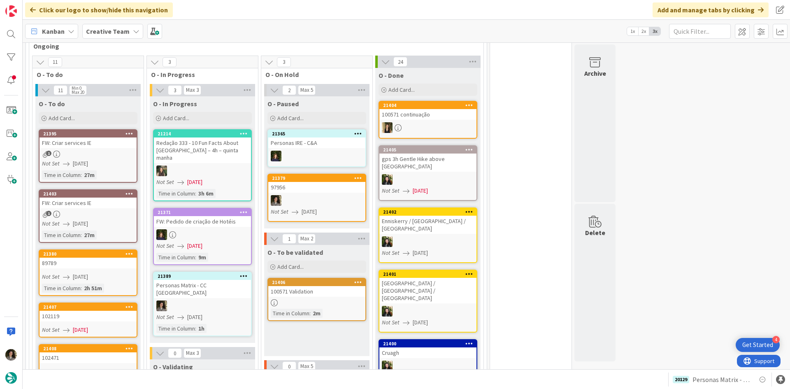
scroll to position [699, 0]
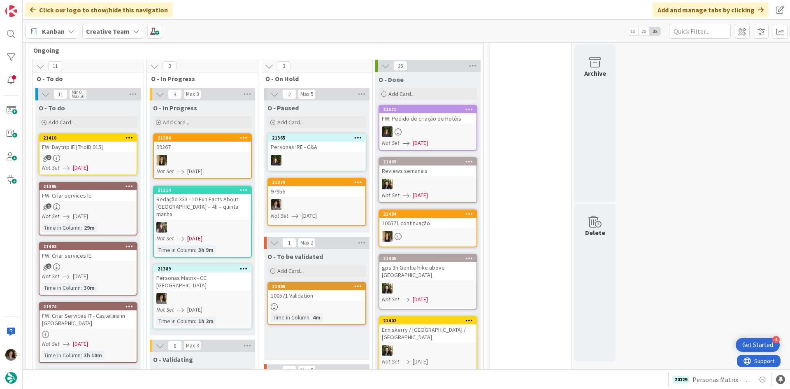
click at [73, 142] on div "FW: Daytrip IE [TripID:915]" at bounding box center [88, 147] width 97 height 11
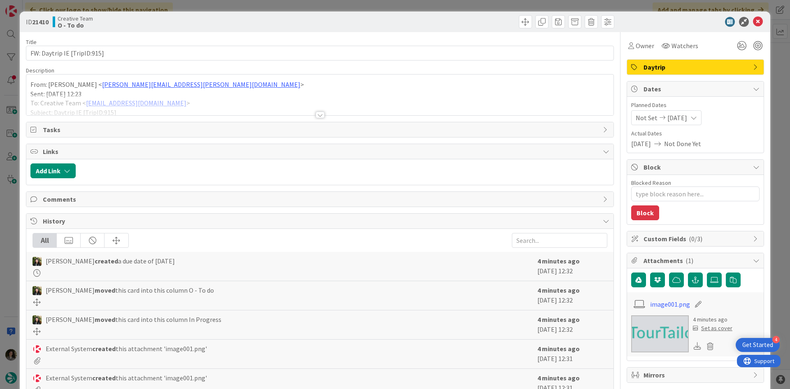
click at [317, 112] on div at bounding box center [320, 115] width 9 height 7
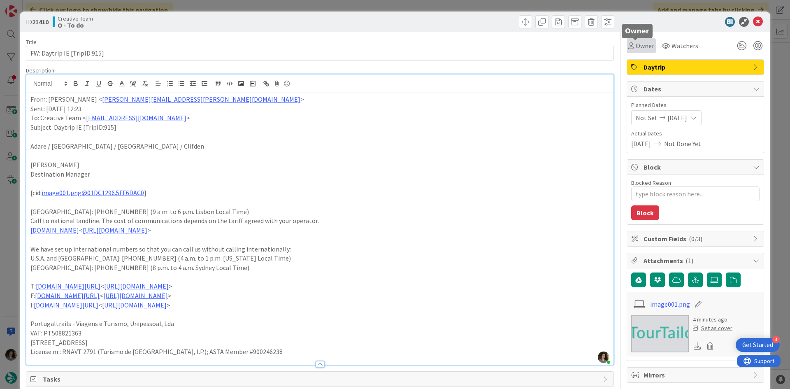
click at [636, 47] on span "Owner" at bounding box center [645, 46] width 19 height 10
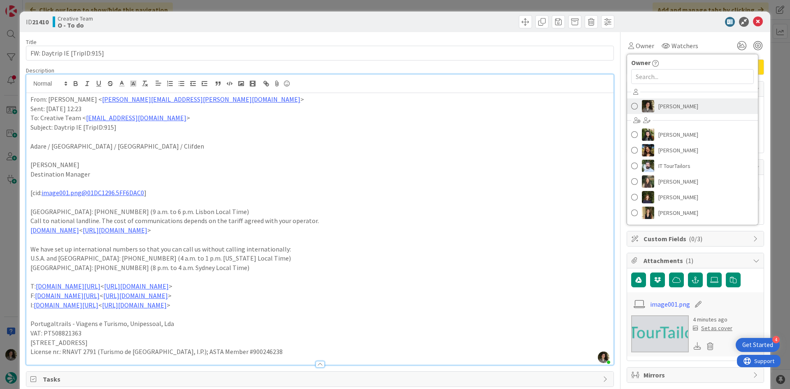
click at [664, 100] on span "Melissa Santos" at bounding box center [678, 106] width 40 height 12
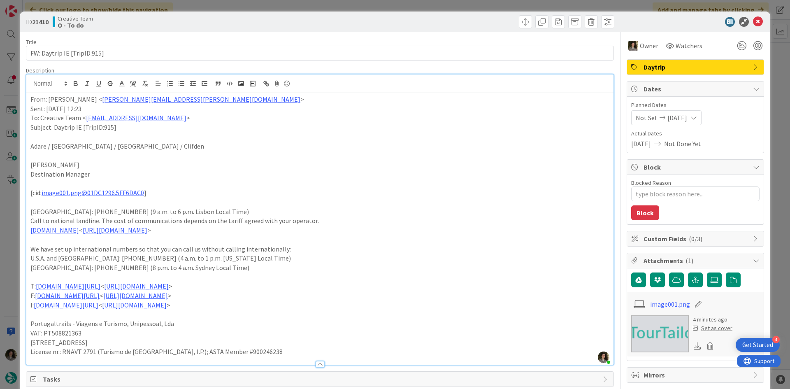
click at [753, 22] on icon at bounding box center [758, 22] width 10 height 10
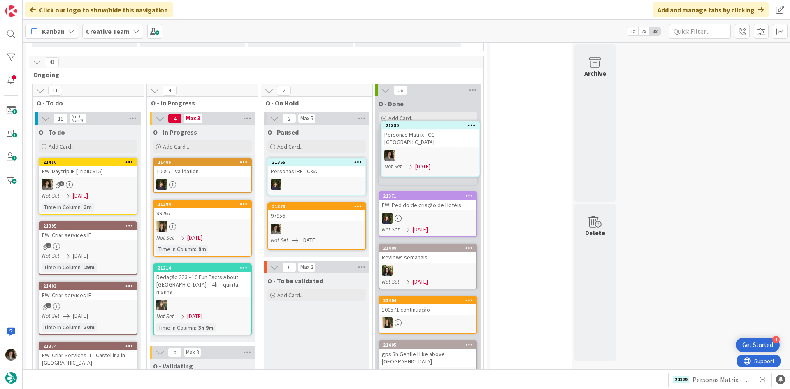
scroll to position [675, 0]
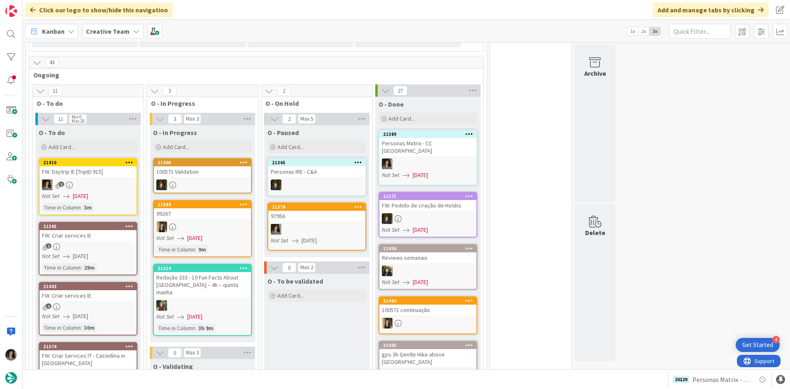
click at [428, 171] on span "08/21/2025" at bounding box center [420, 175] width 15 height 9
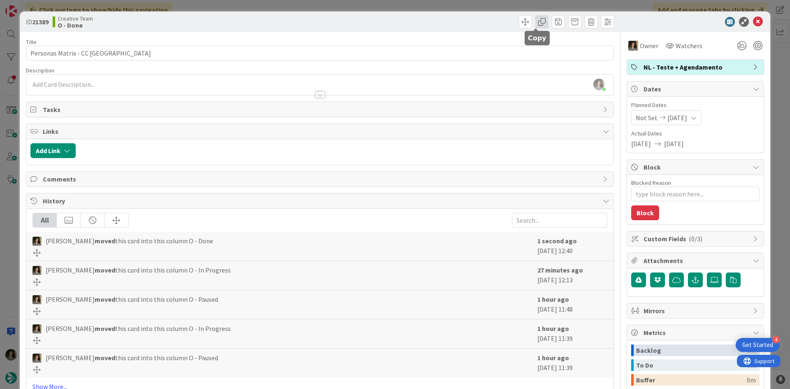
click at [538, 21] on span at bounding box center [541, 21] width 13 height 13
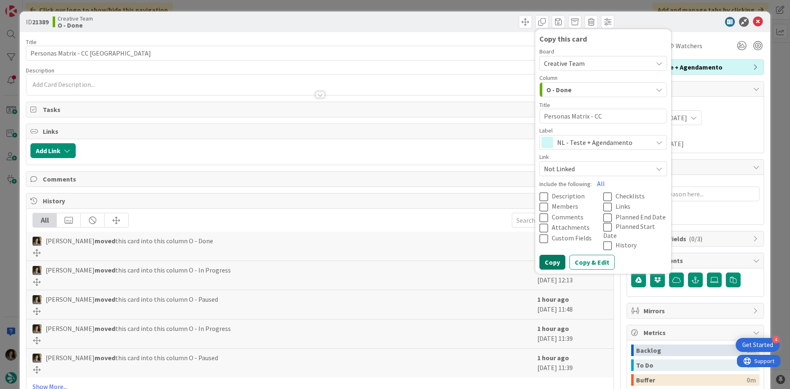
click at [546, 255] on button "Copy" at bounding box center [552, 262] width 26 height 15
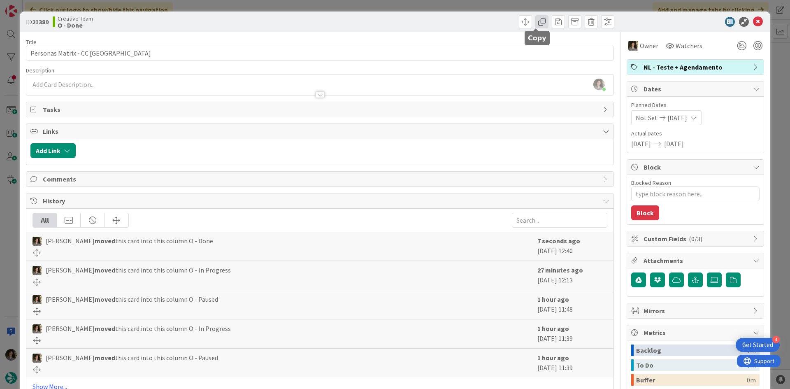
click at [537, 19] on span at bounding box center [541, 21] width 13 height 13
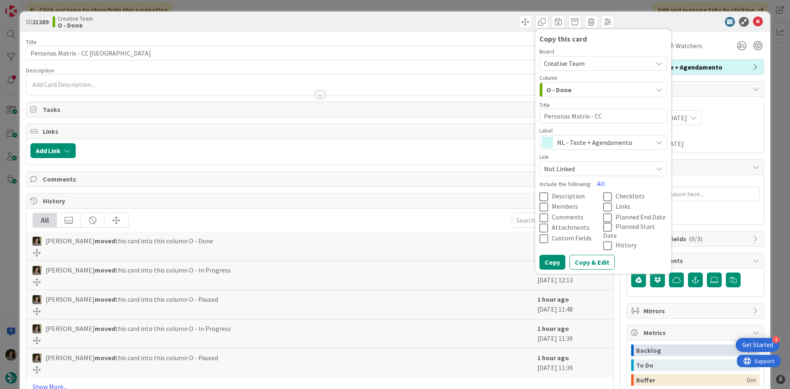
click at [604, 146] on span "NL - Teste + Agendamento" at bounding box center [602, 143] width 91 height 12
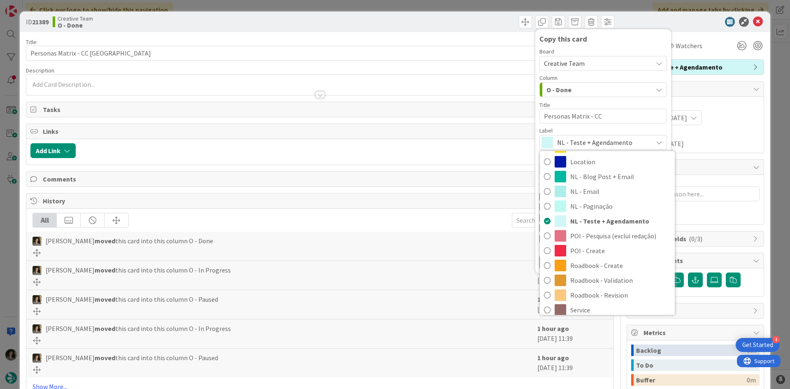
scroll to position [123, 0]
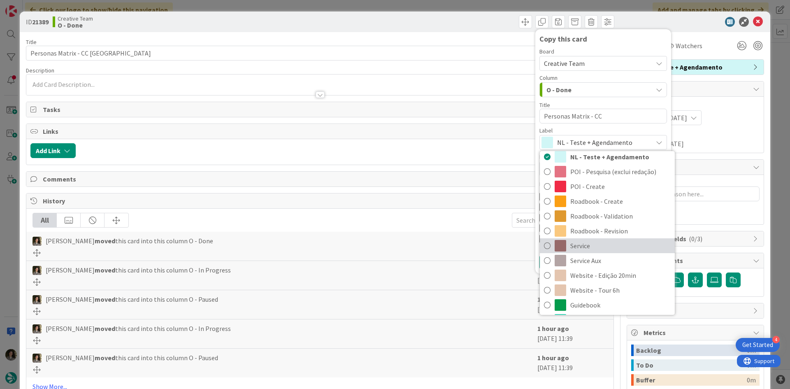
click at [590, 249] on span "Service" at bounding box center [620, 245] width 100 height 12
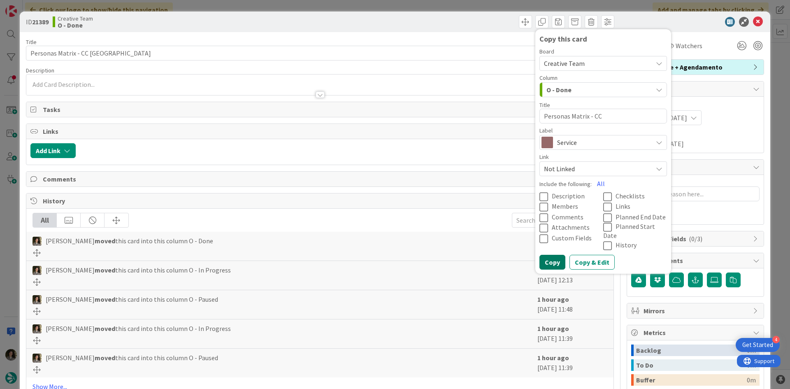
click at [546, 256] on button "Copy" at bounding box center [552, 262] width 26 height 15
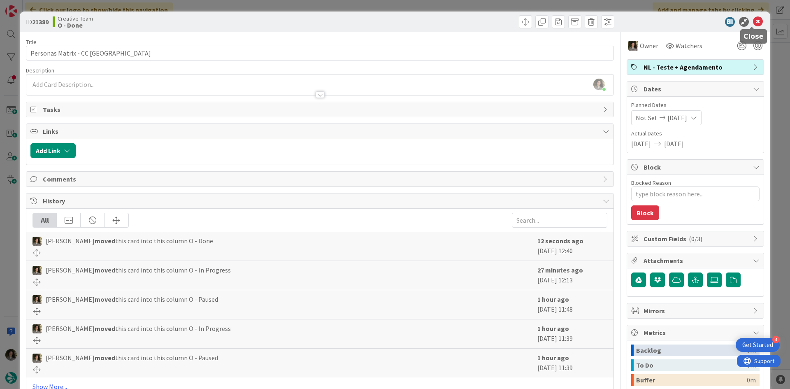
click at [753, 18] on icon at bounding box center [758, 22] width 10 height 10
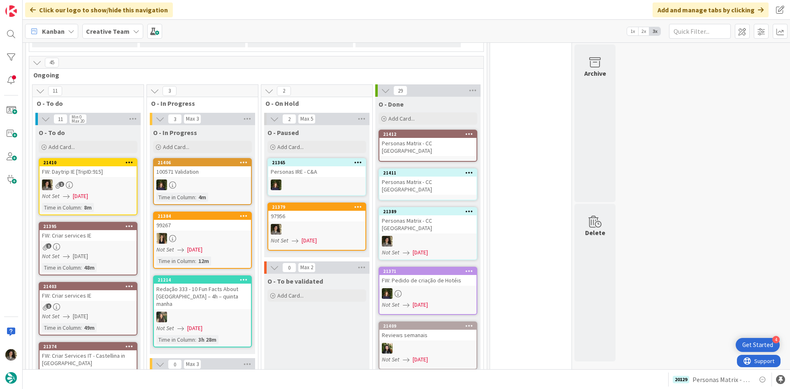
click at [423, 177] on div "Personas Matrix - CC UK" at bounding box center [427, 186] width 97 height 18
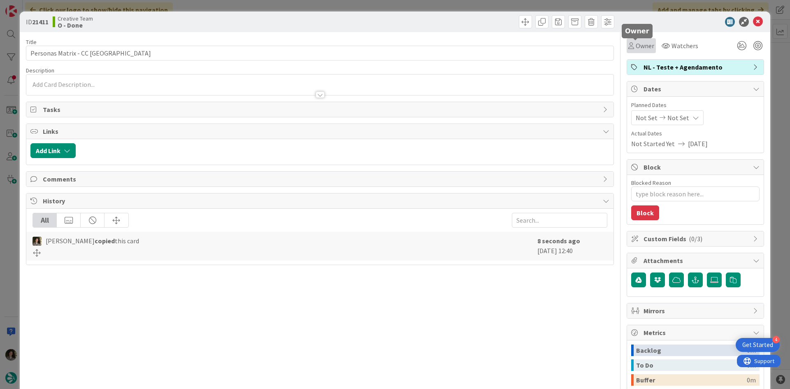
drag, startPoint x: 628, startPoint y: 42, endPoint x: 636, endPoint y: 51, distance: 12.3
click at [629, 43] on div "Owner" at bounding box center [641, 46] width 26 height 10
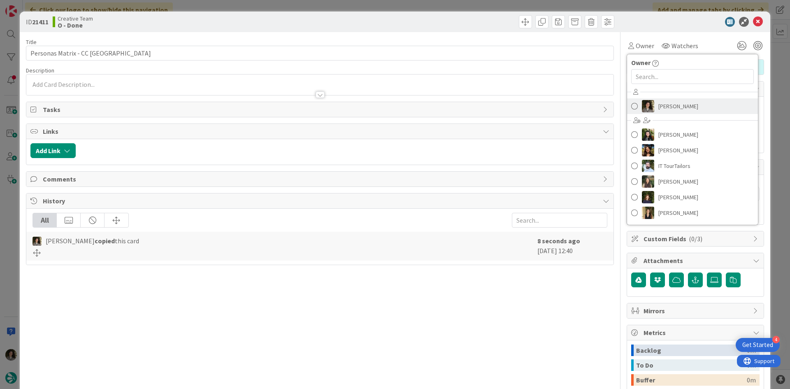
drag, startPoint x: 661, startPoint y: 102, endPoint x: 668, endPoint y: 104, distance: 6.9
click at [662, 102] on span "Melissa Santos" at bounding box center [678, 106] width 40 height 12
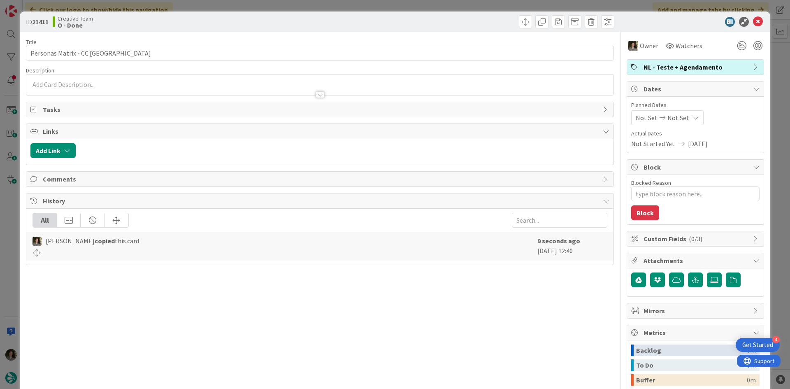
type textarea "x"
click at [684, 111] on div "Not Set Not Set" at bounding box center [667, 117] width 72 height 15
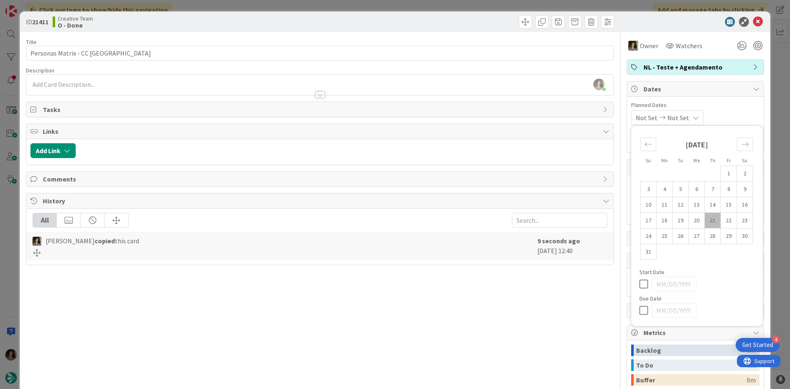
click at [639, 307] on icon at bounding box center [645, 310] width 12 height 10
type input "08/21/2025"
click at [556, 294] on div "Title 23 / 128 Personas Matrix - CC UK Description Melissa Santos just joined O…" at bounding box center [320, 256] width 588 height 448
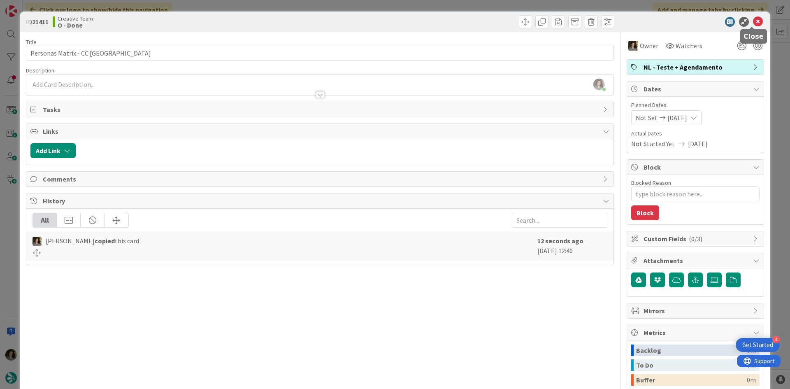
click at [757, 20] on icon at bounding box center [758, 22] width 10 height 10
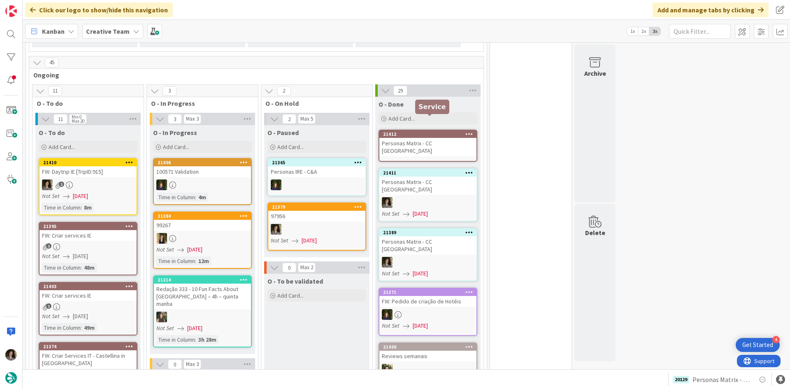
click at [454, 131] on div "21412" at bounding box center [429, 134] width 93 height 6
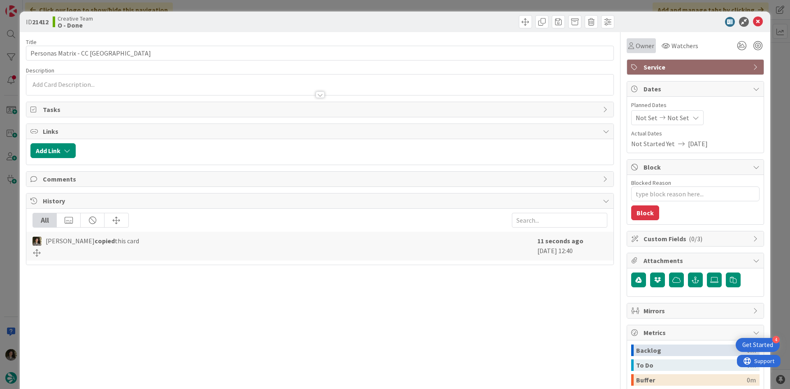
drag, startPoint x: 635, startPoint y: 38, endPoint x: 648, endPoint y: 49, distance: 17.2
click at [635, 39] on div "Owner" at bounding box center [641, 45] width 29 height 15
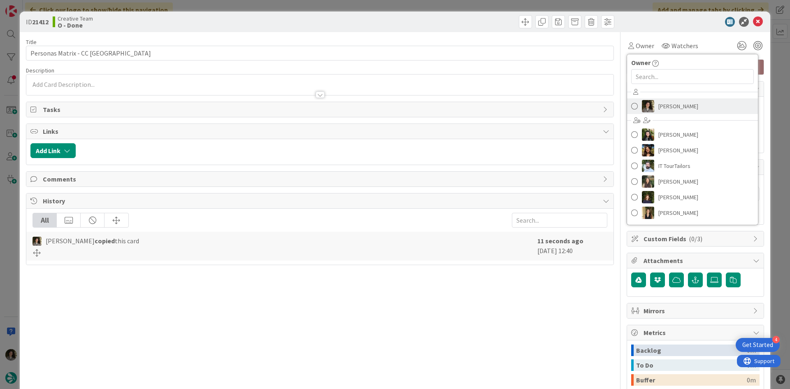
click at [676, 102] on span "Melissa Santos" at bounding box center [678, 106] width 40 height 12
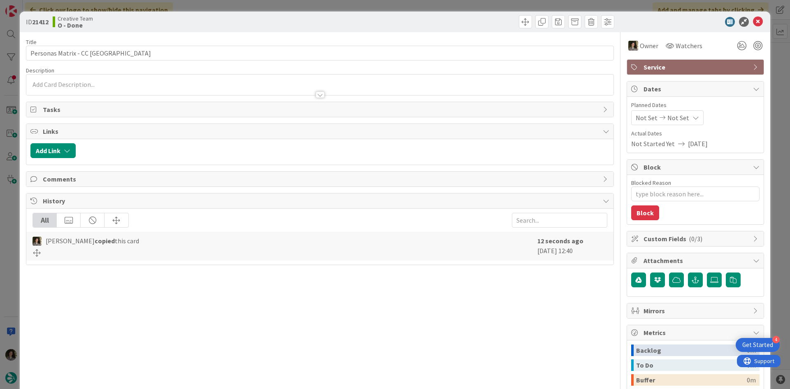
type textarea "x"
click at [682, 122] on div "Not Set Not Set" at bounding box center [667, 117] width 72 height 15
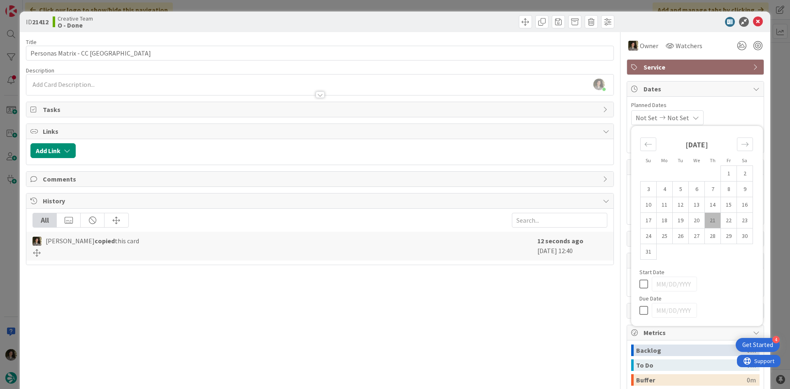
click at [635, 313] on div "Su Mo Tu We Th Fr Sa July 2025 1 2 3 4 5 6 7 8 9 10 11 12 13 14 15 16 17 18 19 …" at bounding box center [696, 226] width 123 height 192
click at [639, 311] on icon at bounding box center [645, 310] width 12 height 10
type input "08/21/2025"
click at [512, 309] on div "Title 23 / 128 Personas Matrix - CC UK Description Melissa Santos just joined O…" at bounding box center [320, 256] width 588 height 448
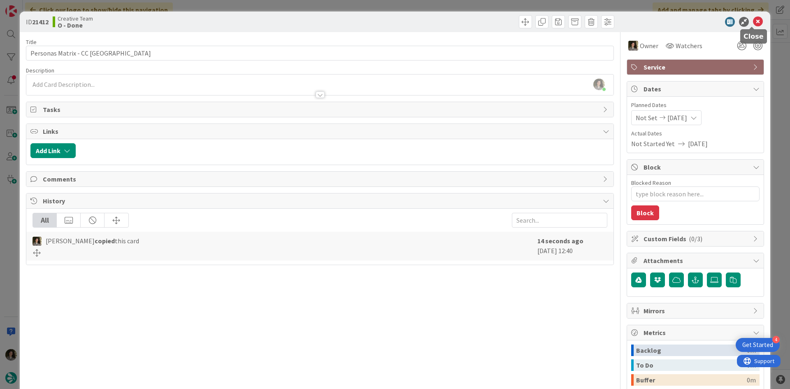
click at [754, 21] on icon at bounding box center [758, 22] width 10 height 10
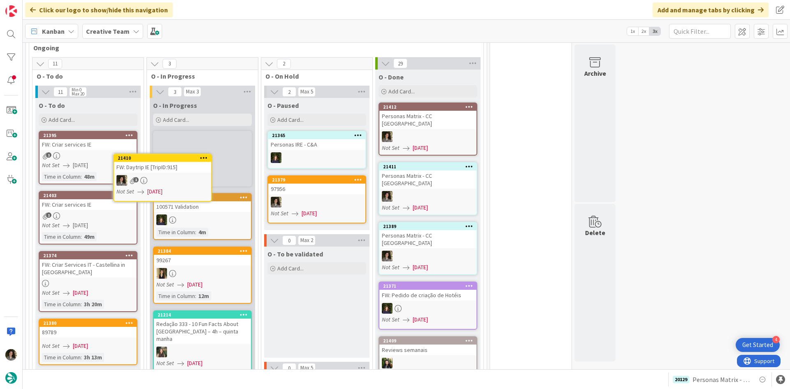
scroll to position [700, 0]
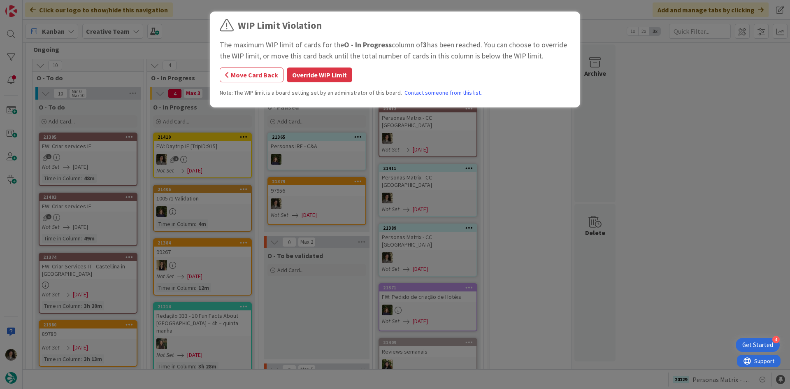
click at [191, 150] on div "WIP Limit Violation The maximum WIP limit of cards for the O - In Progress colu…" at bounding box center [395, 194] width 790 height 389
click at [335, 70] on button "Override WIP Limit" at bounding box center [319, 74] width 65 height 15
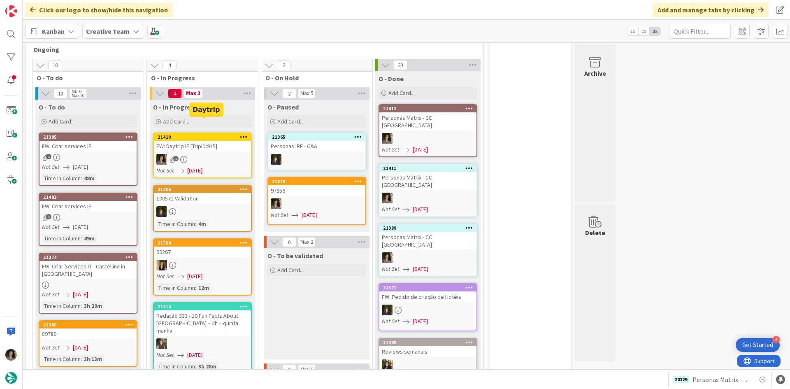
click at [204, 154] on div "1" at bounding box center [202, 159] width 97 height 11
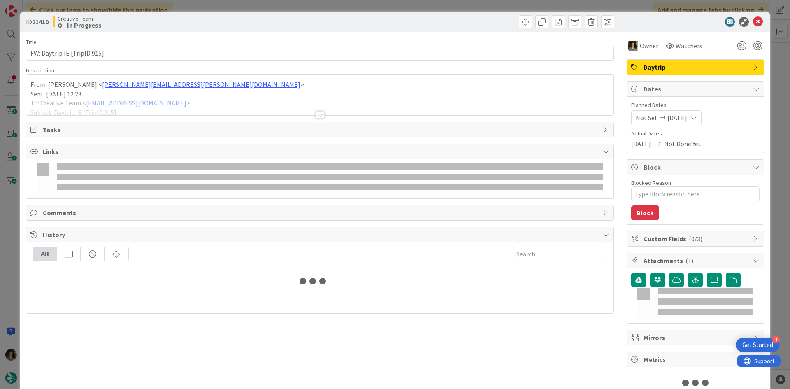
type textarea "x"
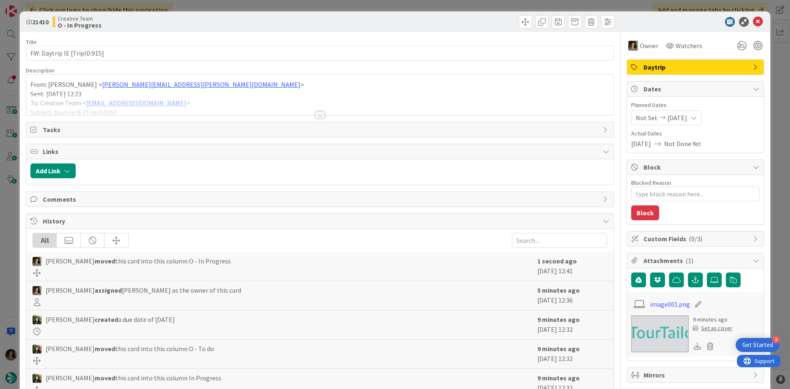
scroll to position [700, 0]
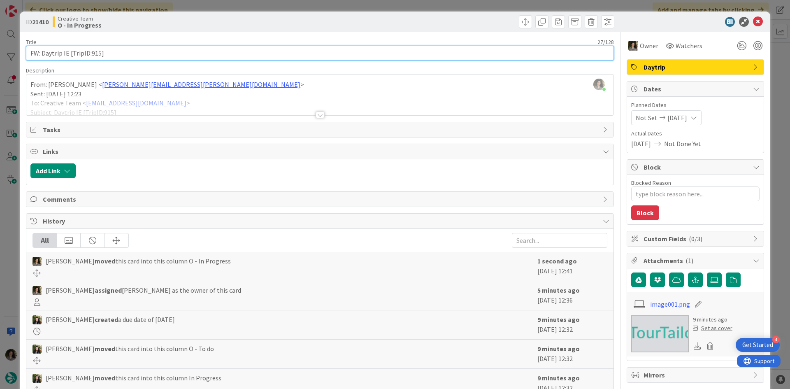
drag, startPoint x: 99, startPoint y: 53, endPoint x: 90, endPoint y: 50, distance: 9.4
click at [90, 50] on input "FW: Daytrip IE [TripID:915]" at bounding box center [320, 53] width 588 height 15
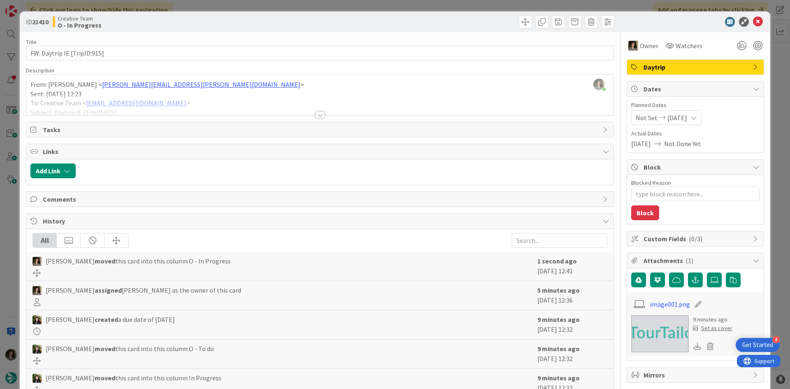
click at [322, 113] on div at bounding box center [319, 104] width 587 height 21
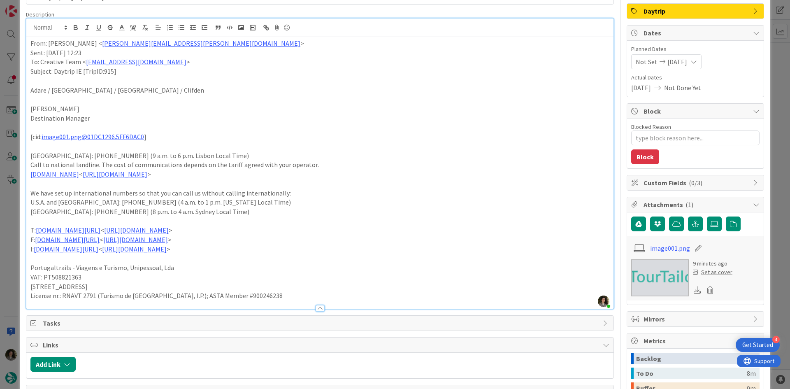
scroll to position [41, 0]
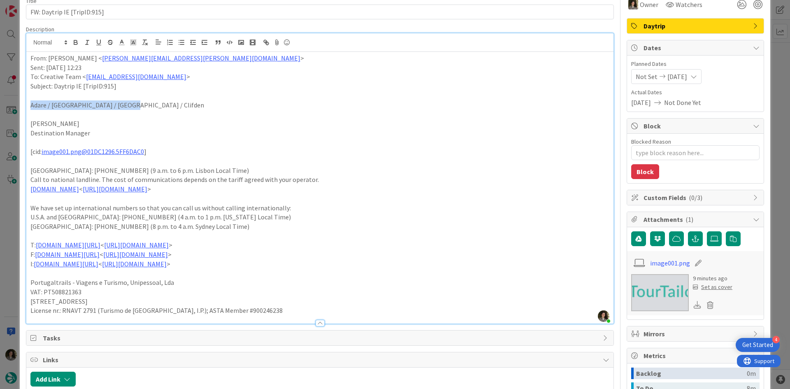
drag, startPoint x: 80, startPoint y: 100, endPoint x: 28, endPoint y: 100, distance: 51.4
click at [28, 100] on div "From: Rita Bernardo < rita.bernardo@tourtailors.com > Sent: Thursday, August 21…" at bounding box center [319, 188] width 587 height 272
copy p "Adare / Limerick / Ennis / Clifden"
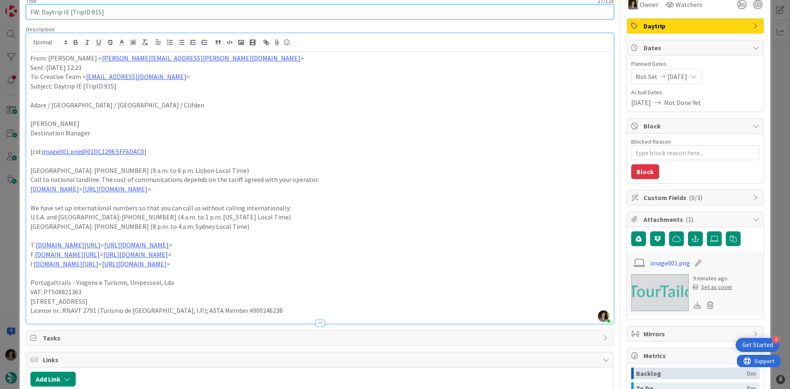
click at [130, 12] on input "FW: Daytrip IE [TripID:915]" at bounding box center [320, 12] width 588 height 15
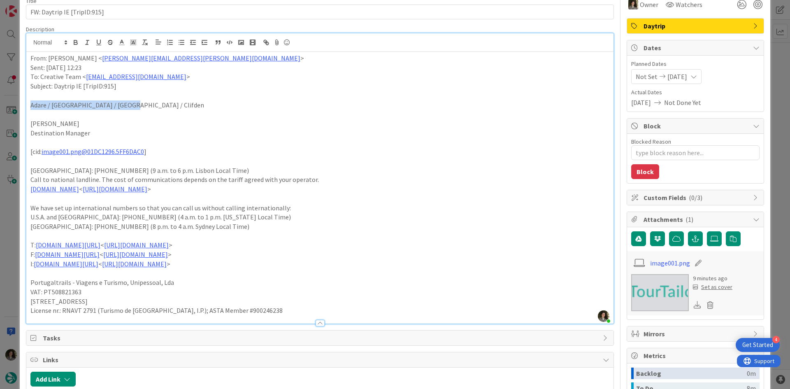
drag, startPoint x: 143, startPoint y: 105, endPoint x: 5, endPoint y: 106, distance: 137.8
click at [5, 106] on div "ID 21410 Creative Team O - In Progress Title 27 / 128 FW: Daytrip IE [TripID:91…" at bounding box center [395, 194] width 790 height 389
copy p "Adare / Limerick / Ennis / Clifden"
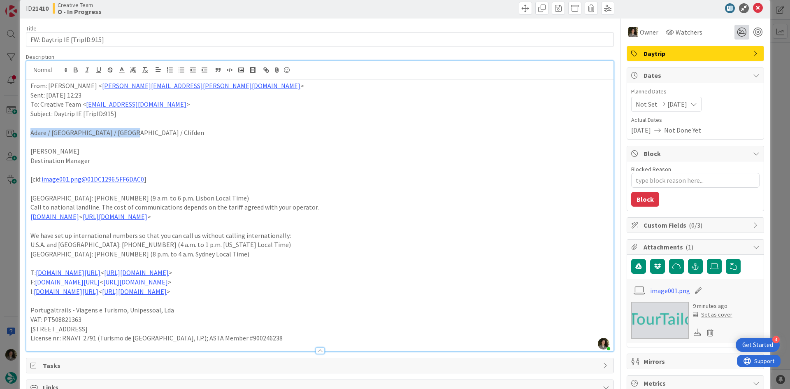
scroll to position [0, 0]
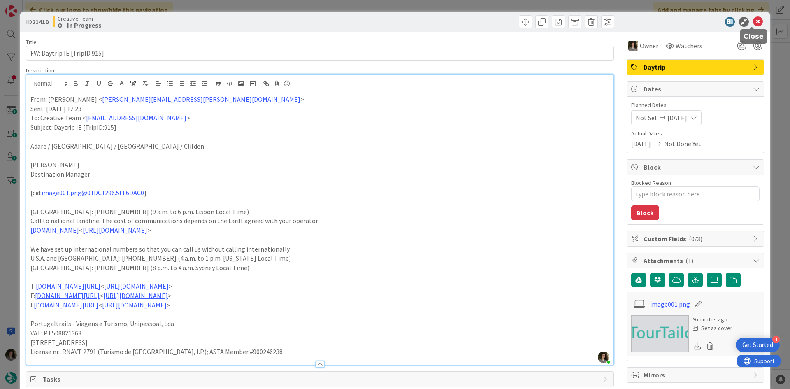
click at [753, 20] on icon at bounding box center [758, 22] width 10 height 10
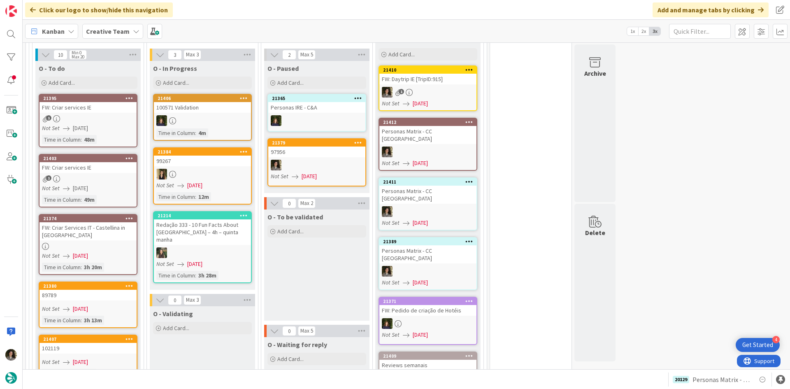
scroll to position [664, 0]
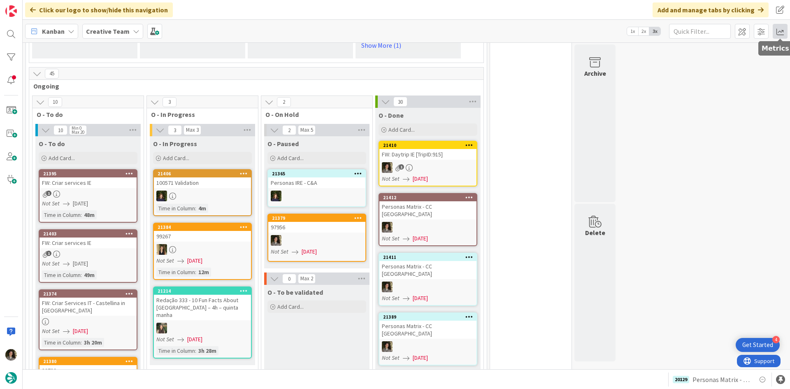
click at [780, 29] on span at bounding box center [780, 31] width 15 height 15
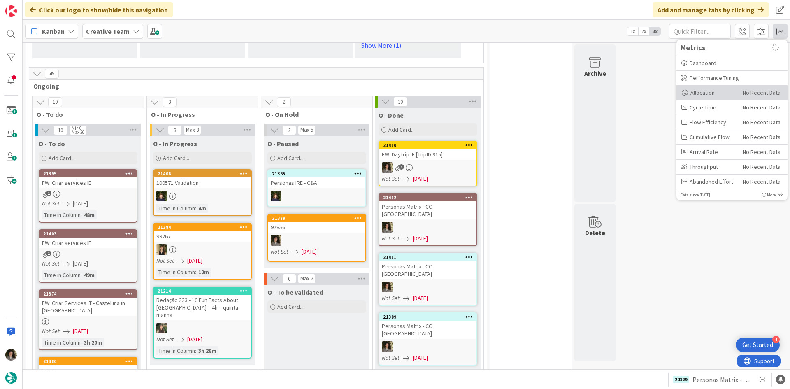
click at [705, 89] on div "Allocation" at bounding box center [708, 92] width 55 height 9
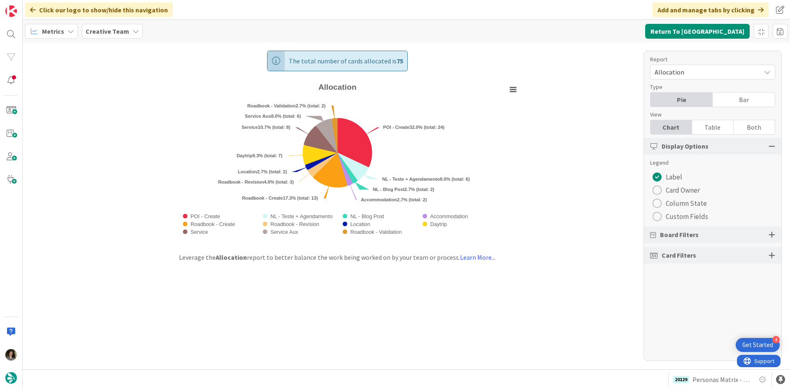
click at [713, 130] on div "Table" at bounding box center [713, 127] width 42 height 14
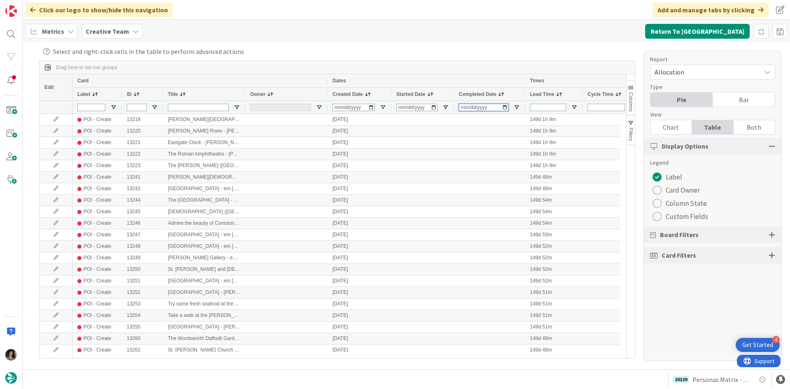
click at [462, 108] on input "Completed Date Filter Input" at bounding box center [484, 107] width 50 height 7
type input "2025-08-21"
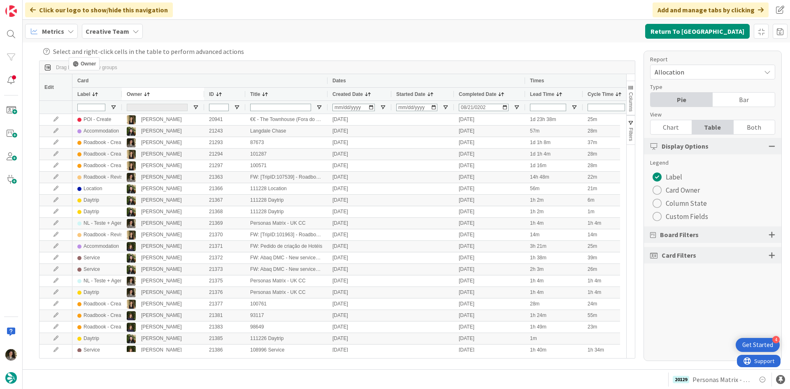
drag, startPoint x: 260, startPoint y: 95, endPoint x: 73, endPoint y: 60, distance: 190.9
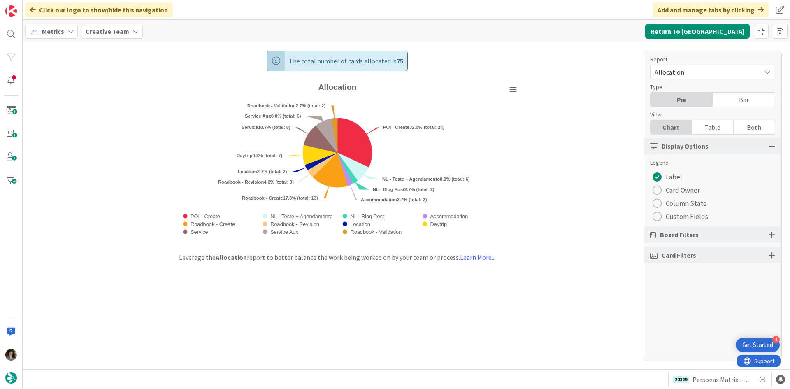
click at [720, 123] on div "Table" at bounding box center [713, 127] width 42 height 14
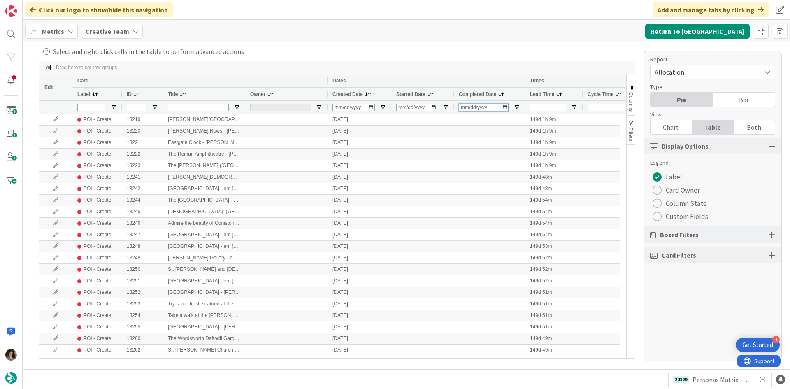
click at [467, 107] on input "Completed Date Filter Input" at bounding box center [484, 107] width 50 height 7
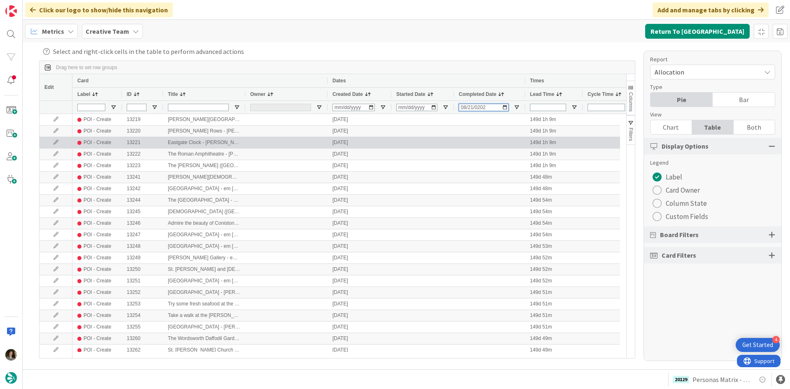
type input "[DATE]"
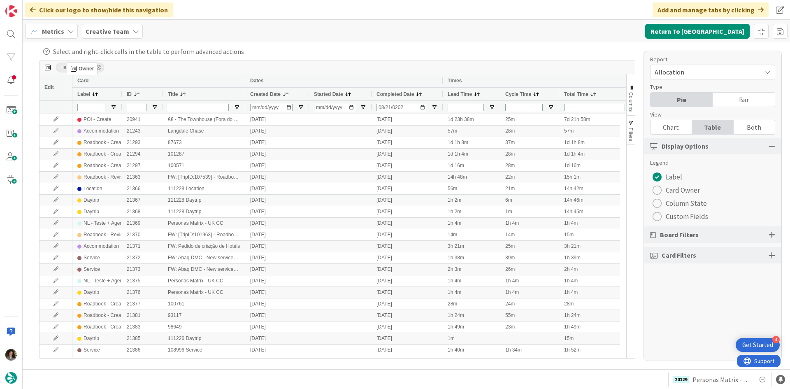
drag, startPoint x: 258, startPoint y: 94, endPoint x: 71, endPoint y: 65, distance: 189.8
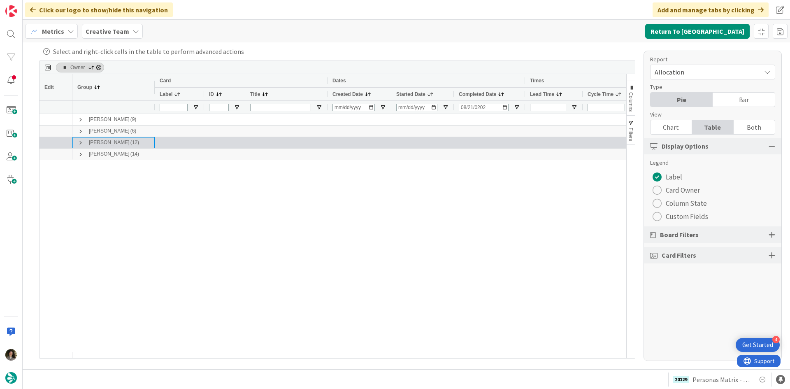
click at [81, 142] on span at bounding box center [80, 142] width 7 height 7
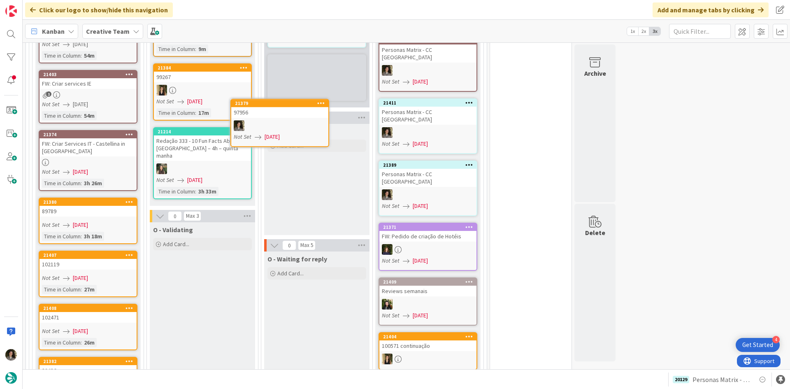
scroll to position [782, 0]
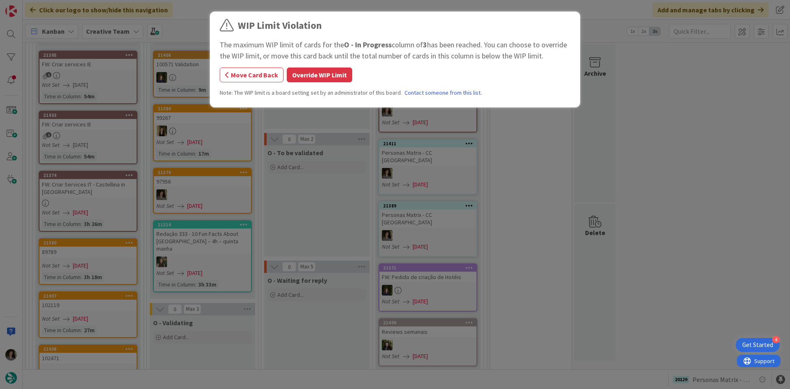
click at [216, 169] on div "WIP Limit Violation The maximum WIP limit of cards for the O - In Progress colu…" at bounding box center [395, 194] width 790 height 389
click at [318, 75] on button "Override WIP Limit" at bounding box center [319, 74] width 65 height 15
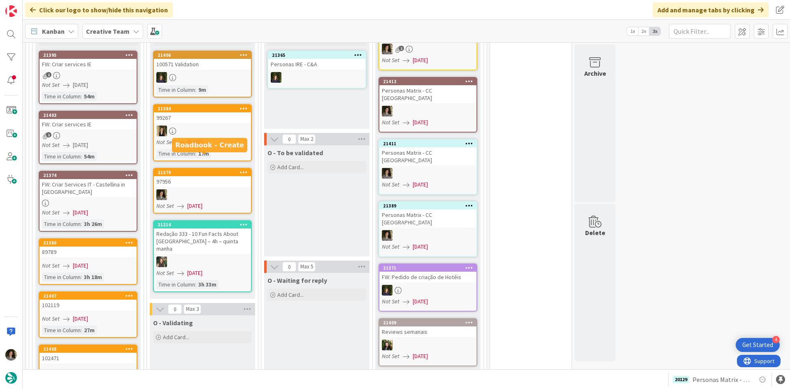
click at [221, 176] on div "97956" at bounding box center [202, 181] width 97 height 11
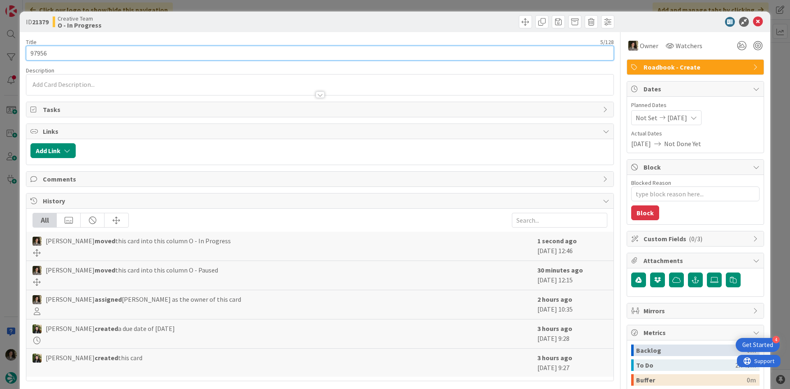
drag, startPoint x: 58, startPoint y: 54, endPoint x: 9, endPoint y: 57, distance: 49.0
click at [9, 57] on div "ID 21379 Creative Team O - In Progress Title 5 / 128 97956 Description Owner Wa…" at bounding box center [395, 194] width 790 height 389
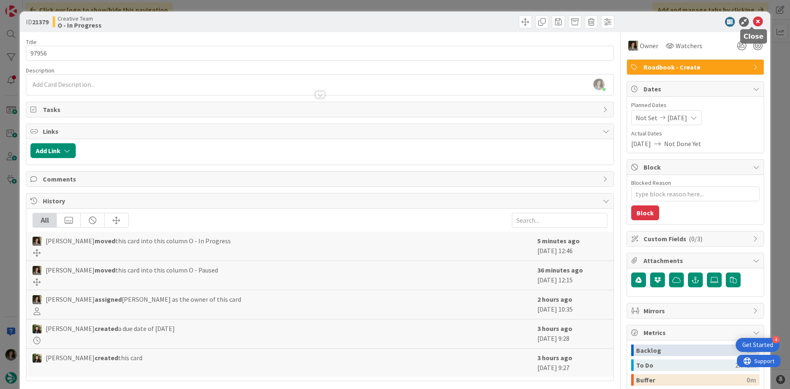
click at [754, 20] on icon at bounding box center [758, 22] width 10 height 10
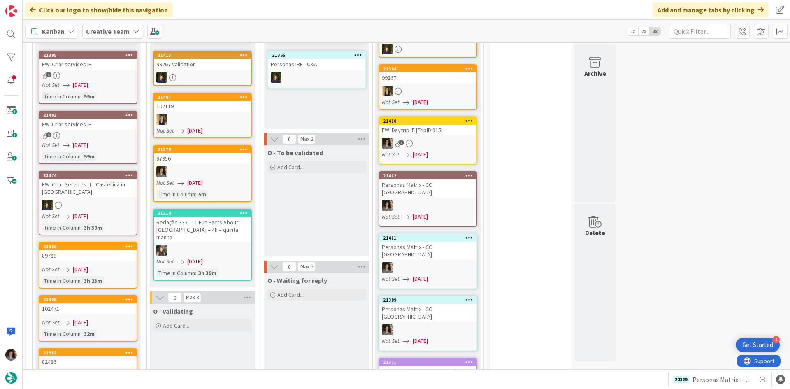
click at [196, 166] on div at bounding box center [202, 171] width 97 height 11
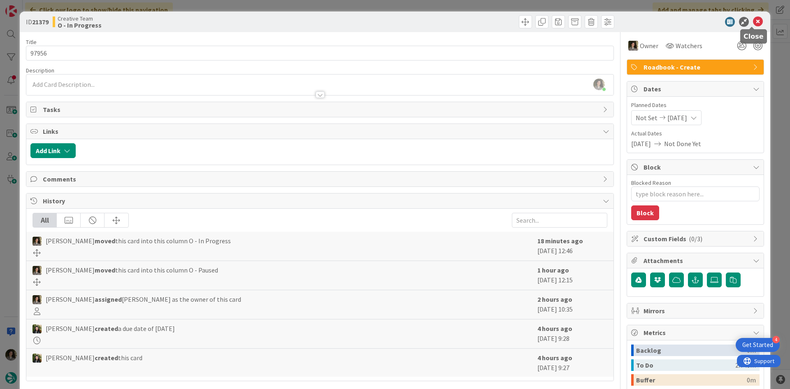
click at [755, 24] on icon at bounding box center [758, 22] width 10 height 10
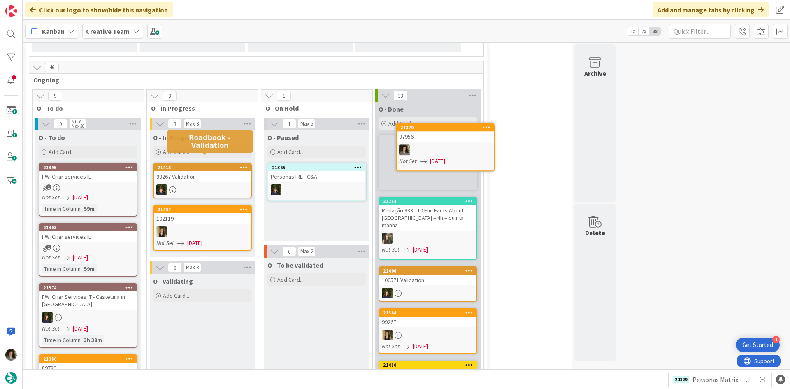
scroll to position [650, 0]
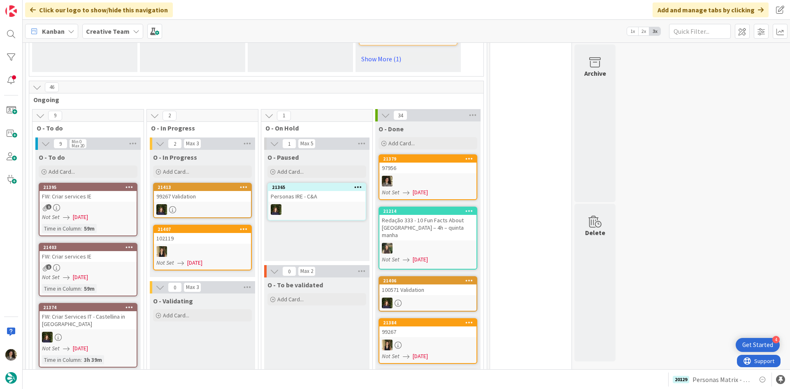
click at [450, 176] on div at bounding box center [427, 181] width 97 height 11
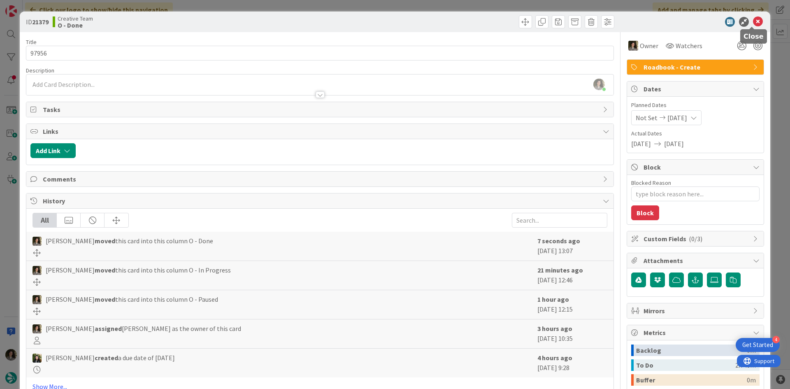
click at [753, 22] on icon at bounding box center [758, 22] width 10 height 10
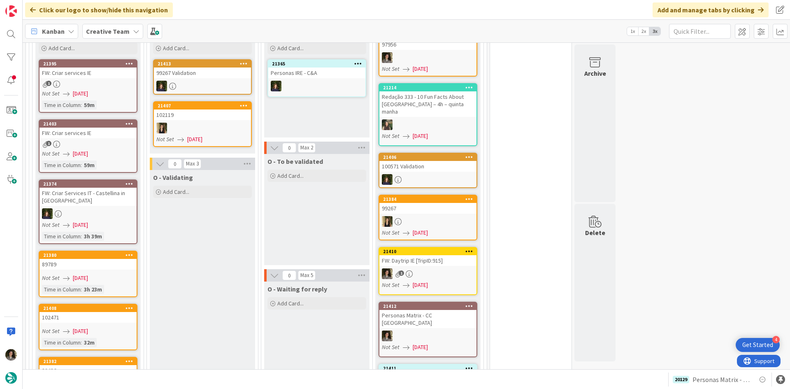
click at [113, 141] on div "1" at bounding box center [88, 144] width 97 height 7
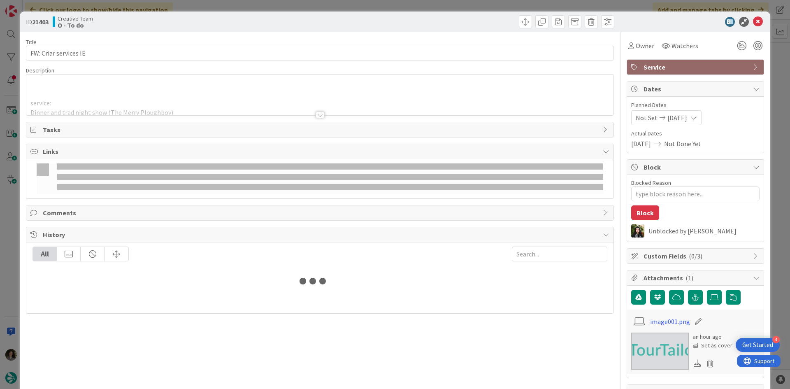
type textarea "x"
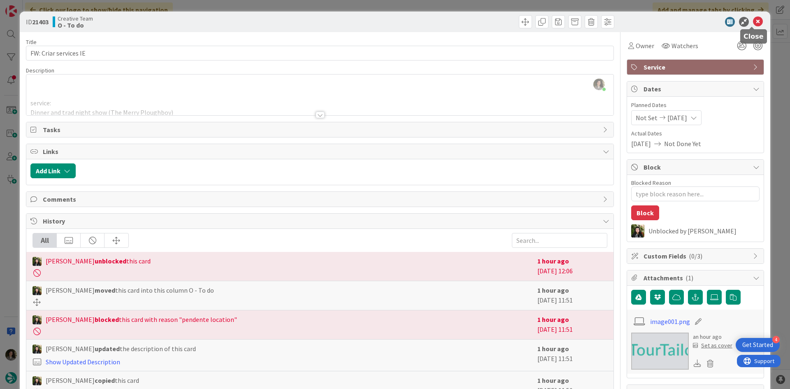
click at [753, 20] on icon at bounding box center [758, 22] width 10 height 10
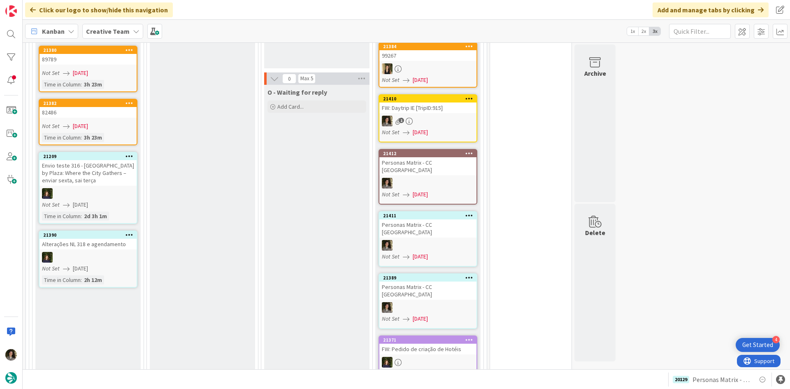
scroll to position [773, 0]
